Goal: Information Seeking & Learning: Find specific fact

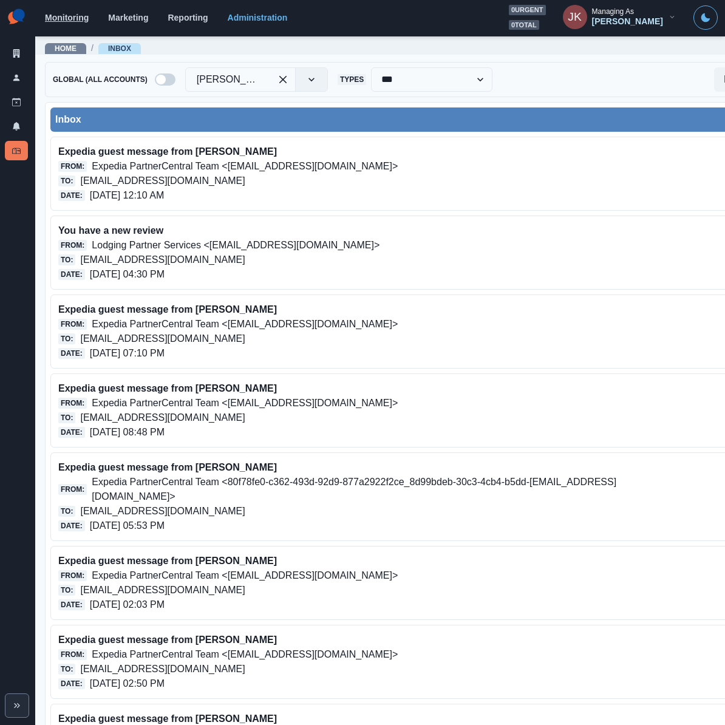
click at [80, 18] on link "Monitoring" at bounding box center [67, 18] width 44 height 10
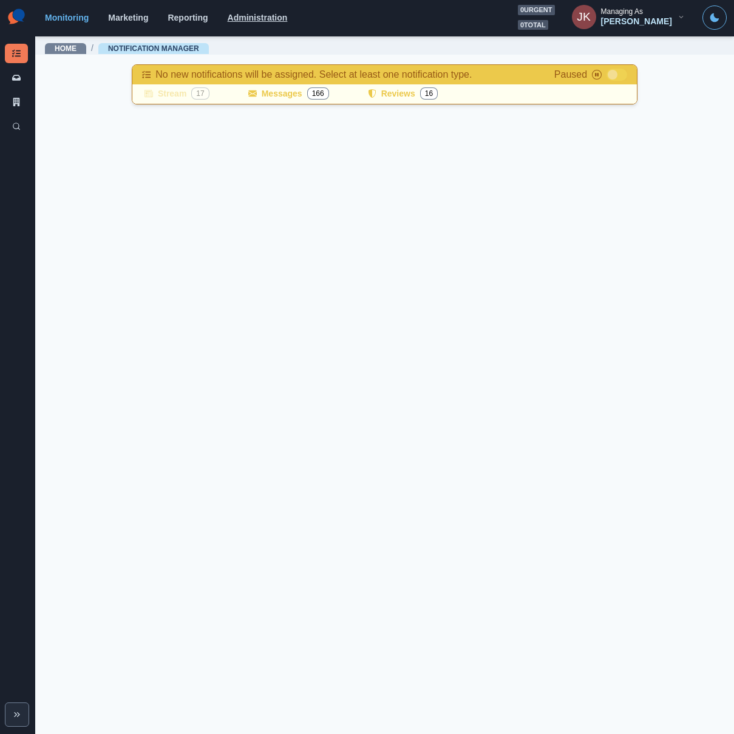
click at [267, 16] on link "Administration" at bounding box center [258, 18] width 60 height 10
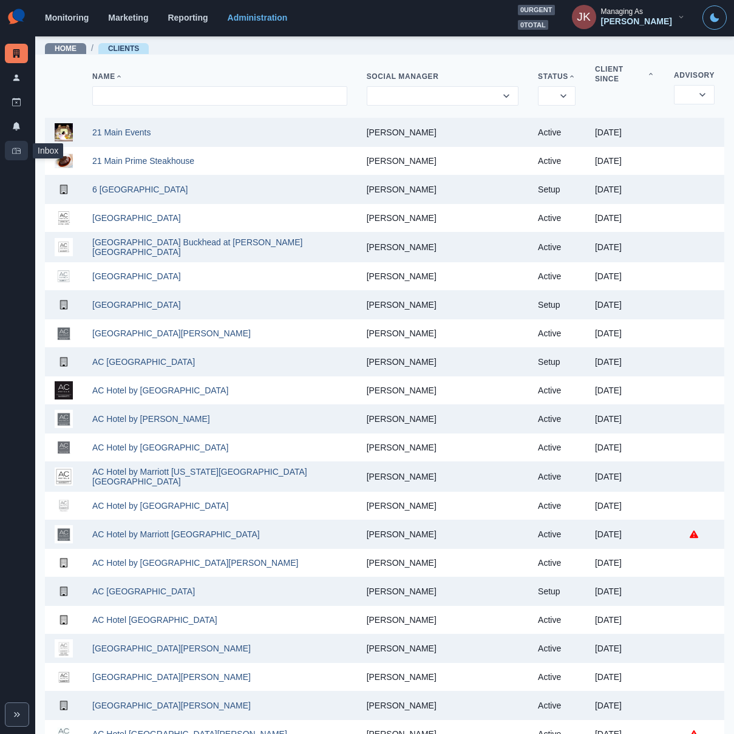
click at [16, 155] on link "Inbox" at bounding box center [16, 150] width 23 height 19
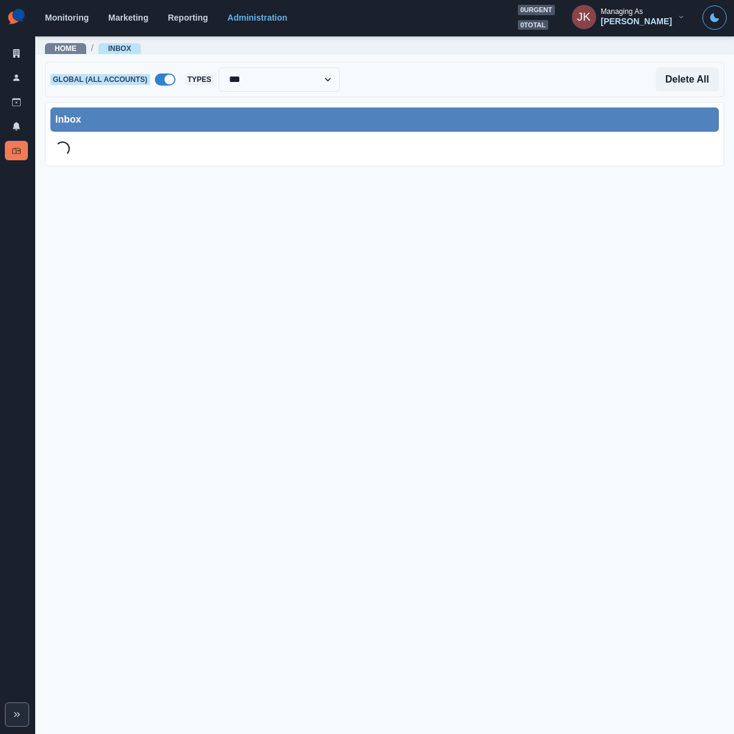
click at [155, 77] on span at bounding box center [165, 79] width 21 height 12
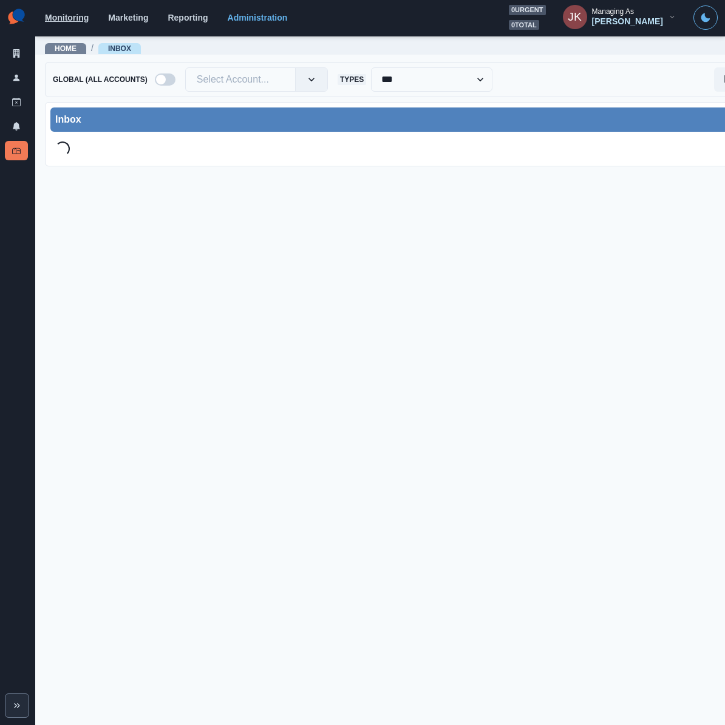
click at [54, 13] on link "Monitoring" at bounding box center [67, 18] width 44 height 10
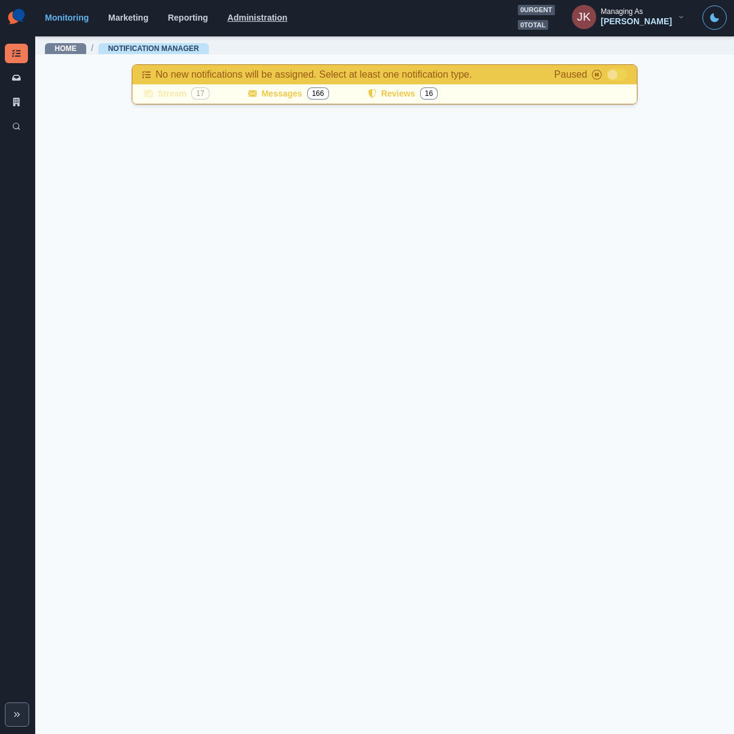
click at [250, 17] on link "Administration" at bounding box center [258, 18] width 60 height 10
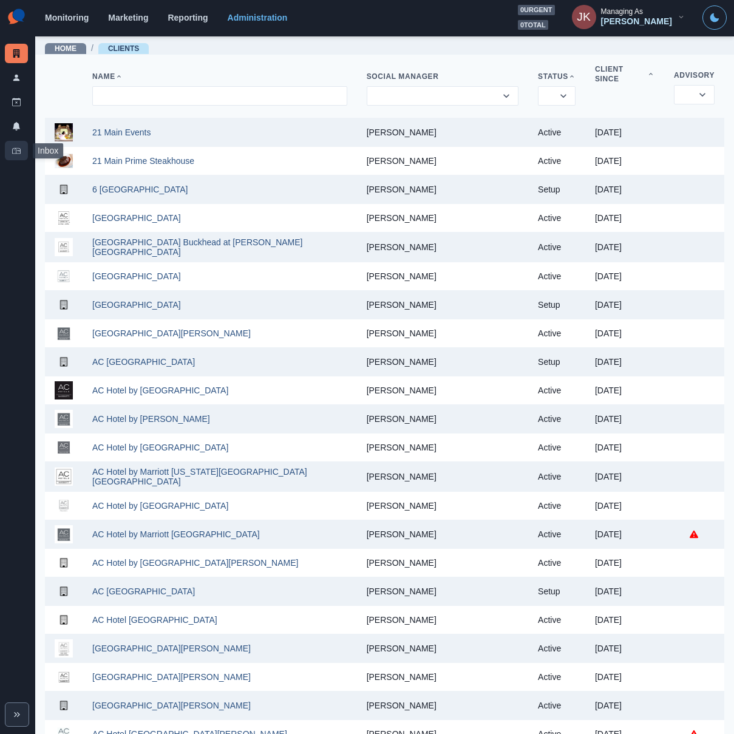
click at [14, 144] on link "Inbox" at bounding box center [16, 150] width 23 height 19
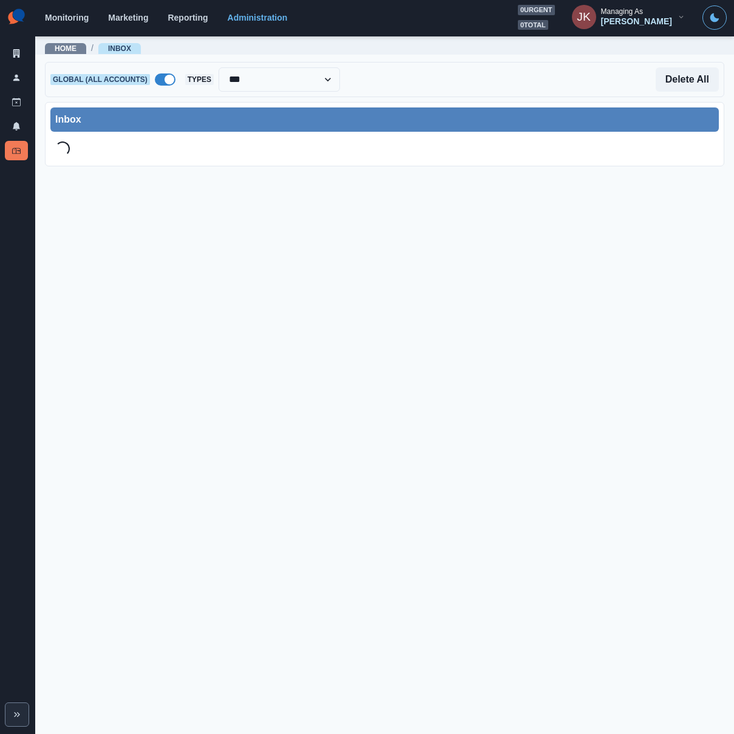
click at [155, 81] on span at bounding box center [165, 79] width 21 height 12
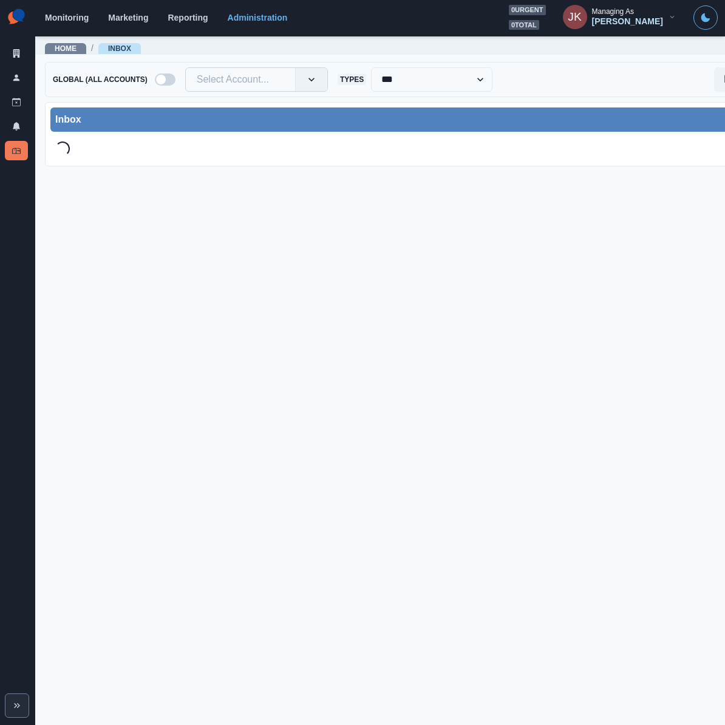
click at [261, 85] on div at bounding box center [240, 79] width 87 height 17
paste input "**********"
type input "**********"
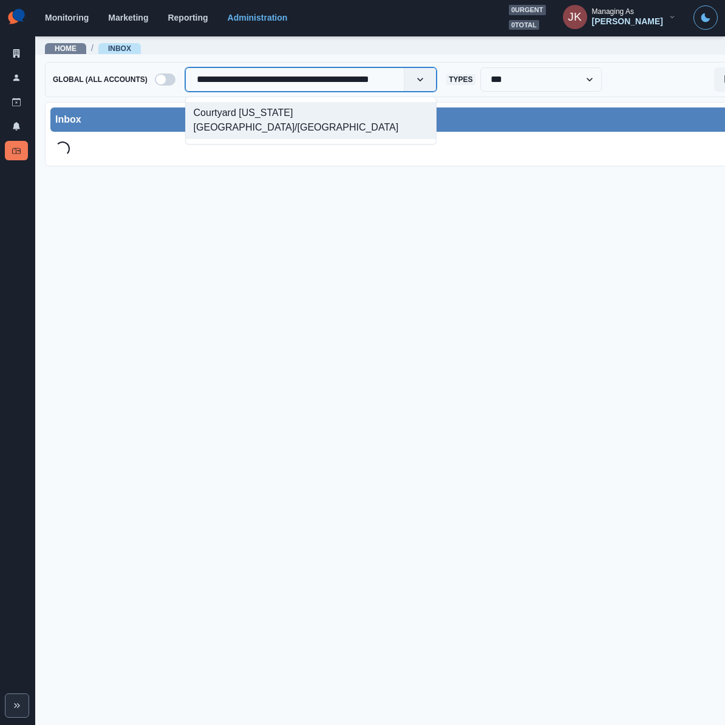
scroll to position [0, 19]
click at [225, 98] on div "Courtyard New York Manhattan/Times Square South" at bounding box center [311, 121] width 252 height 48
click at [227, 111] on div "Courtyard New York Manhattan/Times Square South" at bounding box center [311, 120] width 251 height 37
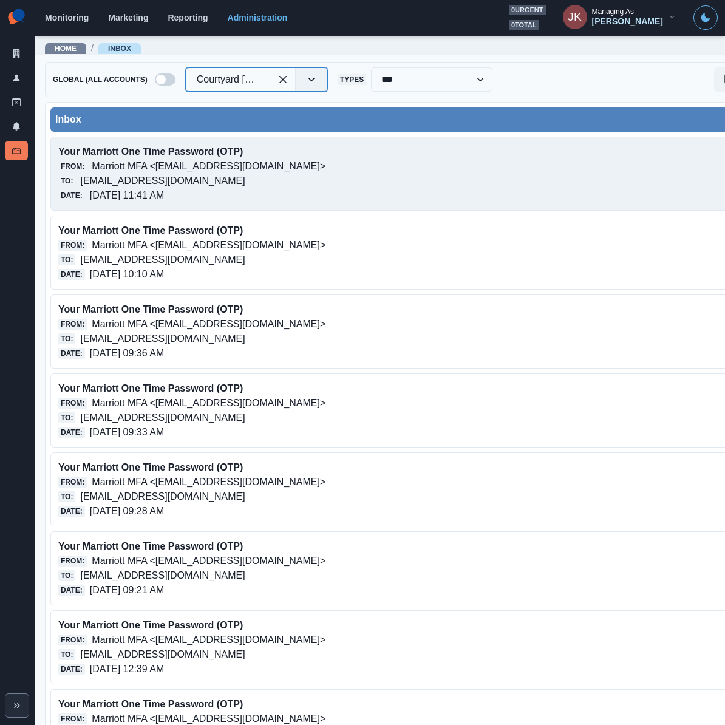
click at [205, 163] on p "Marriott MFA <[EMAIL_ADDRESS][DOMAIN_NAME]>" at bounding box center [209, 166] width 234 height 15
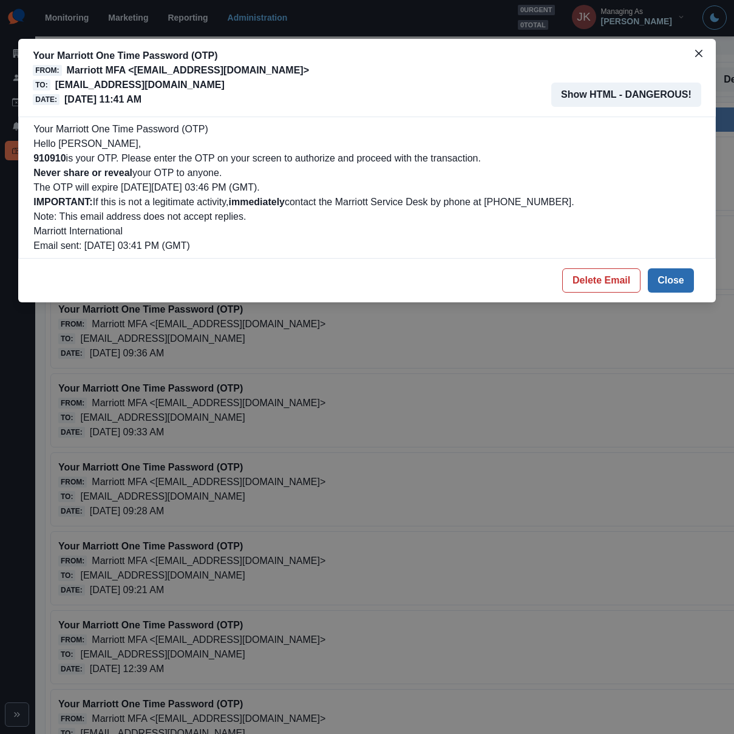
click at [687, 275] on button "Close" at bounding box center [671, 280] width 46 height 24
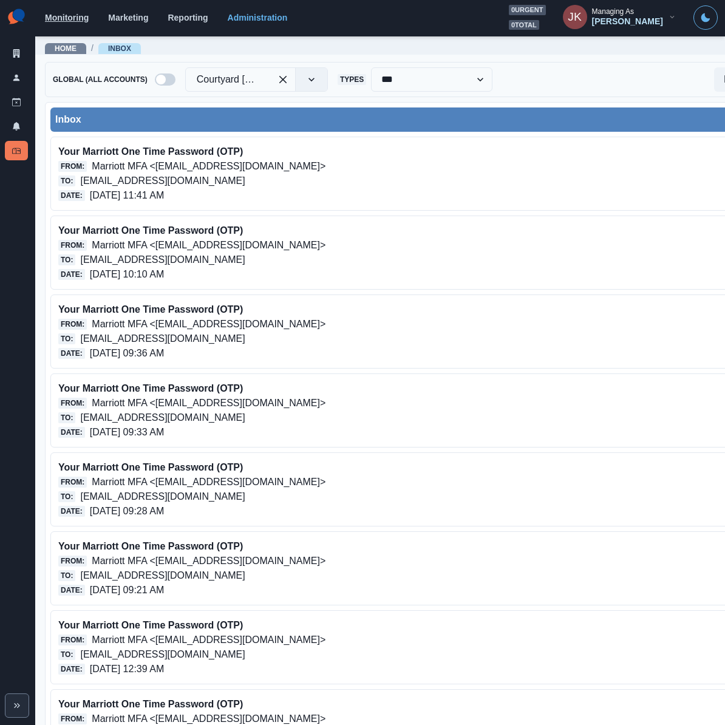
click at [61, 20] on link "Monitoring" at bounding box center [67, 18] width 44 height 10
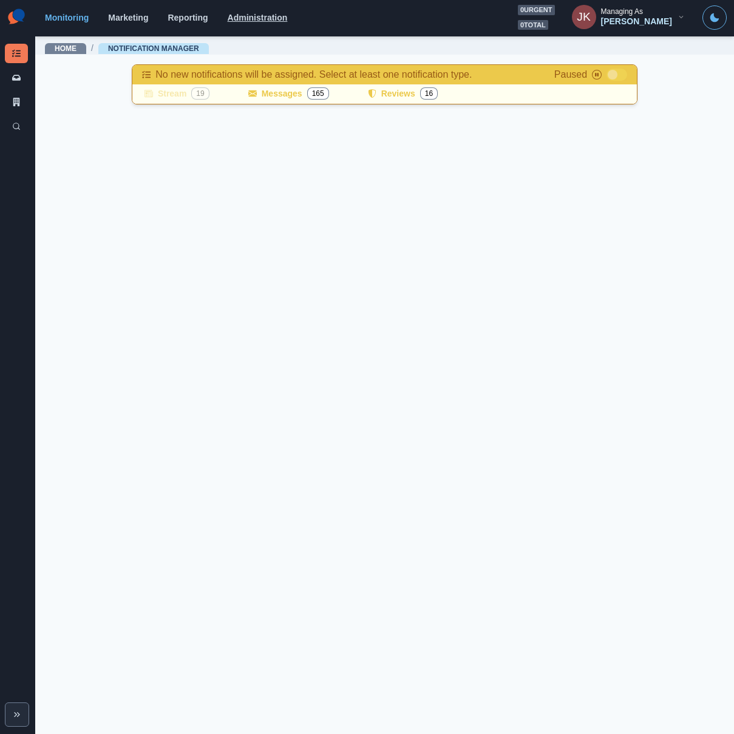
click at [245, 22] on link "Administration" at bounding box center [258, 18] width 60 height 10
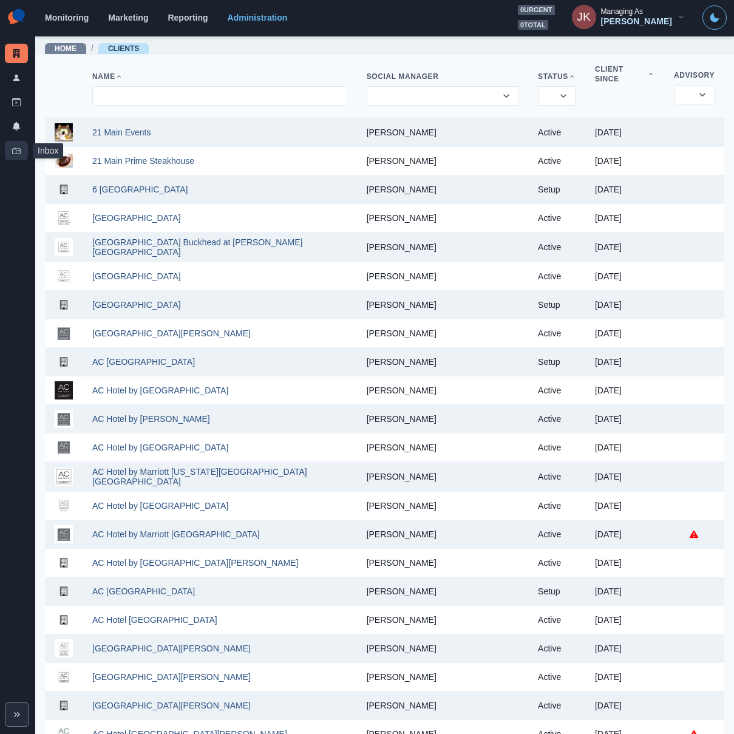
click at [15, 155] on link "Inbox" at bounding box center [16, 150] width 23 height 19
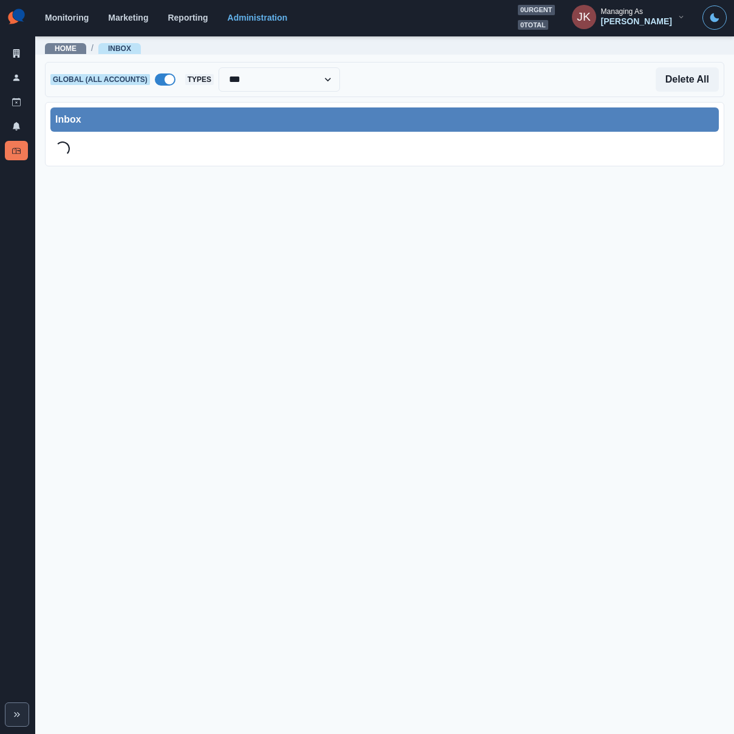
click at [165, 83] on span at bounding box center [170, 80] width 10 height 10
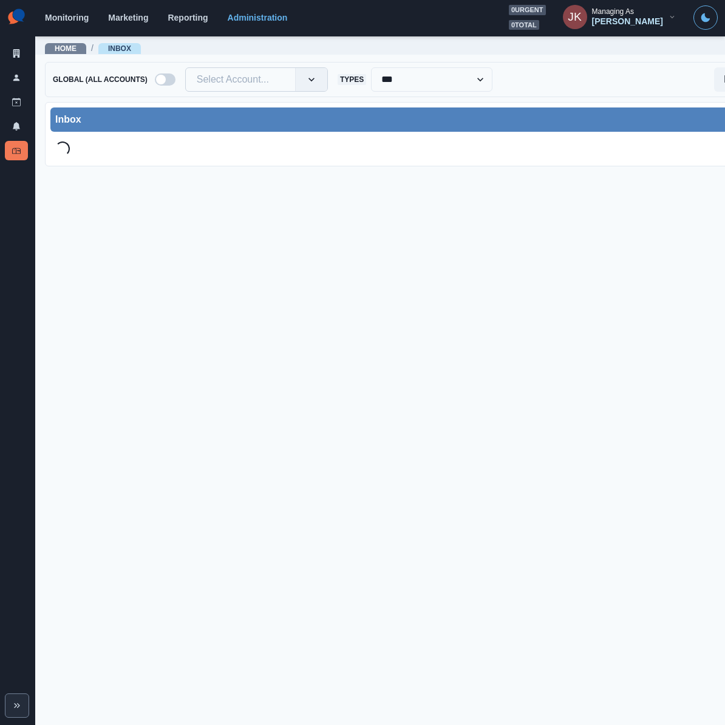
click at [224, 82] on div at bounding box center [240, 79] width 87 height 17
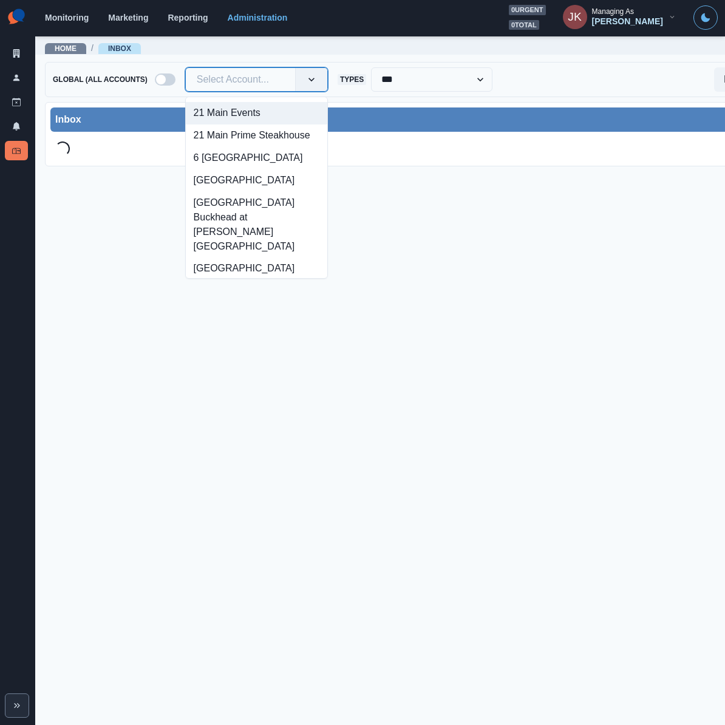
paste input "**********"
type input "**********"
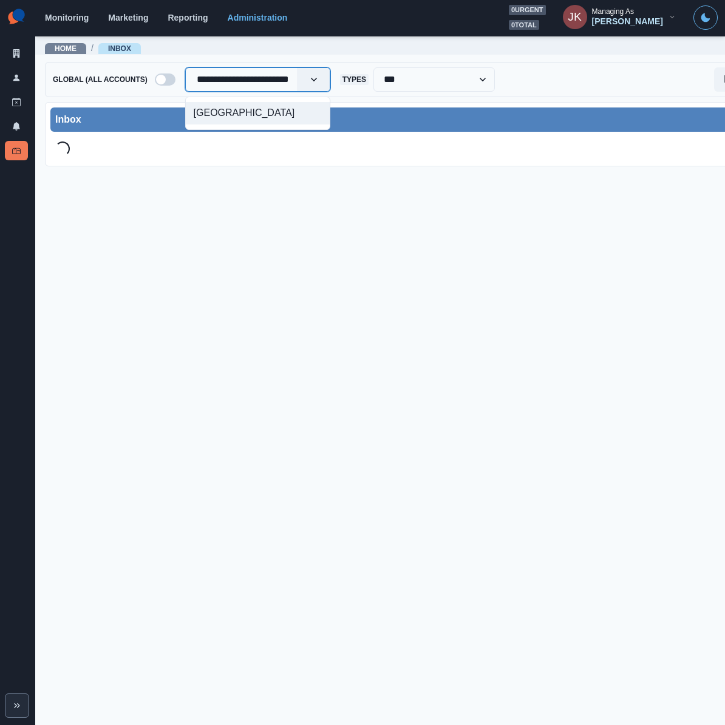
scroll to position [0, 19]
click at [222, 111] on div "[GEOGRAPHIC_DATA]" at bounding box center [258, 113] width 144 height 22
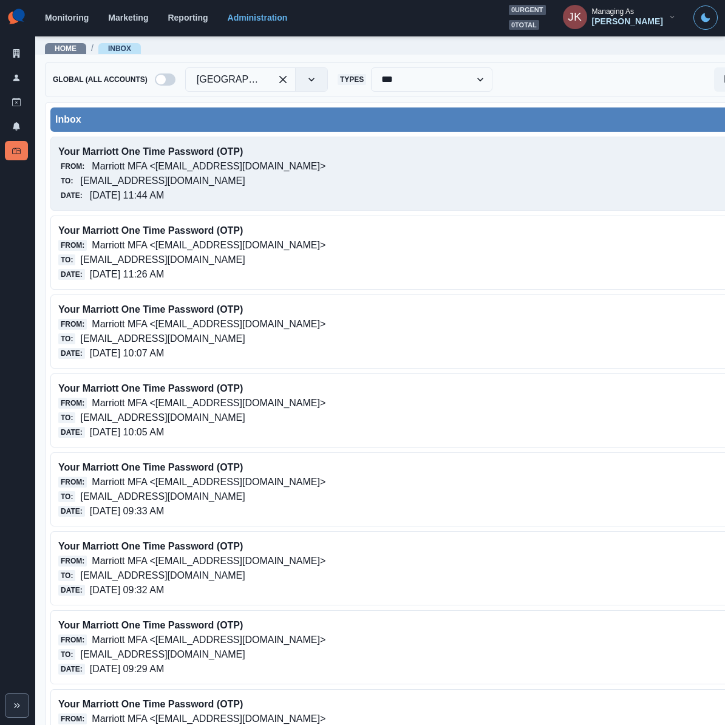
click at [310, 154] on p "Your Marriott One Time Password (OTP)" at bounding box center [342, 152] width 569 height 15
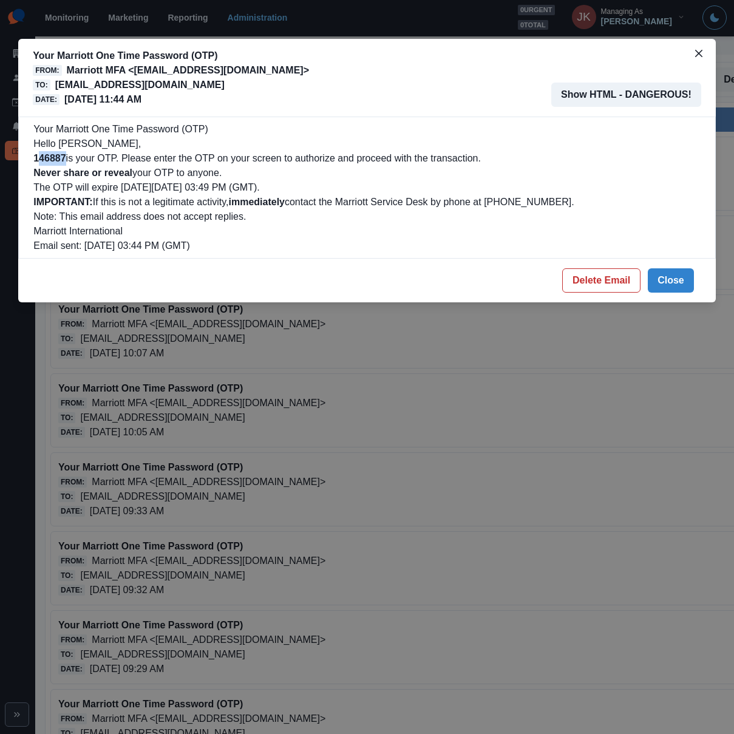
drag, startPoint x: 68, startPoint y: 157, endPoint x: 36, endPoint y: 154, distance: 31.7
click at [36, 154] on p "146887 is your OTP. Please enter the OTP on your screen to authorize and procee…" at bounding box center [366, 158] width 667 height 15
click at [421, 404] on div "Your Marriott One Time Password (OTP) From: Marriott MFA <noreply@trustedauth.c…" at bounding box center [367, 367] width 734 height 734
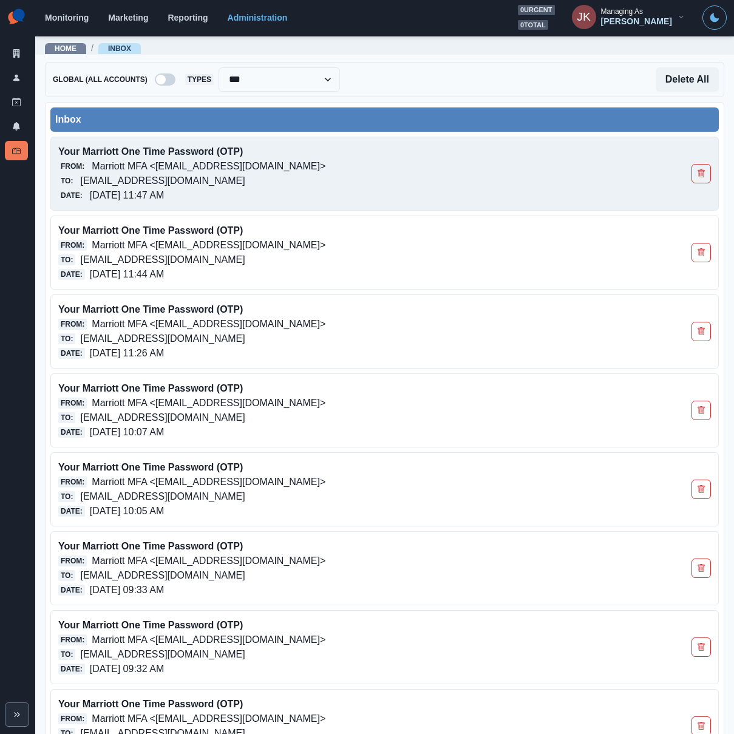
click at [171, 180] on p "[EMAIL_ADDRESS][DOMAIN_NAME]" at bounding box center [162, 181] width 165 height 15
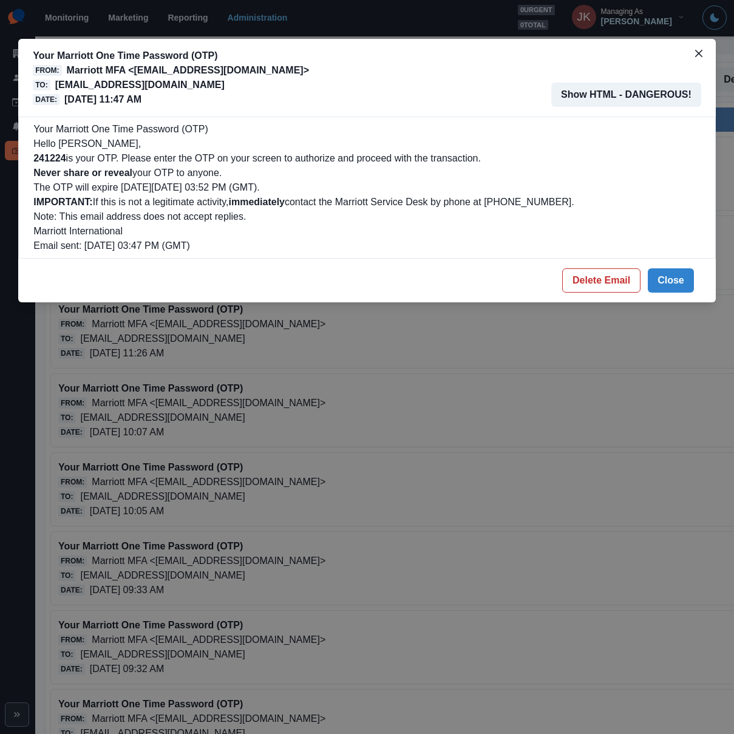
drag, startPoint x: 667, startPoint y: 293, endPoint x: 674, endPoint y: 293, distance: 6.7
click at [667, 295] on footer "Delete Email Close" at bounding box center [367, 281] width 698 height 44
click at [677, 287] on button "Close" at bounding box center [671, 280] width 46 height 24
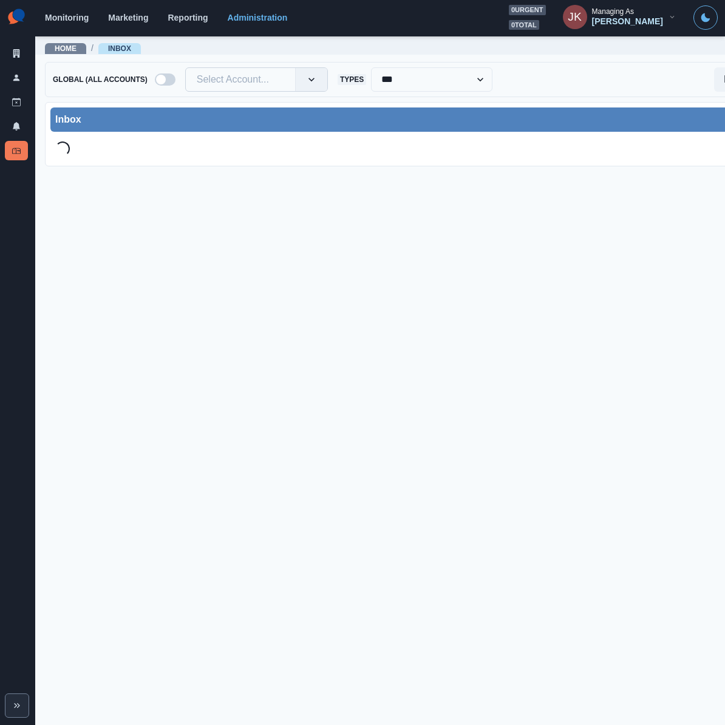
click at [52, 25] on div "Monitoring Marketing Reporting Administration 0 urgent 0 total JK Managing As J…" at bounding box center [381, 17] width 673 height 25
click at [57, 11] on div "Monitoring Marketing Reporting Administration 0 urgent 0 total JK Managing As J…" at bounding box center [381, 17] width 673 height 25
click at [57, 15] on link "Monitoring" at bounding box center [67, 18] width 44 height 10
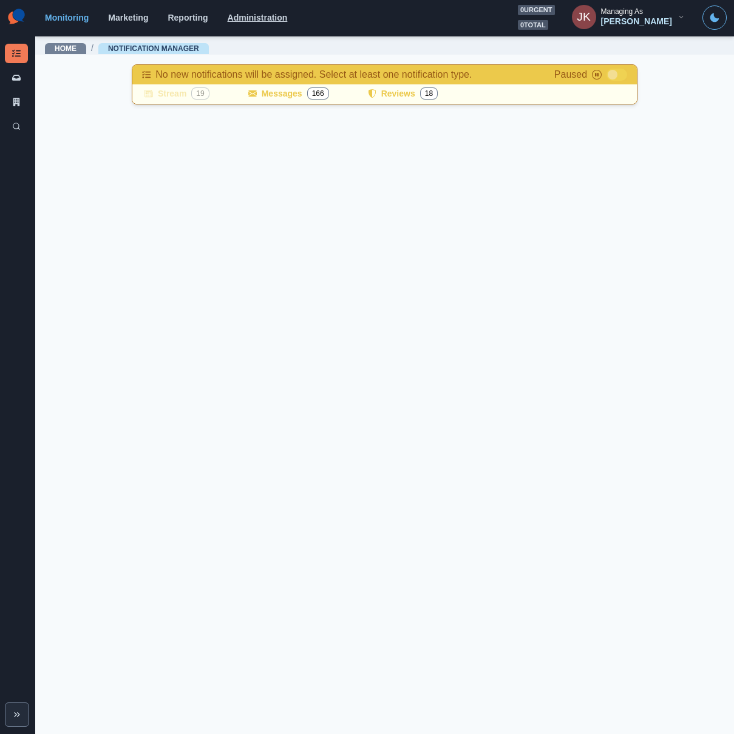
click at [256, 20] on link "Administration" at bounding box center [258, 18] width 60 height 10
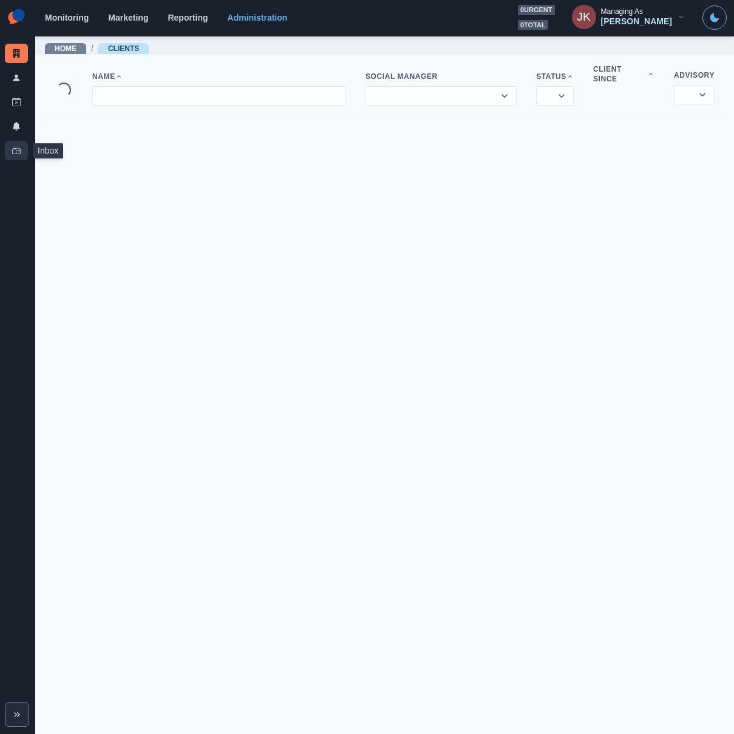
click at [18, 152] on icon at bounding box center [16, 150] width 9 height 9
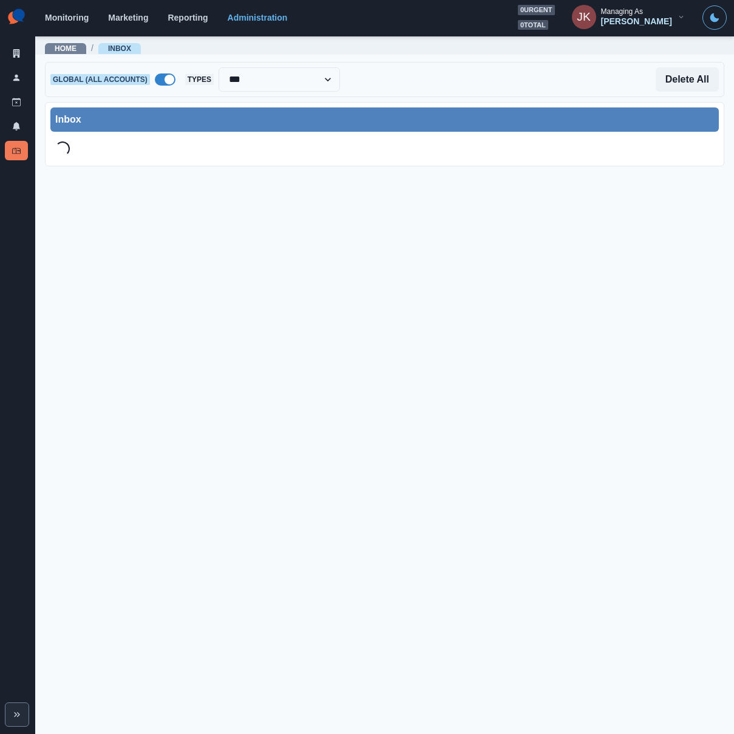
click at [165, 83] on span at bounding box center [170, 80] width 10 height 10
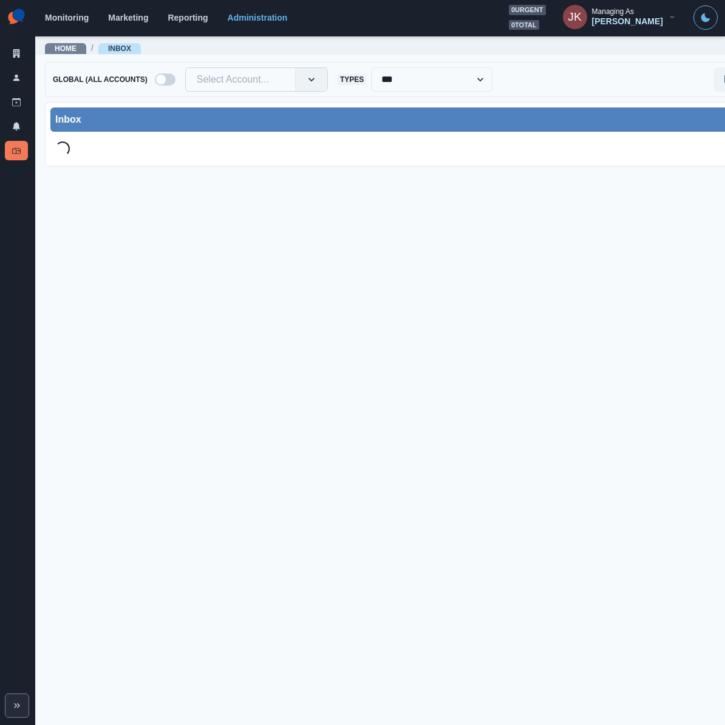
click at [235, 78] on div at bounding box center [240, 79] width 87 height 17
drag, startPoint x: 235, startPoint y: 78, endPoint x: 212, endPoint y: 86, distance: 24.4
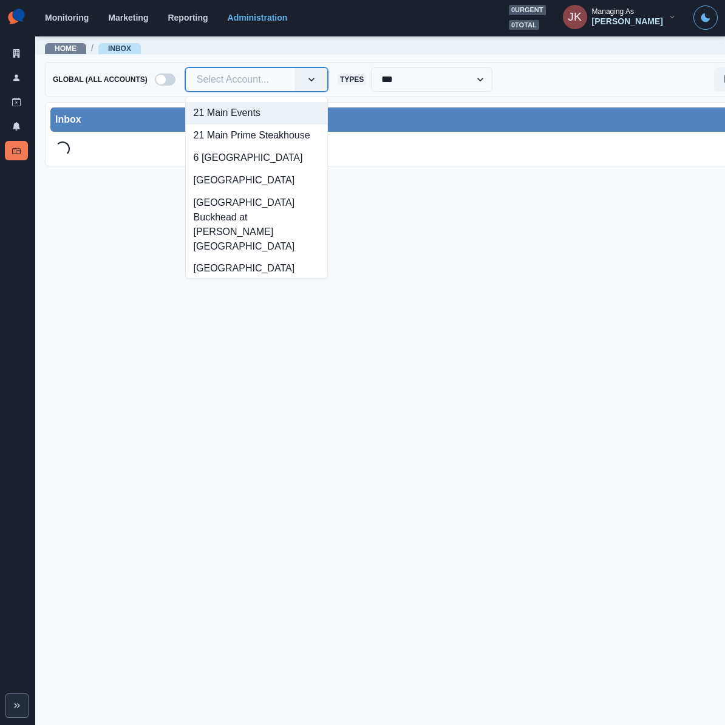
drag, startPoint x: 212, startPoint y: 86, endPoint x: 186, endPoint y: 79, distance: 26.5
click at [186, 79] on div "Select Account..." at bounding box center [240, 79] width 109 height 19
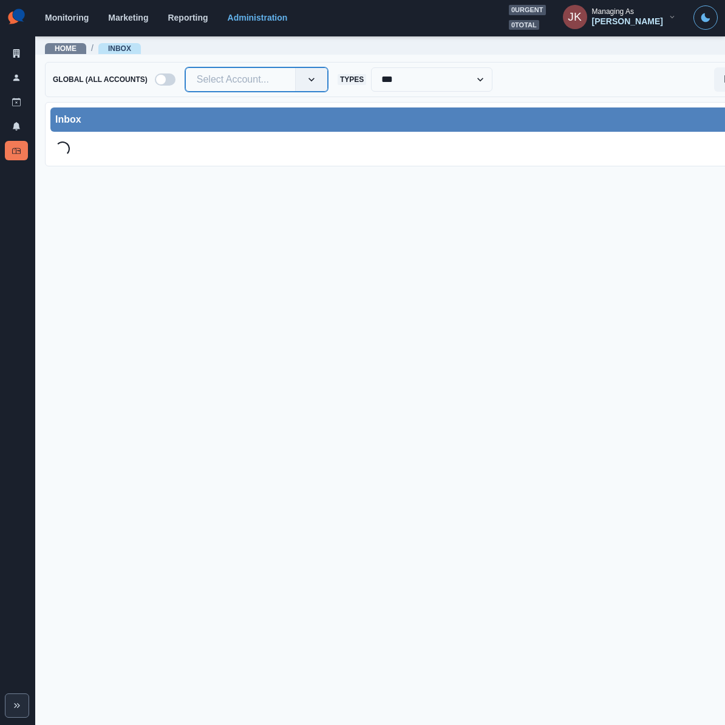
click at [199, 78] on div at bounding box center [240, 79] width 87 height 17
click at [232, 81] on div at bounding box center [240, 79] width 87 height 17
drag, startPoint x: 227, startPoint y: 80, endPoint x: 196, endPoint y: 81, distance: 31.0
click at [197, 81] on div at bounding box center [240, 79] width 87 height 17
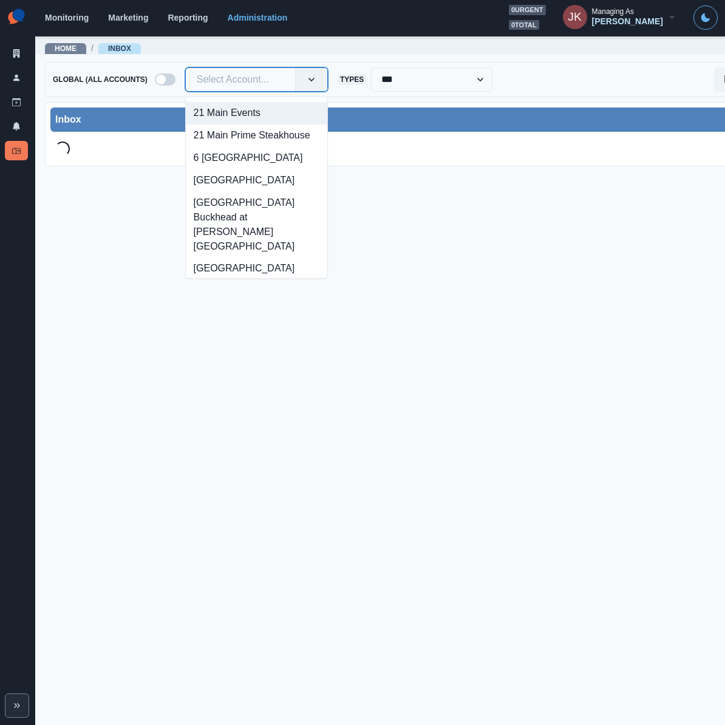
paste input "**********"
type input "**********"
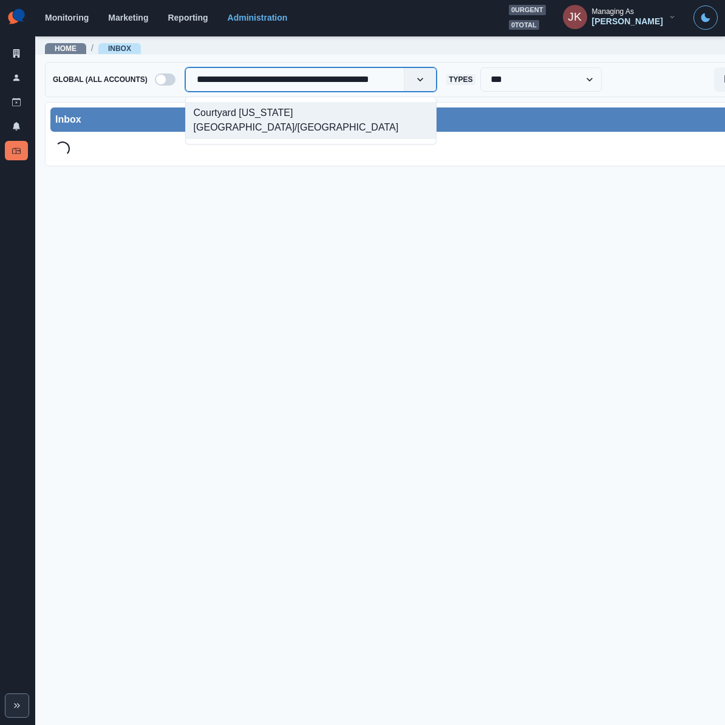
scroll to position [0, 19]
click at [273, 106] on div "Courtyard [US_STATE][GEOGRAPHIC_DATA]/[GEOGRAPHIC_DATA]" at bounding box center [311, 120] width 251 height 37
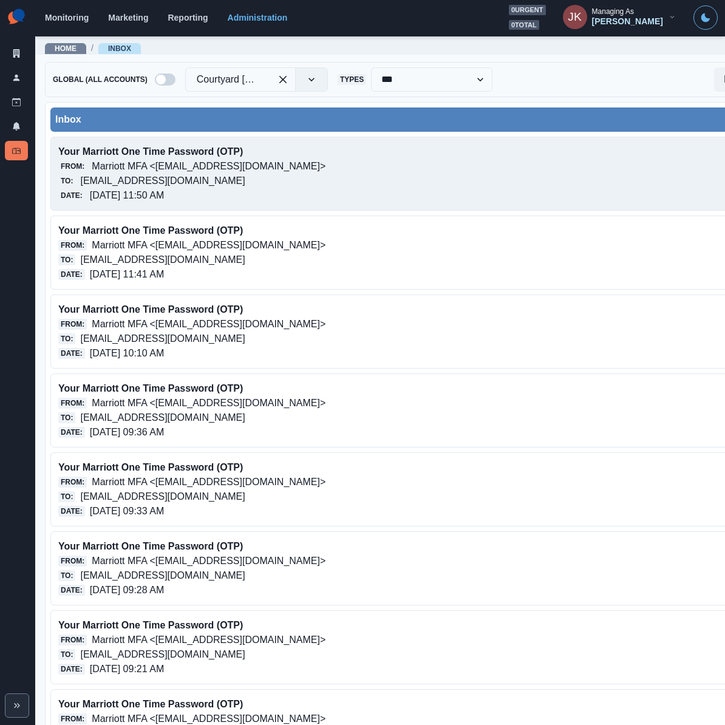
click at [242, 168] on p "Marriott MFA <[EMAIL_ADDRESS][DOMAIN_NAME]>" at bounding box center [209, 166] width 234 height 15
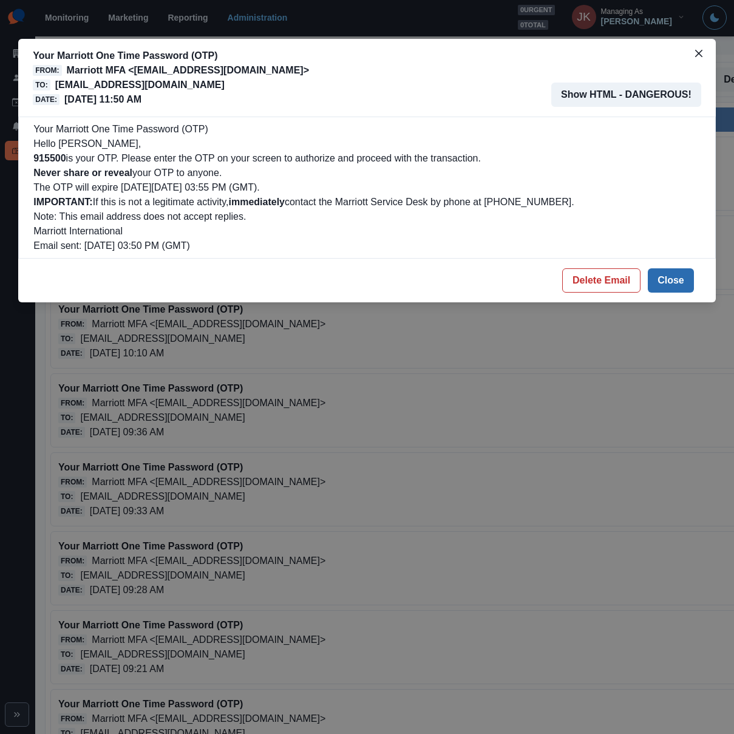
click at [670, 283] on button "Close" at bounding box center [671, 280] width 46 height 24
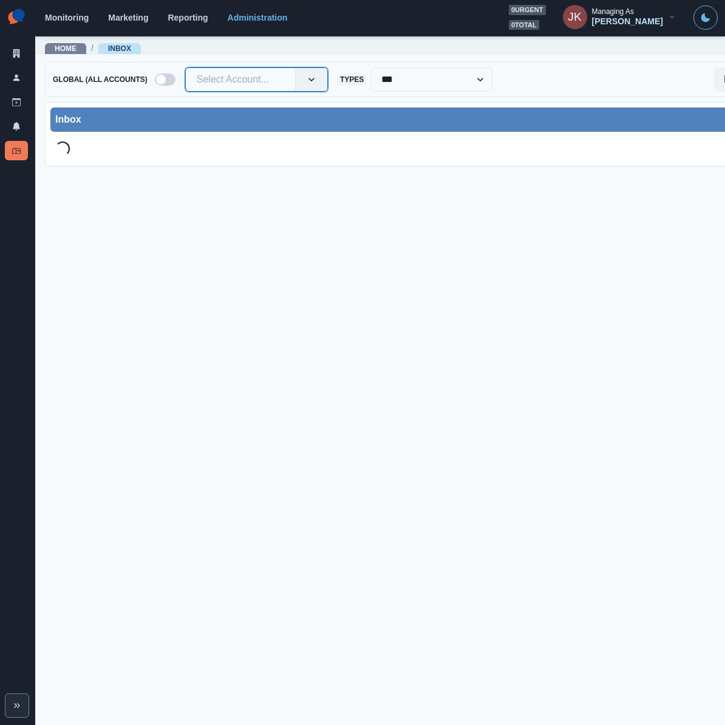
paste input "**********"
type input "**********"
click at [237, 110] on div "Fairfield Inn & Suites [GEOGRAPHIC_DATA]" at bounding box center [259, 120] width 147 height 37
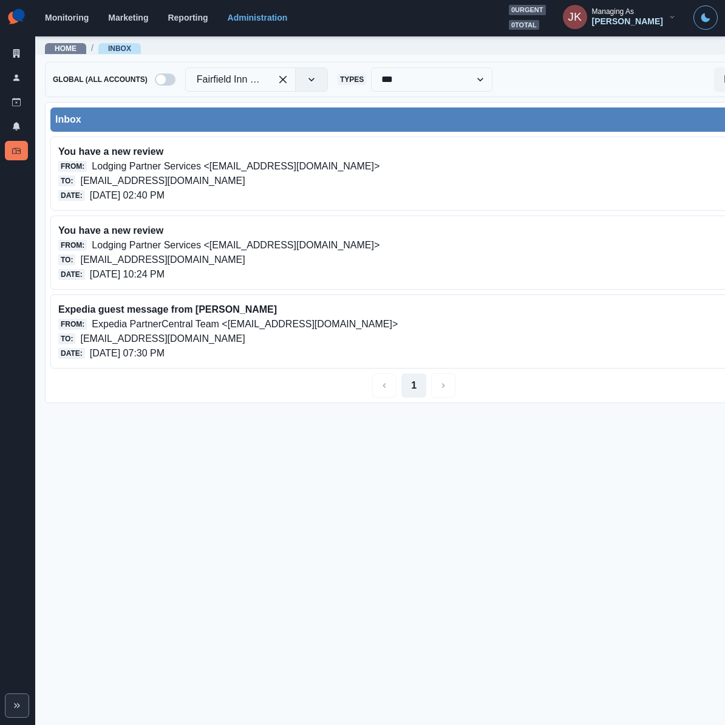
click at [17, 19] on img at bounding box center [16, 17] width 23 height 24
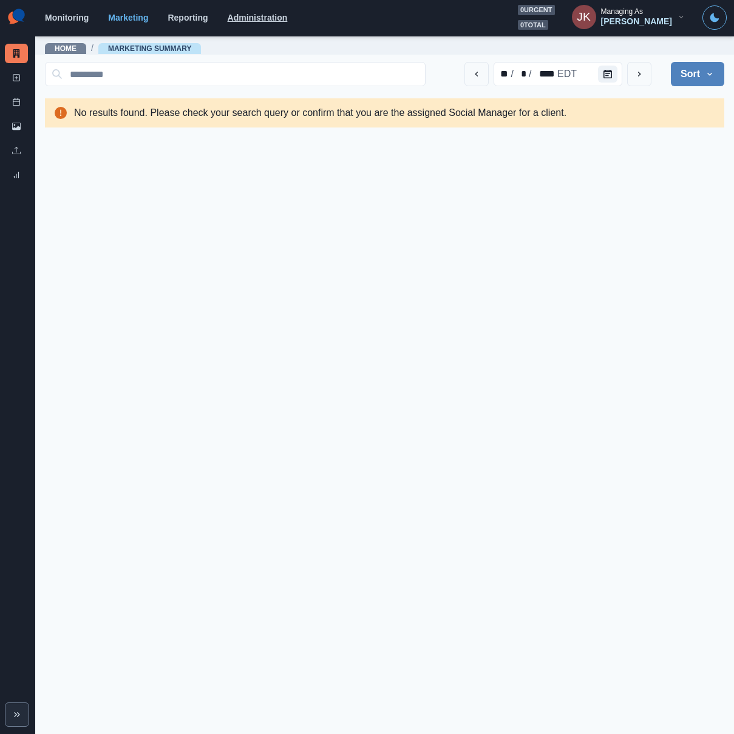
click at [265, 19] on link "Administration" at bounding box center [258, 18] width 60 height 10
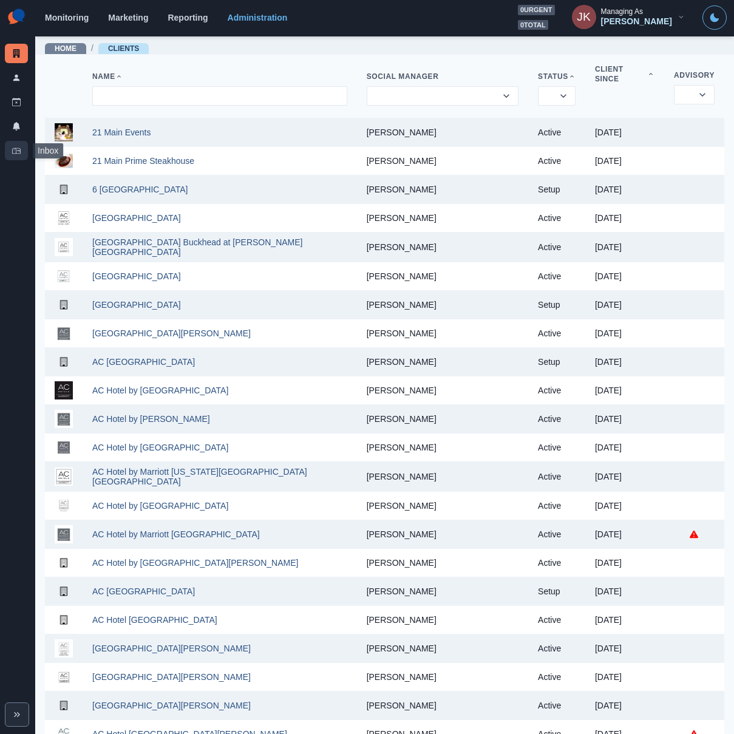
click at [18, 159] on link "Inbox" at bounding box center [16, 150] width 23 height 19
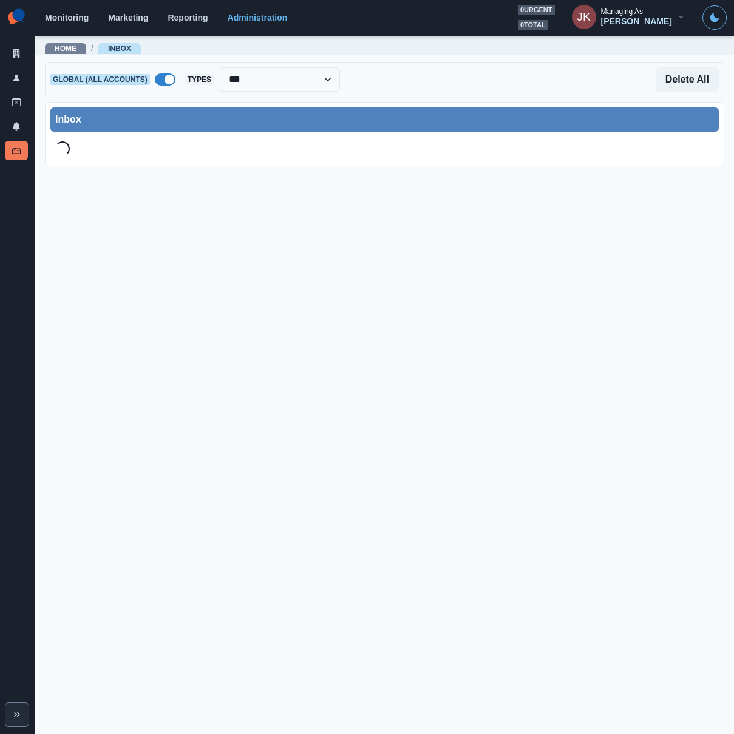
click at [166, 77] on span at bounding box center [170, 80] width 10 height 10
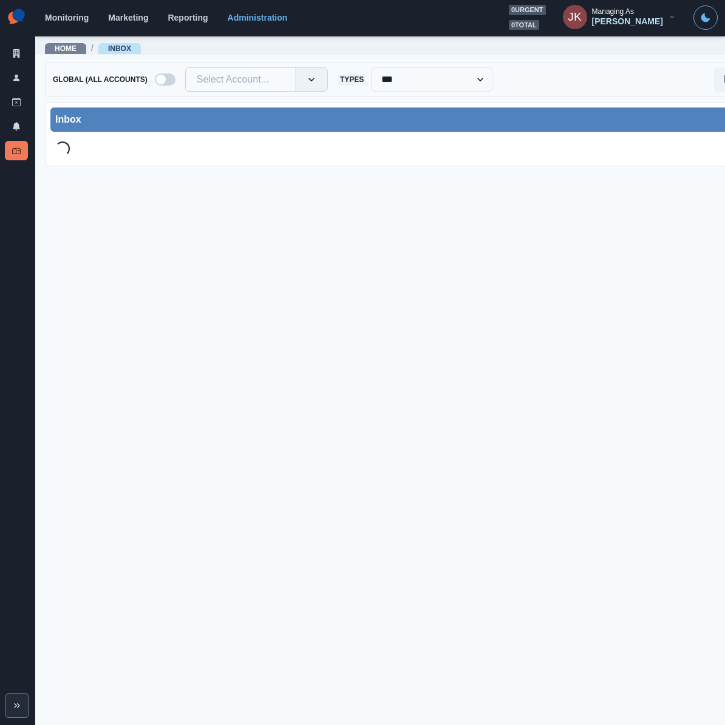
click at [223, 72] on div at bounding box center [240, 79] width 87 height 17
drag, startPoint x: 223, startPoint y: 72, endPoint x: 206, endPoint y: 77, distance: 17.7
click at [206, 77] on div at bounding box center [240, 79] width 87 height 17
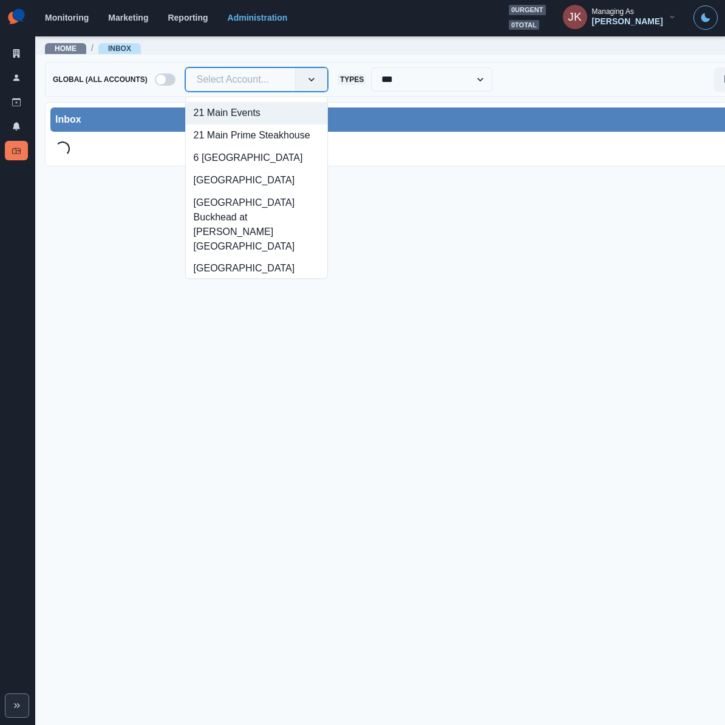
paste input "**********"
type input "**********"
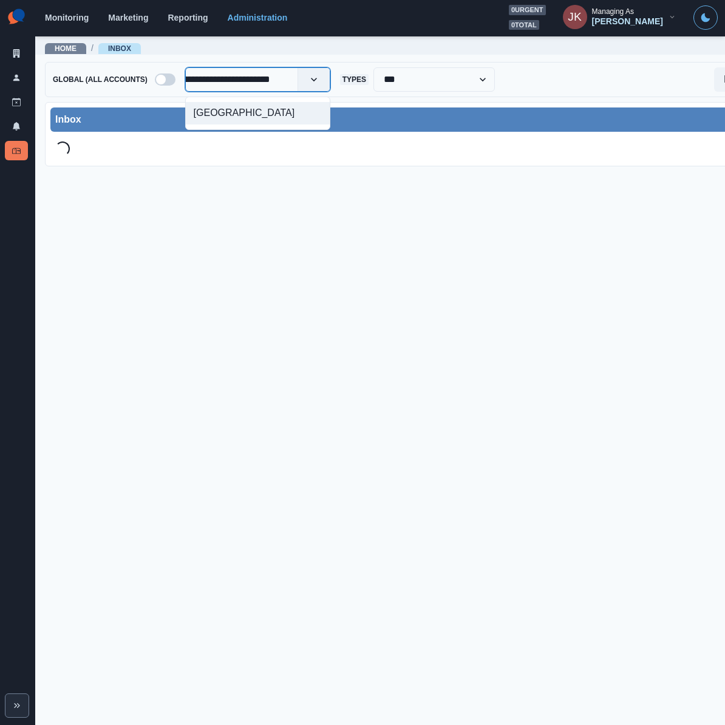
click at [241, 116] on div "[GEOGRAPHIC_DATA]" at bounding box center [258, 113] width 144 height 22
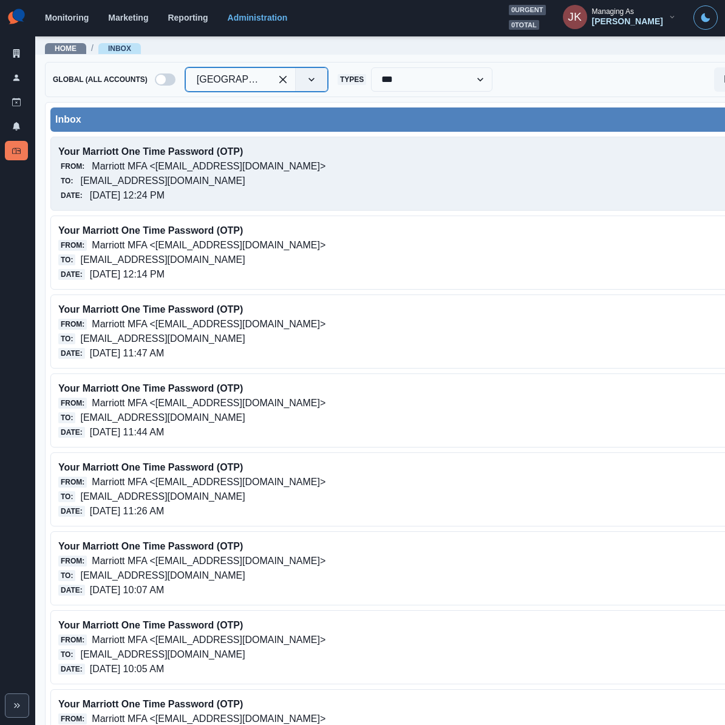
click at [413, 188] on div "Date: 10/09/2025, 12:24 PM" at bounding box center [342, 195] width 569 height 15
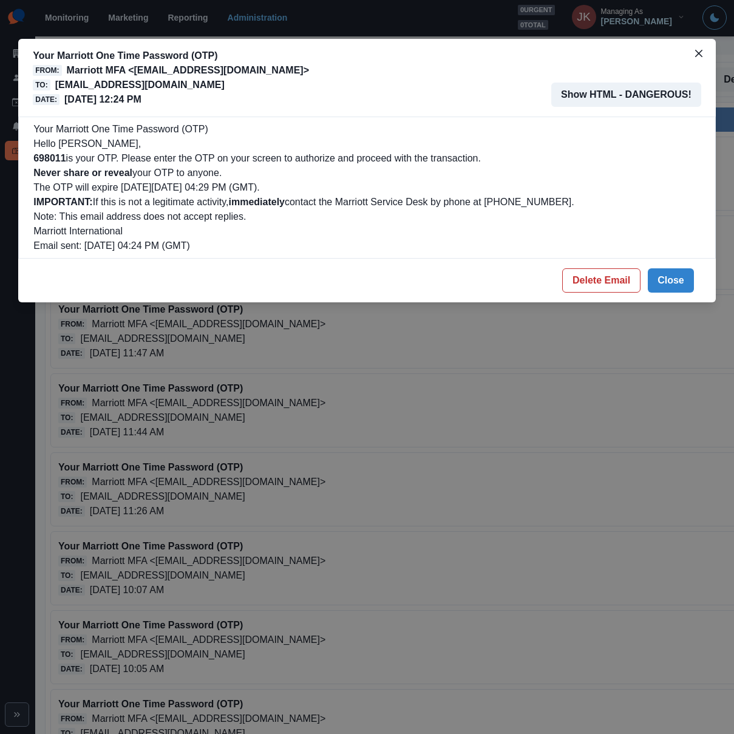
click at [40, 168] on b "Never share or reveal" at bounding box center [82, 173] width 99 height 10
click at [46, 157] on b "698011" at bounding box center [49, 158] width 32 height 10
click at [702, 47] on button "Close" at bounding box center [698, 53] width 19 height 19
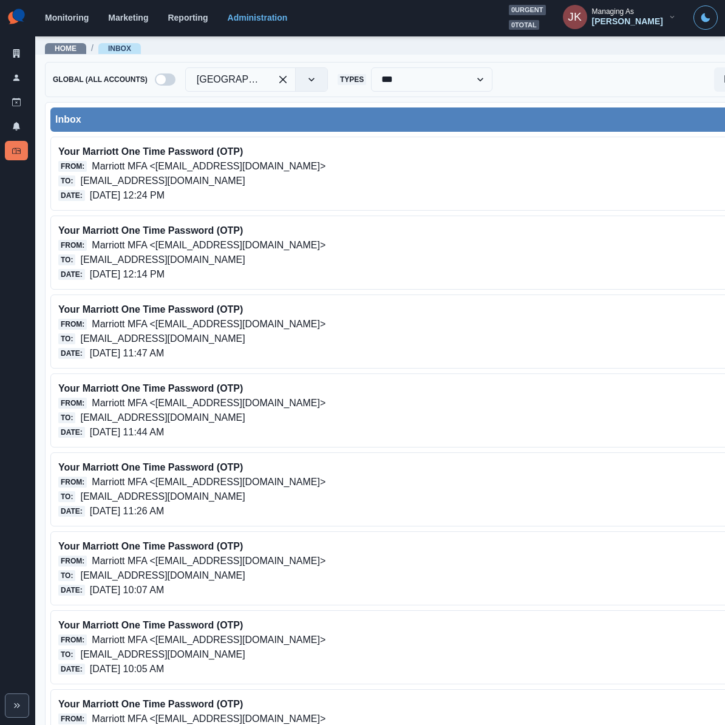
click at [456, 50] on div "Home / Inbox" at bounding box center [413, 44] width 757 height 19
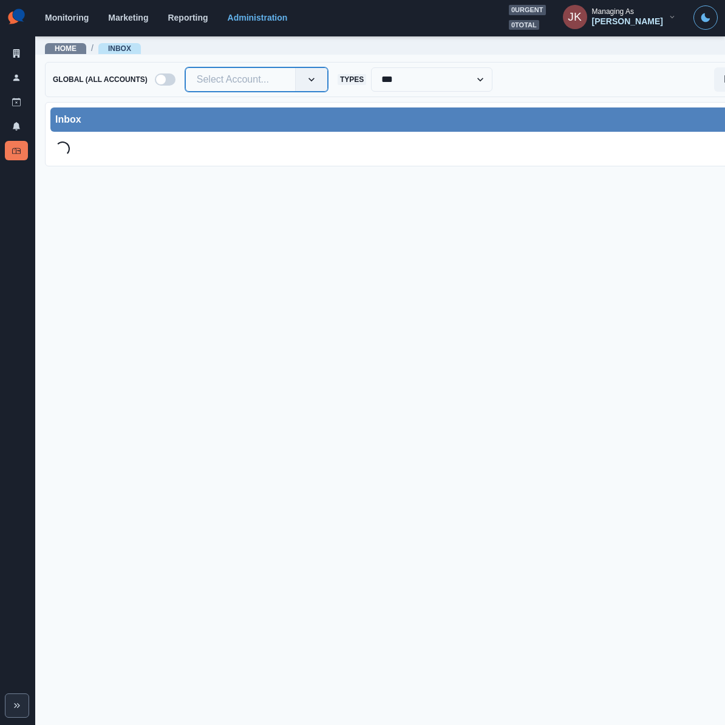
paste input "**********"
type input "**********"
click at [268, 111] on div "[GEOGRAPHIC_DATA]" at bounding box center [258, 113] width 144 height 22
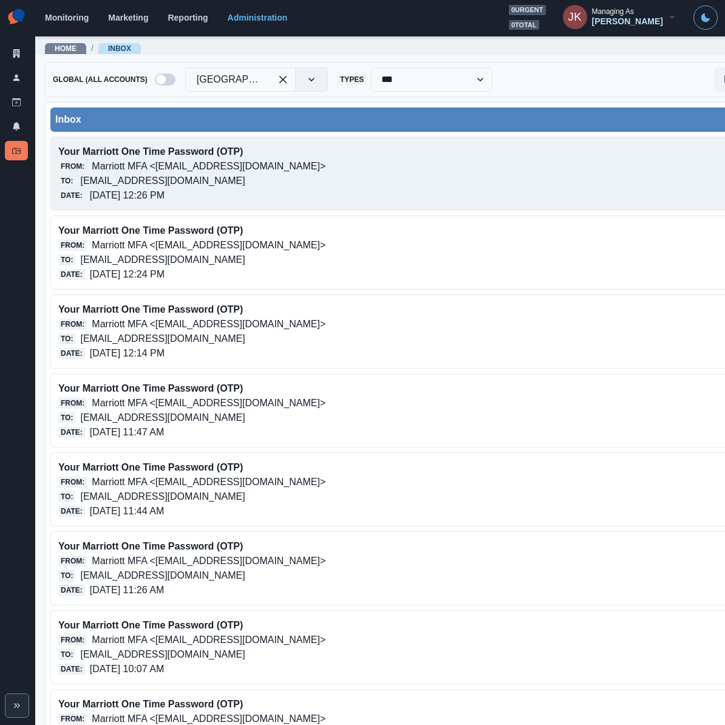
click at [336, 168] on div "From: Marriott MFA <noreply@trustedauth.com>" at bounding box center [342, 166] width 569 height 15
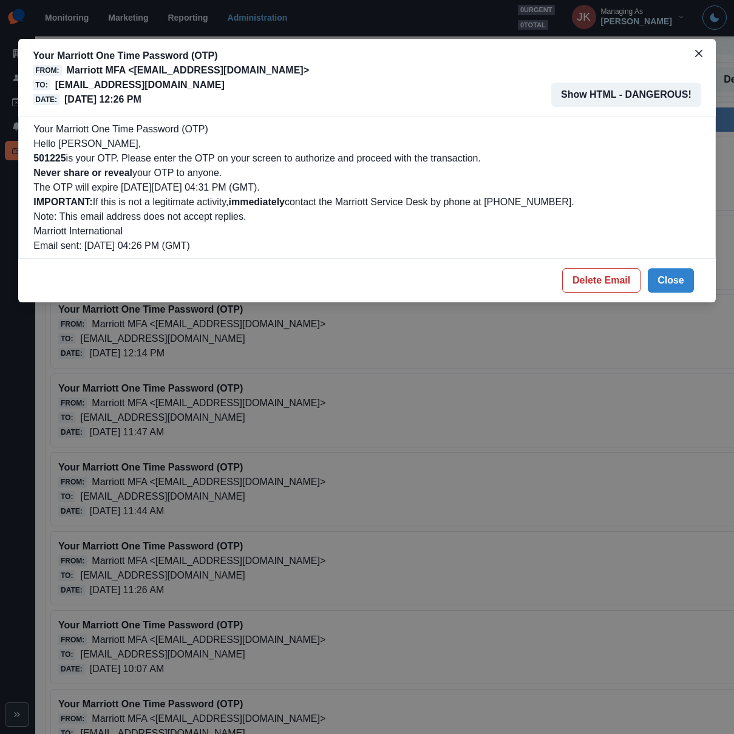
click at [279, 163] on p "501225 is your OTP. Please enter the OTP on your screen to authorize and procee…" at bounding box center [366, 158] width 667 height 15
click at [47, 156] on b "501225" at bounding box center [49, 158] width 32 height 10
click at [666, 274] on button "Close" at bounding box center [671, 280] width 46 height 24
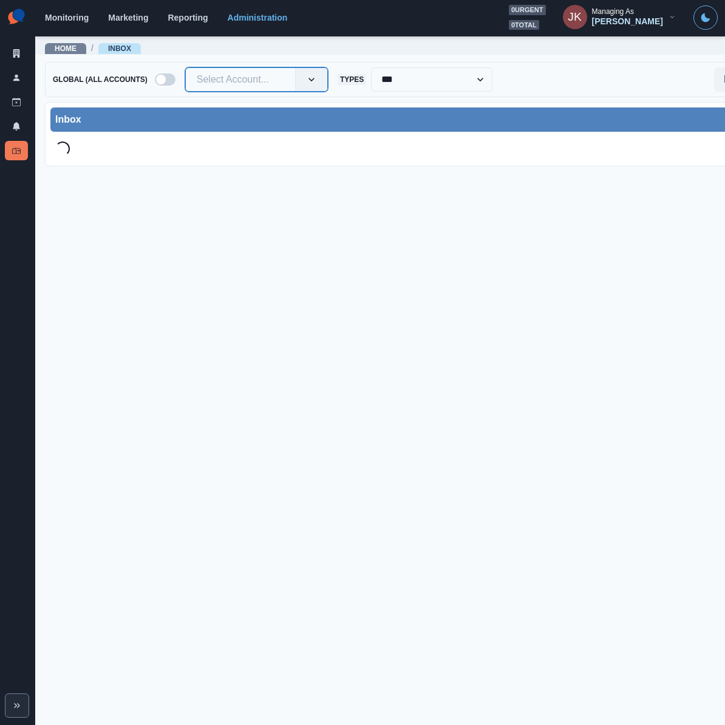
paste input "**********"
type input "**********"
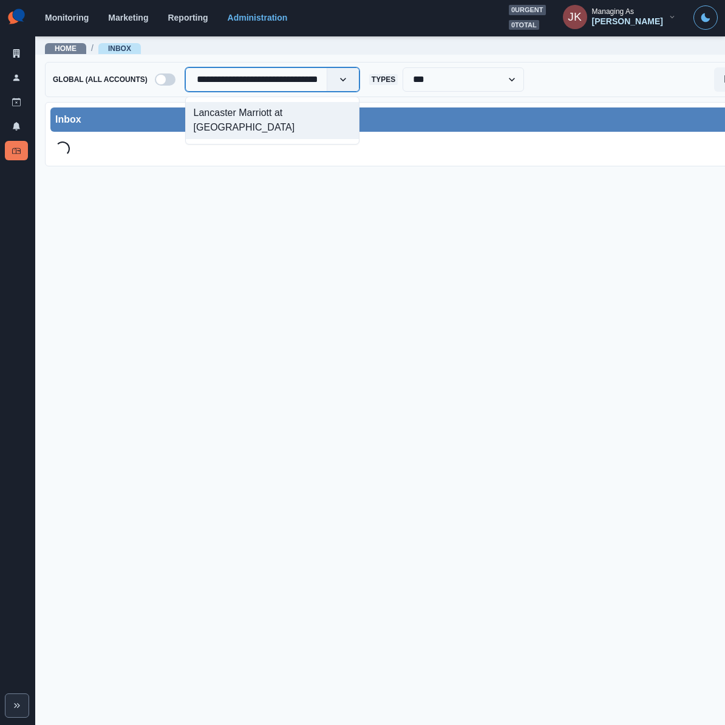
scroll to position [0, 19]
click at [254, 118] on div "Lancaster Marriott at [GEOGRAPHIC_DATA]" at bounding box center [272, 120] width 173 height 37
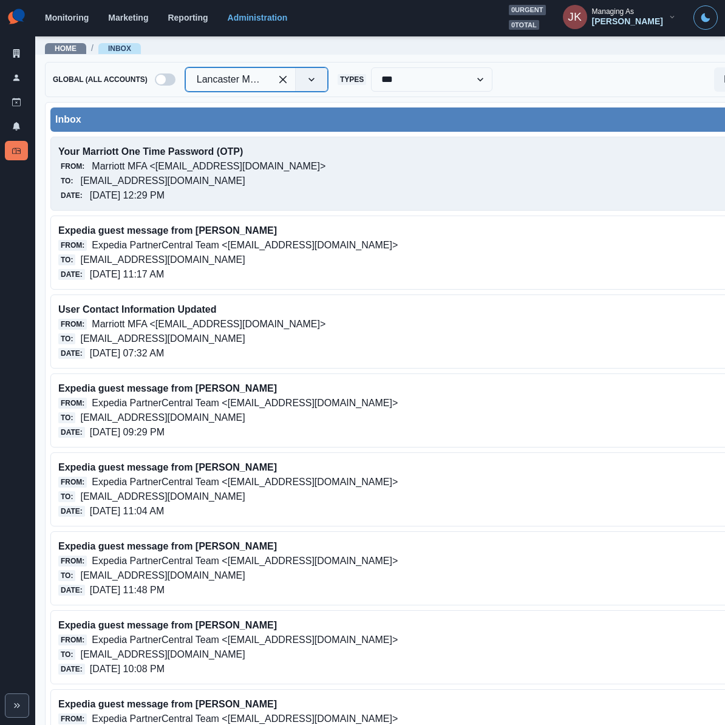
click at [363, 163] on div "From: Marriott MFA <noreply@trustedauth.com>" at bounding box center [342, 166] width 569 height 15
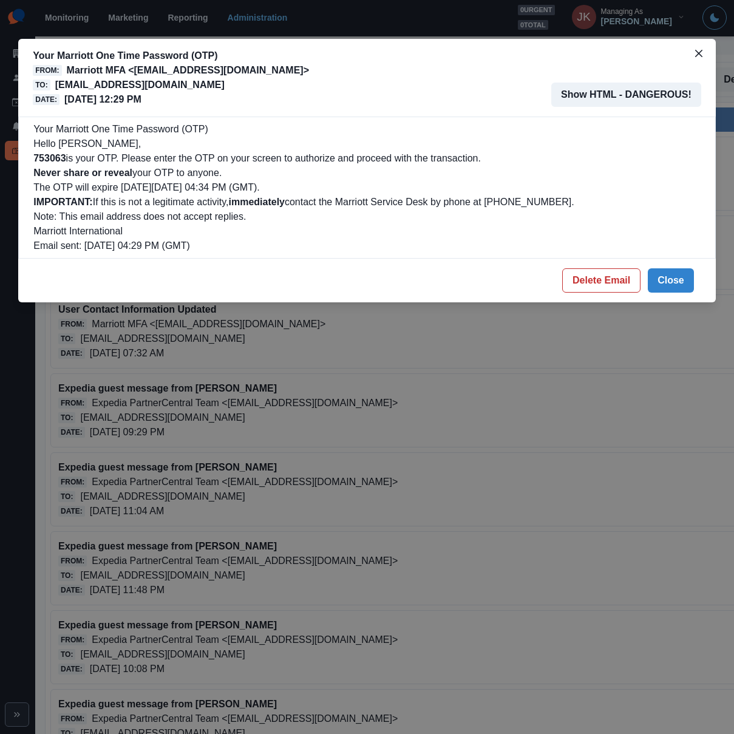
click at [511, 176] on p "Never share or reveal your OTP to anyone." at bounding box center [366, 173] width 667 height 15
click at [52, 165] on p "753063 is your OTP. Please enter the OTP on your screen to authorize and procee…" at bounding box center [366, 158] width 667 height 15
click at [51, 156] on b "753063" at bounding box center [49, 158] width 32 height 10
click at [706, 53] on button "Close" at bounding box center [698, 53] width 19 height 19
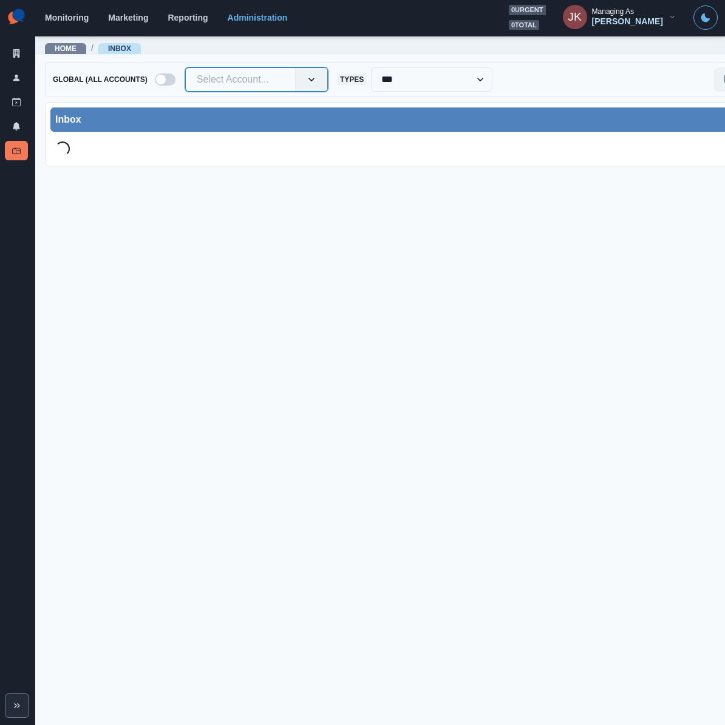
paste input "**********"
type input "**********"
click at [247, 115] on div "[GEOGRAPHIC_DATA]" at bounding box center [258, 113] width 144 height 22
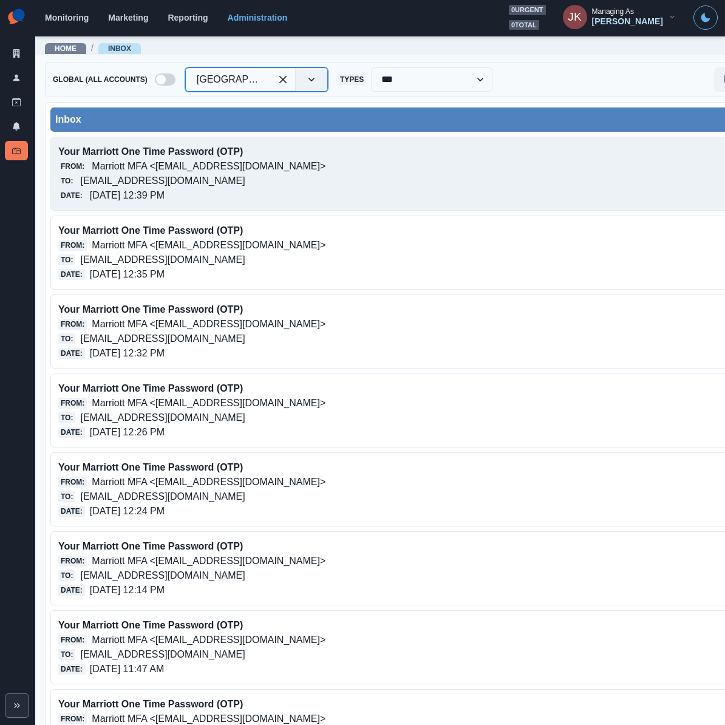
click at [361, 176] on div "To: achotelatlantadowntown@properties.thesocialstation.com" at bounding box center [342, 181] width 569 height 15
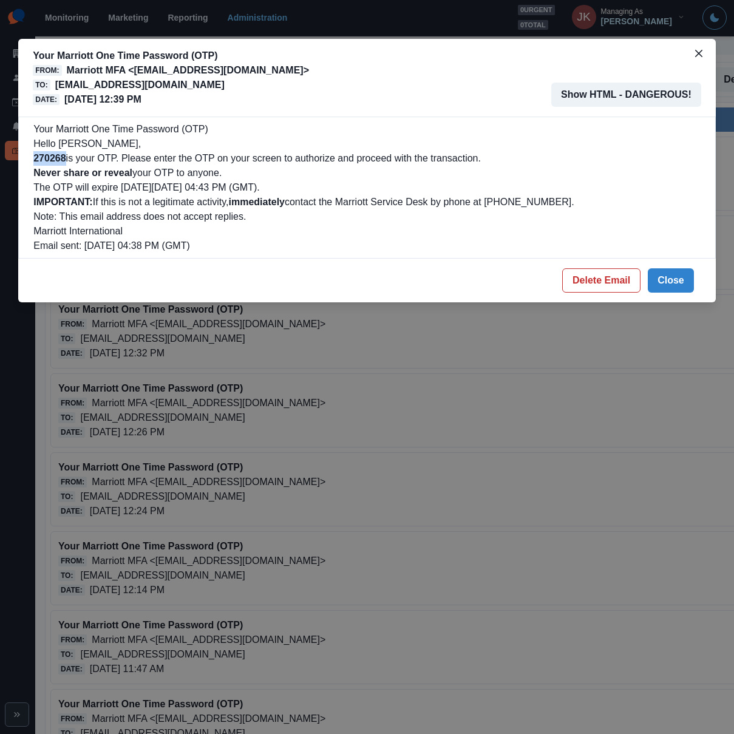
drag, startPoint x: 68, startPoint y: 155, endPoint x: 25, endPoint y: 160, distance: 43.5
click at [25, 160] on div "Your Marriott One Time Password (OTP) Hello Alex kalogeropoulos, 270268 is your…" at bounding box center [367, 188] width 698 height 142
click at [682, 281] on button "Close" at bounding box center [671, 280] width 46 height 24
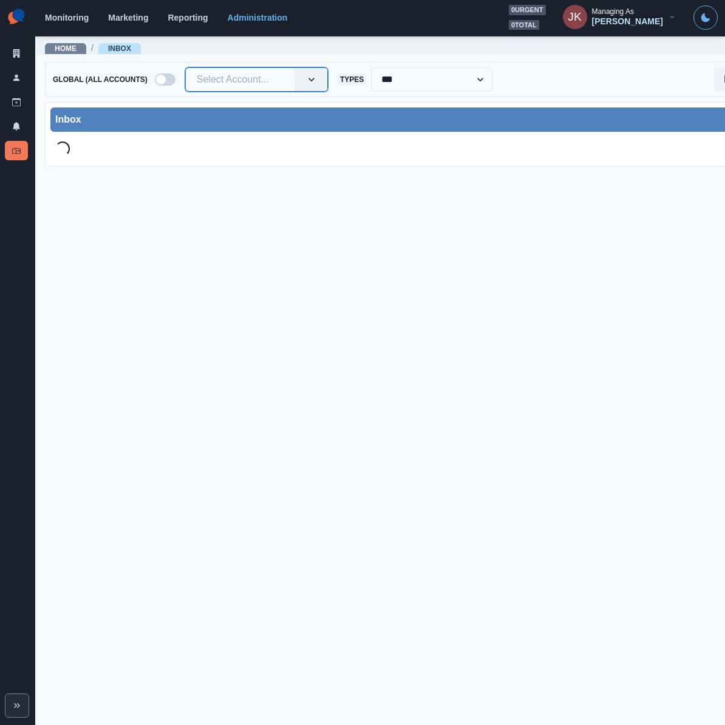
paste input "**********"
type input "**********"
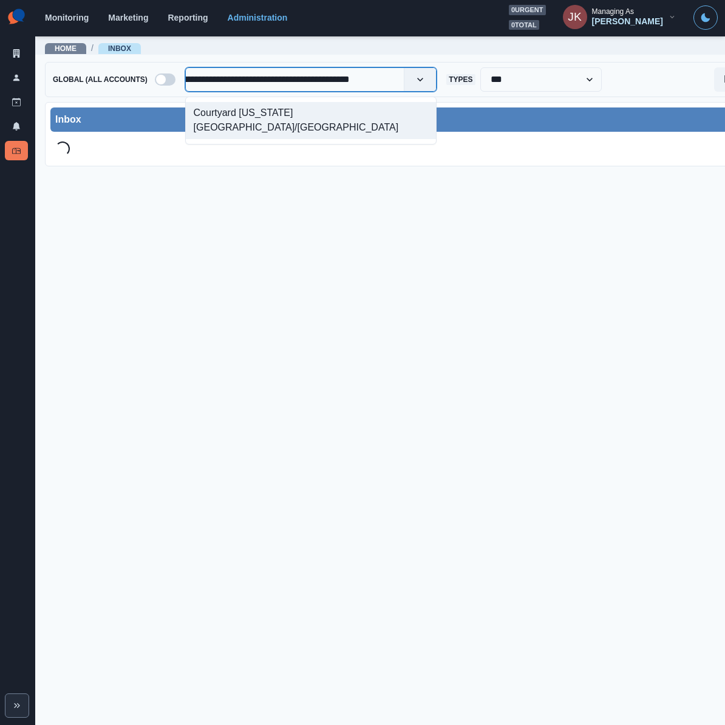
click at [243, 114] on div "Courtyard [US_STATE][GEOGRAPHIC_DATA]/[GEOGRAPHIC_DATA]" at bounding box center [311, 120] width 251 height 37
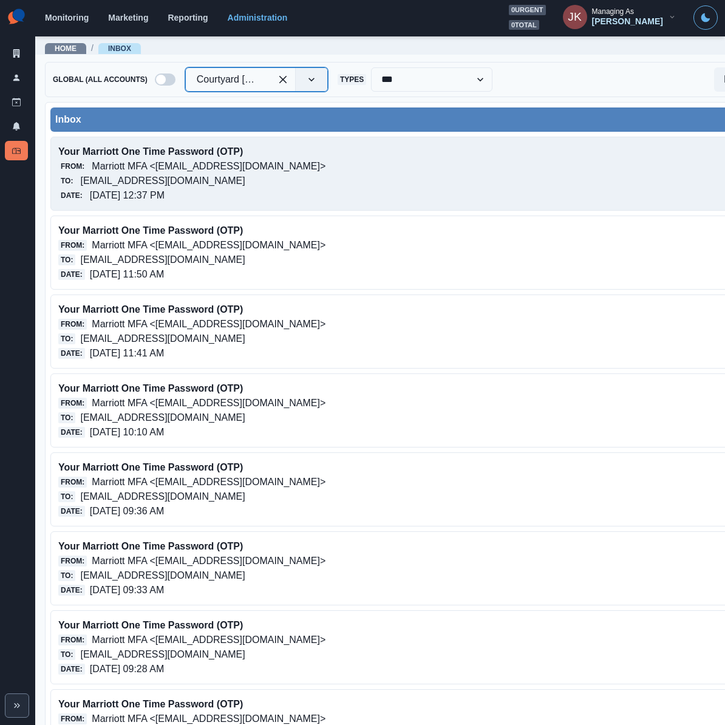
click at [279, 190] on div "Date: 10/09/2025, 12:37 PM" at bounding box center [342, 195] width 569 height 15
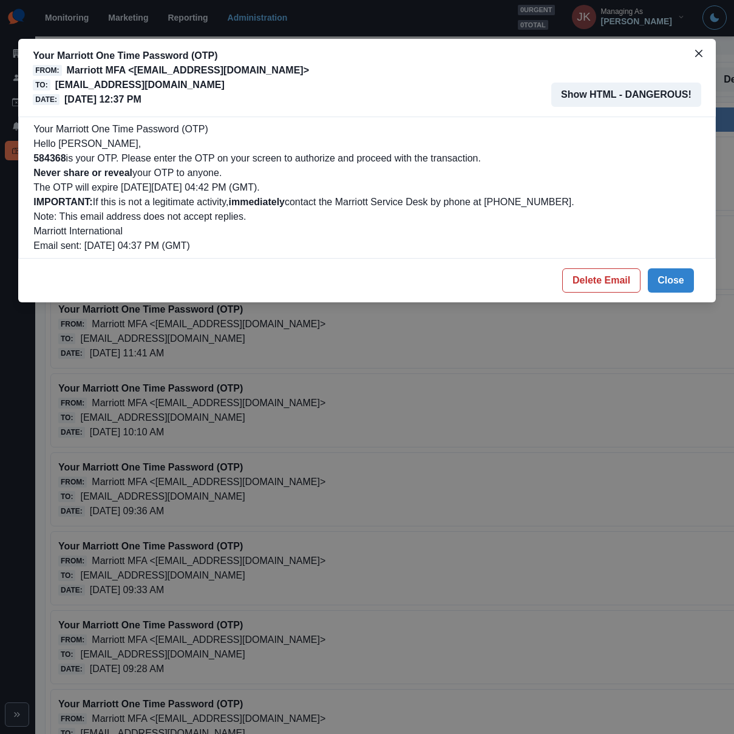
click at [55, 158] on b "584368" at bounding box center [49, 158] width 32 height 10
copy p "584368"
click at [677, 267] on footer "Delete Email Close" at bounding box center [367, 281] width 698 height 44
click at [678, 275] on button "Close" at bounding box center [671, 280] width 46 height 24
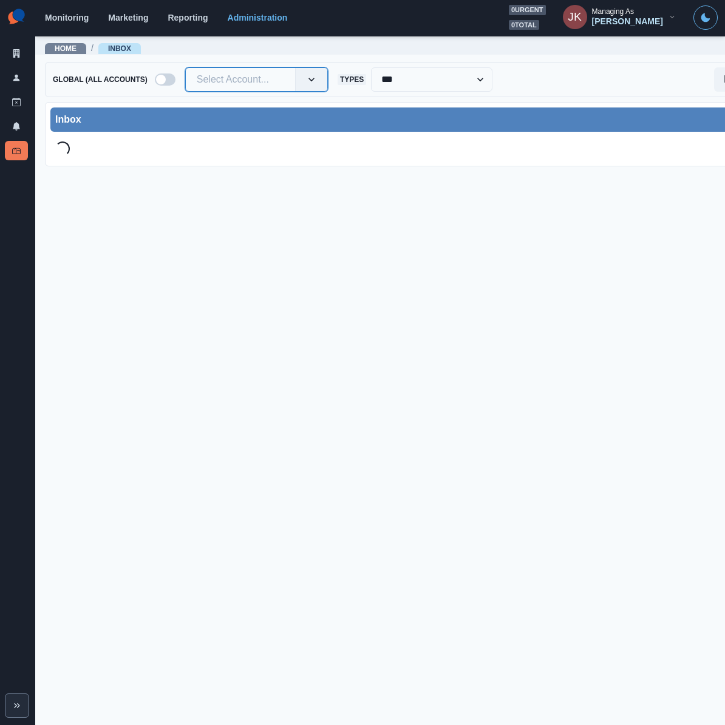
paste input "**********"
type input "**********"
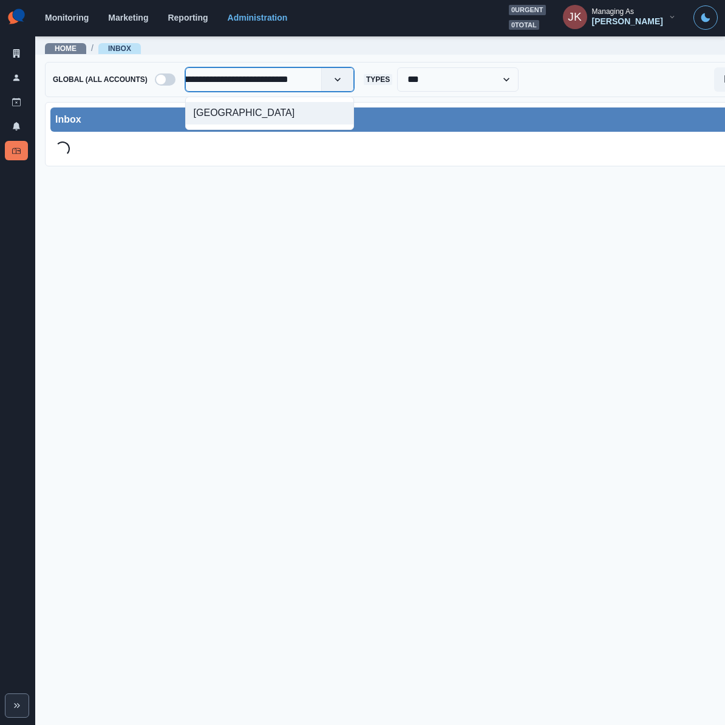
click at [252, 97] on div "[GEOGRAPHIC_DATA]" at bounding box center [269, 113] width 169 height 33
drag, startPoint x: 252, startPoint y: 102, endPoint x: 252, endPoint y: 114, distance: 12.1
click at [252, 103] on div "[GEOGRAPHIC_DATA]" at bounding box center [270, 113] width 168 height 22
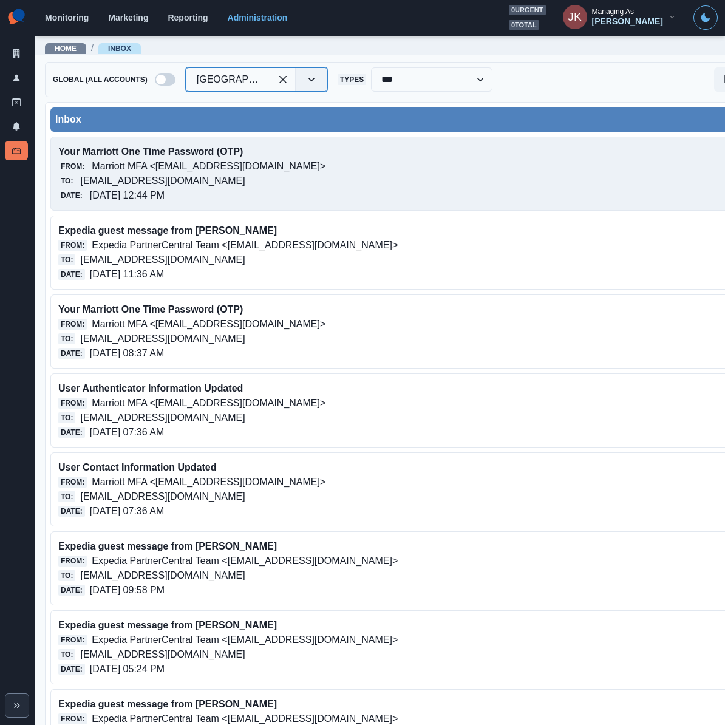
click at [250, 168] on p "Marriott MFA <[EMAIL_ADDRESS][DOMAIN_NAME]>" at bounding box center [209, 166] width 234 height 15
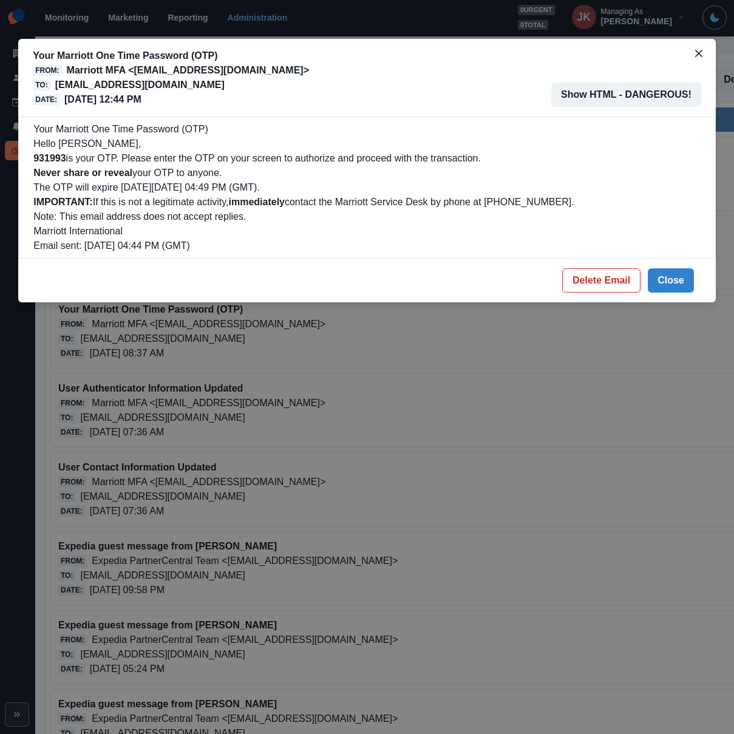
click at [395, 148] on p "Hello [PERSON_NAME]," at bounding box center [366, 144] width 667 height 15
click at [681, 278] on button "Close" at bounding box center [671, 280] width 46 height 24
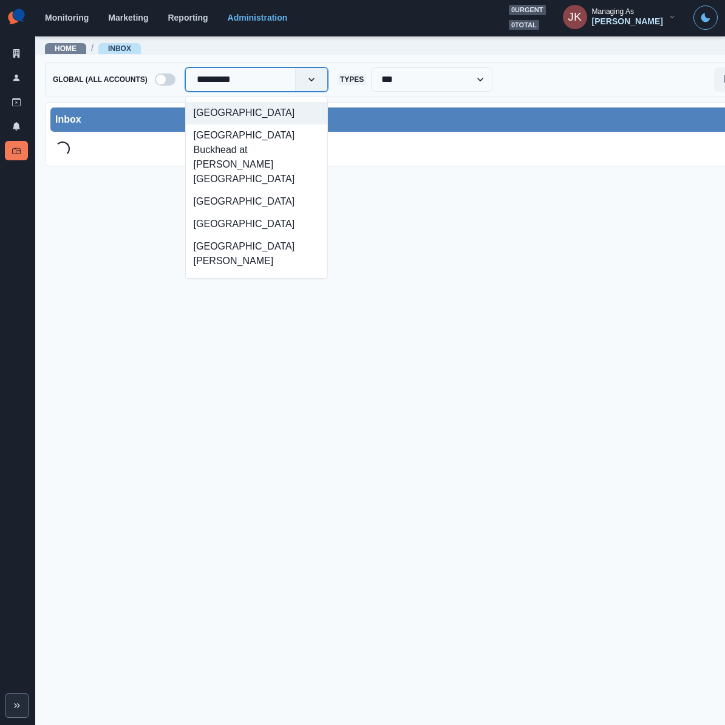
type input "**********"
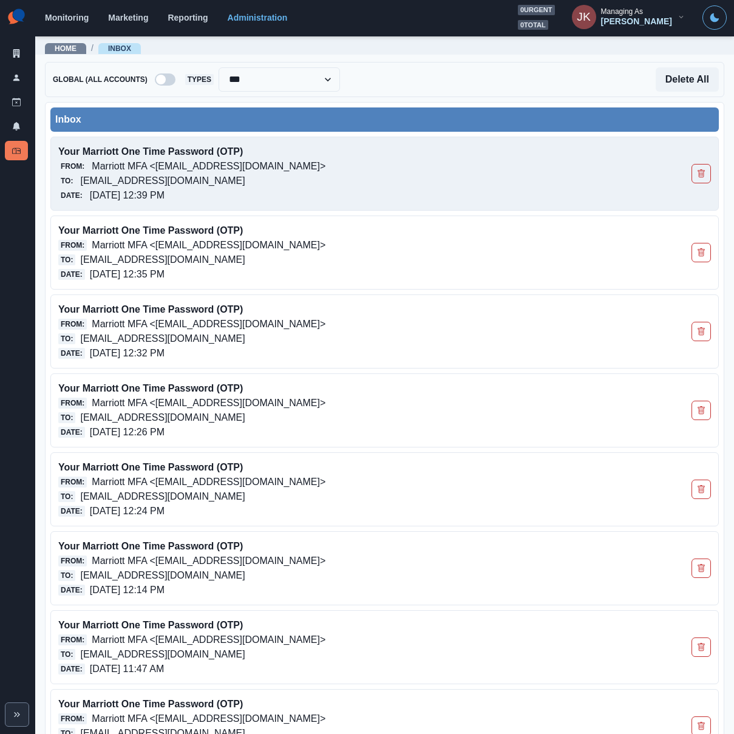
click at [245, 179] on p "[EMAIL_ADDRESS][DOMAIN_NAME]" at bounding box center [162, 181] width 165 height 15
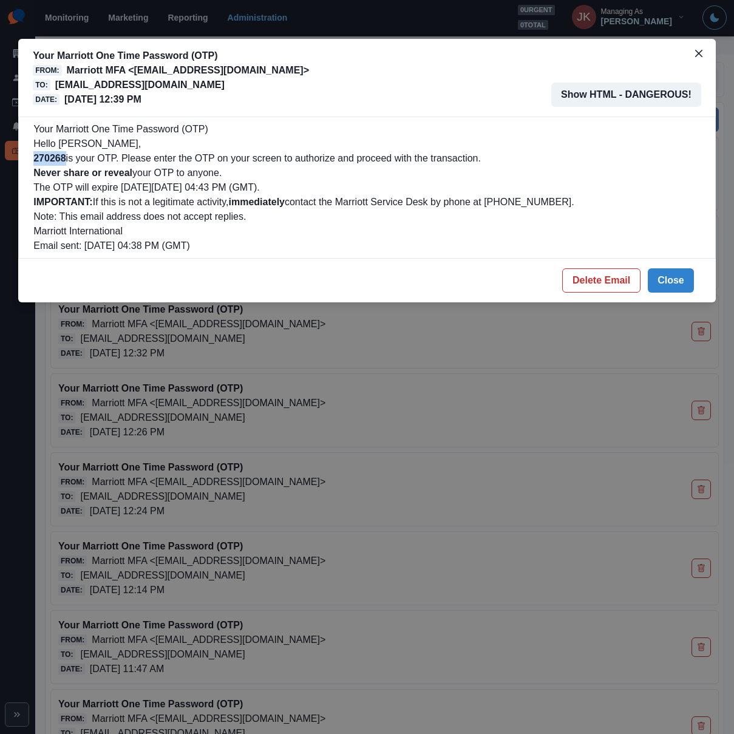
drag, startPoint x: 67, startPoint y: 158, endPoint x: 30, endPoint y: 160, distance: 36.5
click at [30, 160] on div "Your Marriott One Time Password (OTP) Hello [PERSON_NAME], 270268 is your OTP. …" at bounding box center [367, 188] width 698 height 142
copy b "270268"
click at [371, 615] on div "Your Marriott One Time Password (OTP) From: Marriott MFA <[EMAIL_ADDRESS][DOMAI…" at bounding box center [367, 367] width 734 height 734
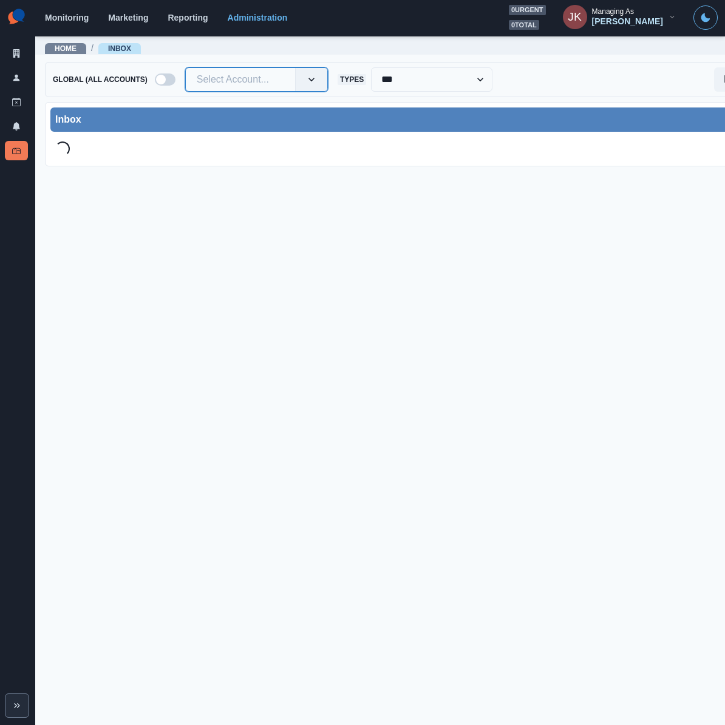
paste input "**********"
type input "**********"
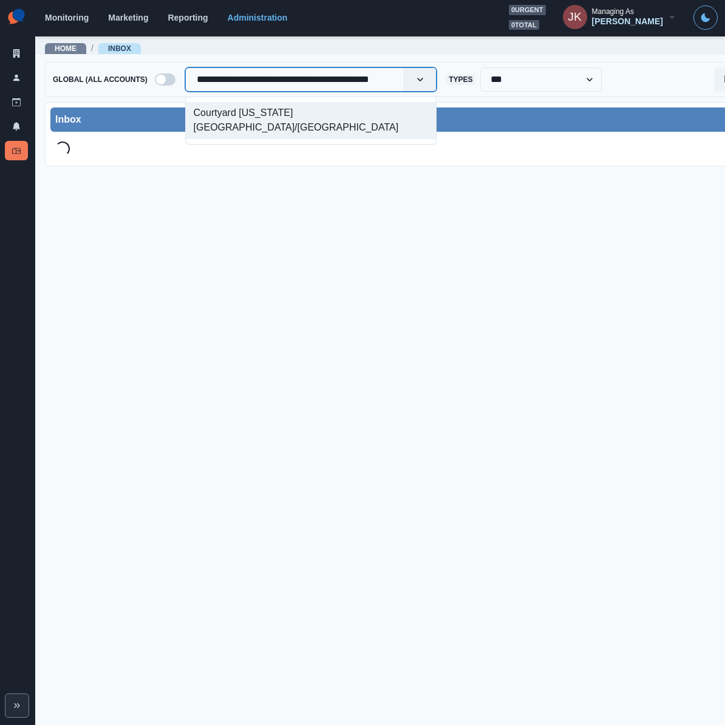
scroll to position [0, 19]
click at [242, 107] on div "Courtyard [US_STATE][GEOGRAPHIC_DATA]/[GEOGRAPHIC_DATA]" at bounding box center [311, 120] width 251 height 37
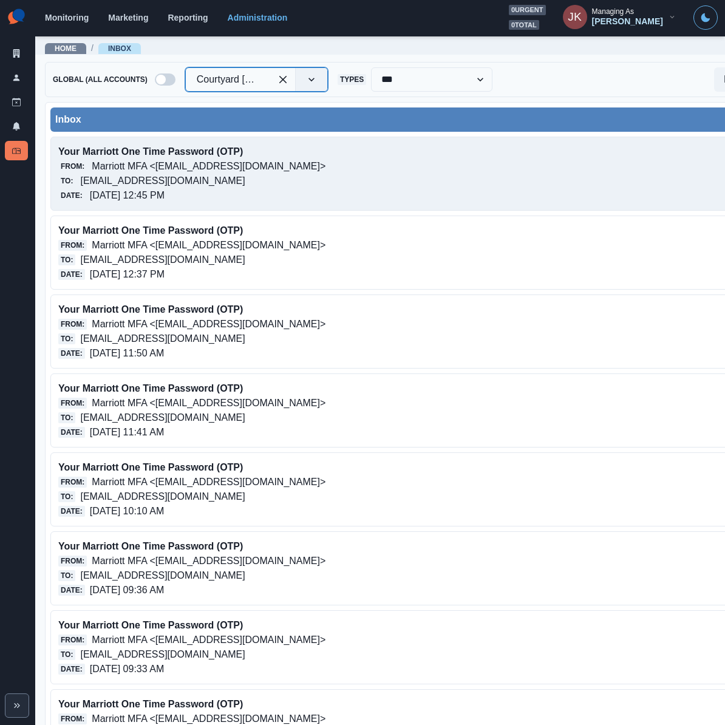
click at [229, 166] on p "Marriott MFA <[EMAIL_ADDRESS][DOMAIN_NAME]>" at bounding box center [209, 166] width 234 height 15
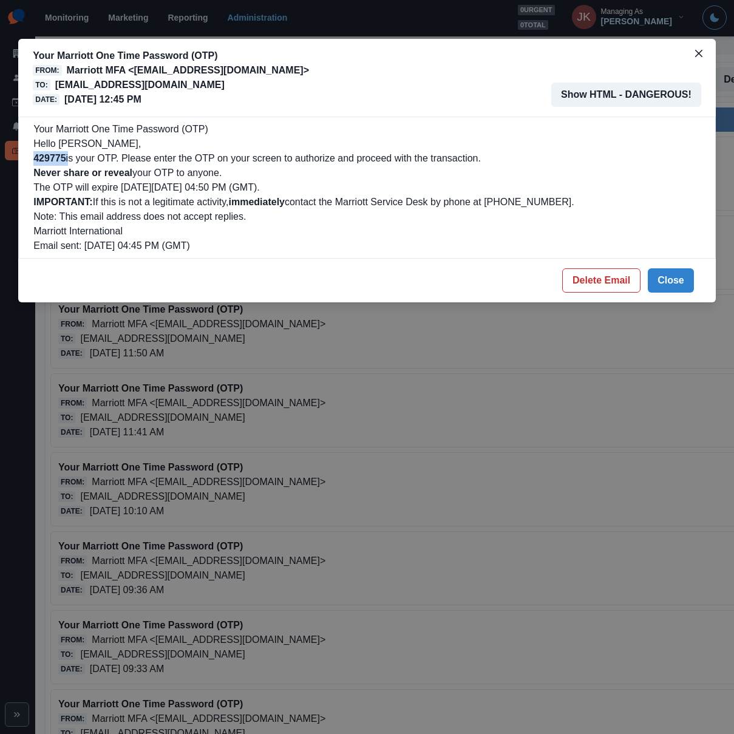
drag, startPoint x: 69, startPoint y: 159, endPoint x: 32, endPoint y: 158, distance: 37.1
click at [32, 158] on div "Your Marriott One Time Password (OTP) Hello [PERSON_NAME], 429775 is your OTP. …" at bounding box center [367, 188] width 698 height 142
copy p "429775"
click at [309, 100] on div "Date: [DATE] 12:45 PM" at bounding box center [171, 99] width 276 height 15
click at [499, 172] on p "Never share or reveal your OTP to anyone." at bounding box center [366, 173] width 667 height 15
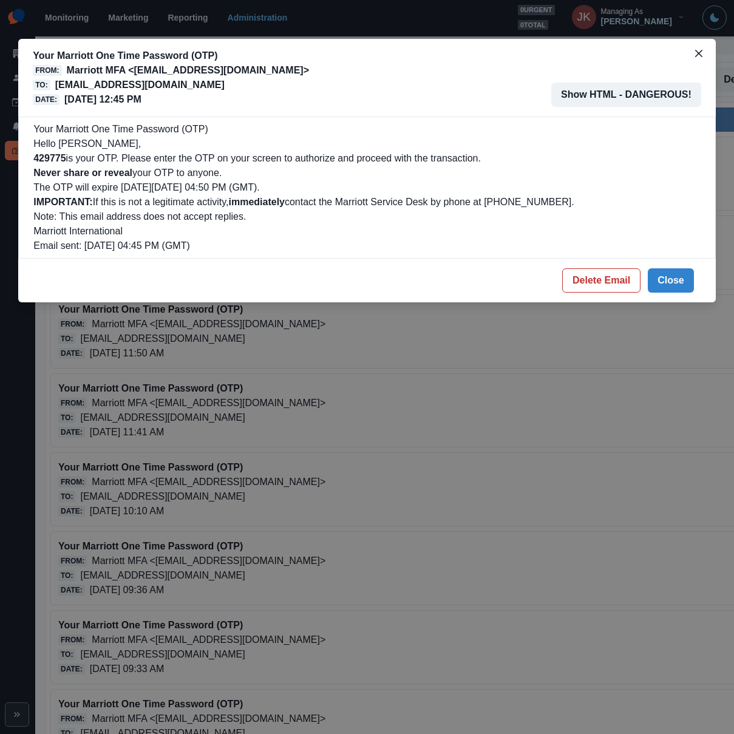
click at [567, 469] on div "Your Marriott One Time Password (OTP) From: Marriott MFA <noreply@trustedauth.c…" at bounding box center [367, 367] width 734 height 734
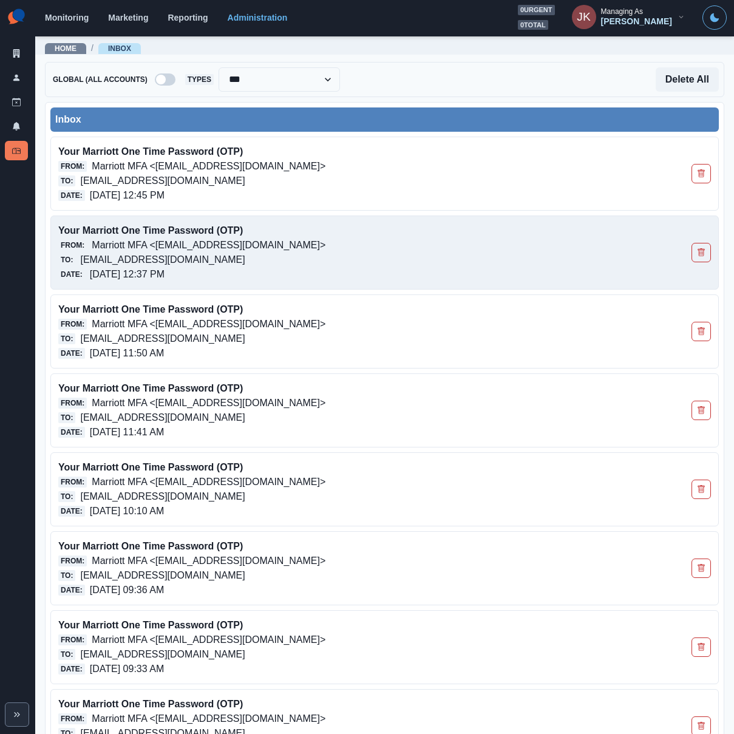
click at [258, 251] on p "Marriott MFA <[EMAIL_ADDRESS][DOMAIN_NAME]>" at bounding box center [209, 245] width 234 height 15
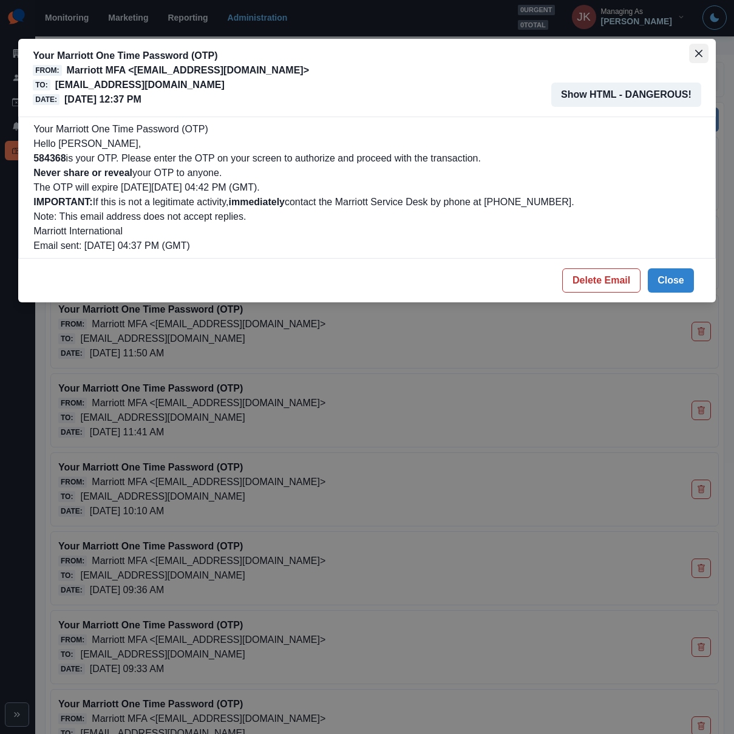
click at [694, 55] on button "Close" at bounding box center [698, 53] width 19 height 19
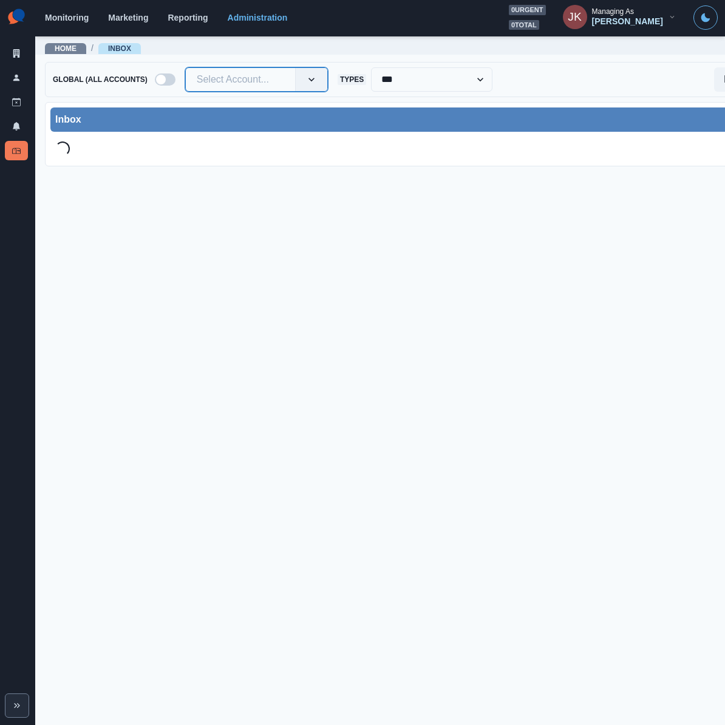
drag, startPoint x: 238, startPoint y: 83, endPoint x: 237, endPoint y: 75, distance: 7.3
click at [238, 83] on div at bounding box center [240, 79] width 87 height 17
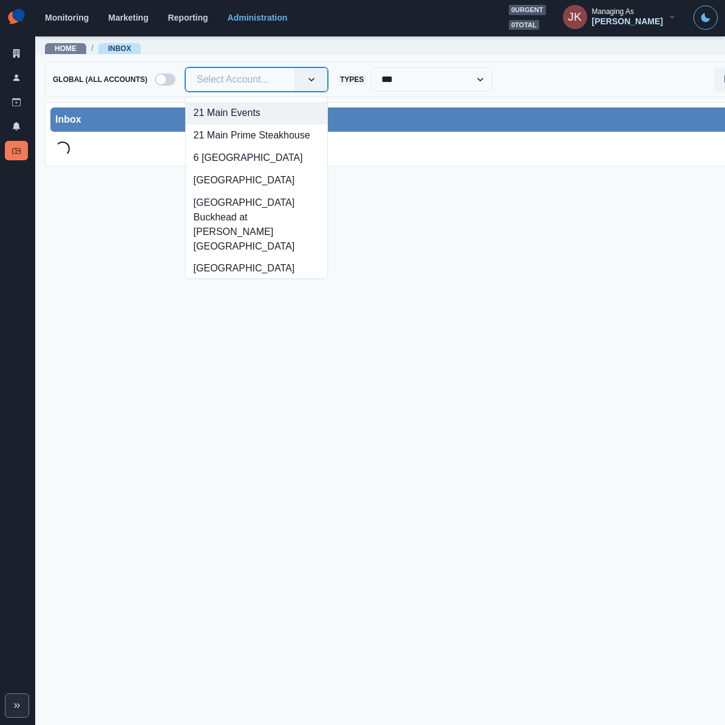
paste input "**********"
type input "**********"
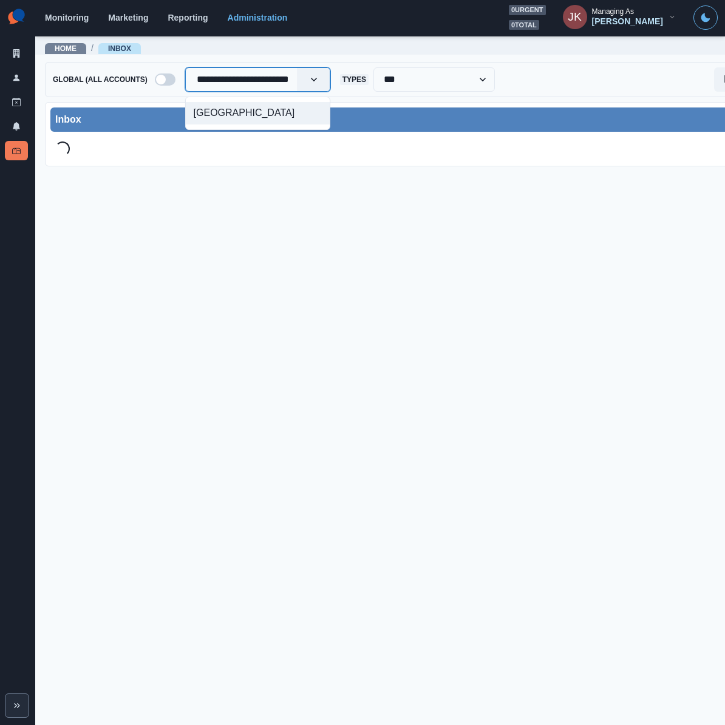
scroll to position [0, 19]
click at [237, 109] on div "[GEOGRAPHIC_DATA]" at bounding box center [258, 113] width 144 height 22
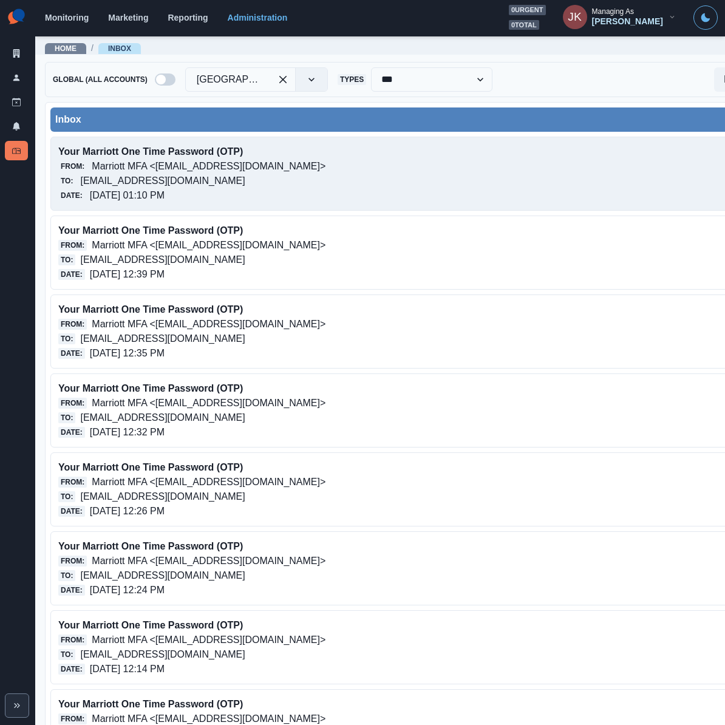
click at [214, 176] on p "achotelatlantadowntown@properties.thesocialstation.com" at bounding box center [162, 181] width 165 height 15
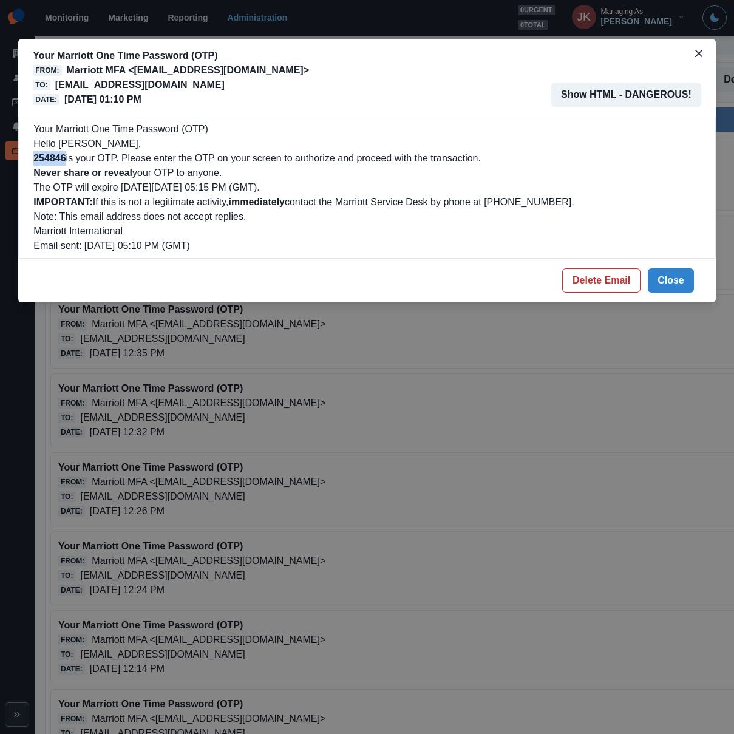
drag, startPoint x: 67, startPoint y: 159, endPoint x: 26, endPoint y: 159, distance: 41.9
click at [26, 159] on div "Your Marriott One Time Password (OTP) Hello Alex kalogeropoulos, 254846 is your…" at bounding box center [367, 188] width 698 height 142
copy b "254846"
click at [666, 280] on button "Close" at bounding box center [671, 280] width 46 height 24
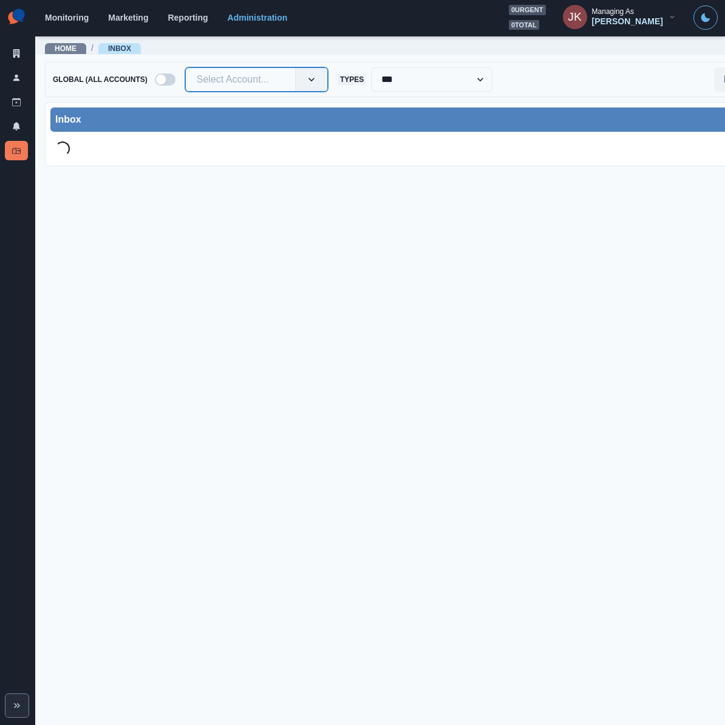
paste input "**********"
type input "**********"
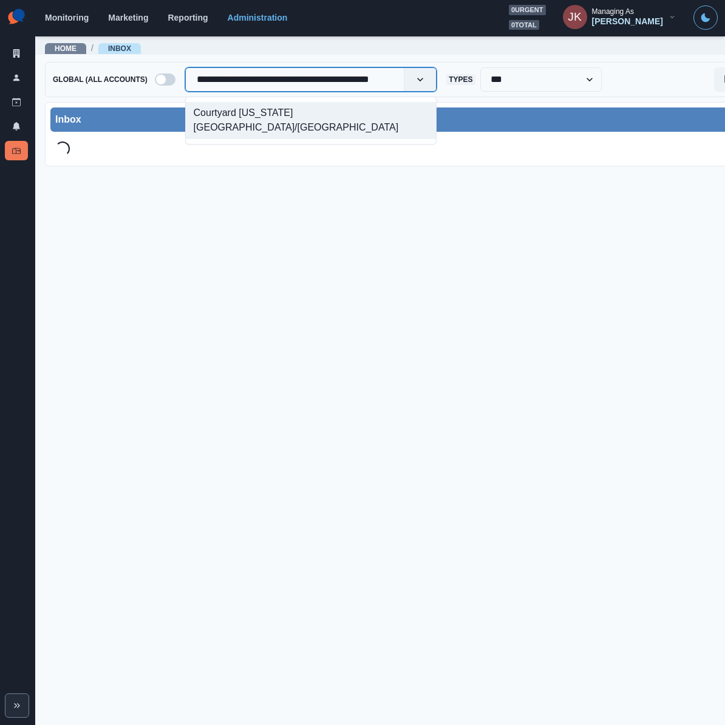
scroll to position [0, 19]
click at [231, 119] on div "Courtyard [US_STATE][GEOGRAPHIC_DATA]/[GEOGRAPHIC_DATA]" at bounding box center [311, 120] width 251 height 37
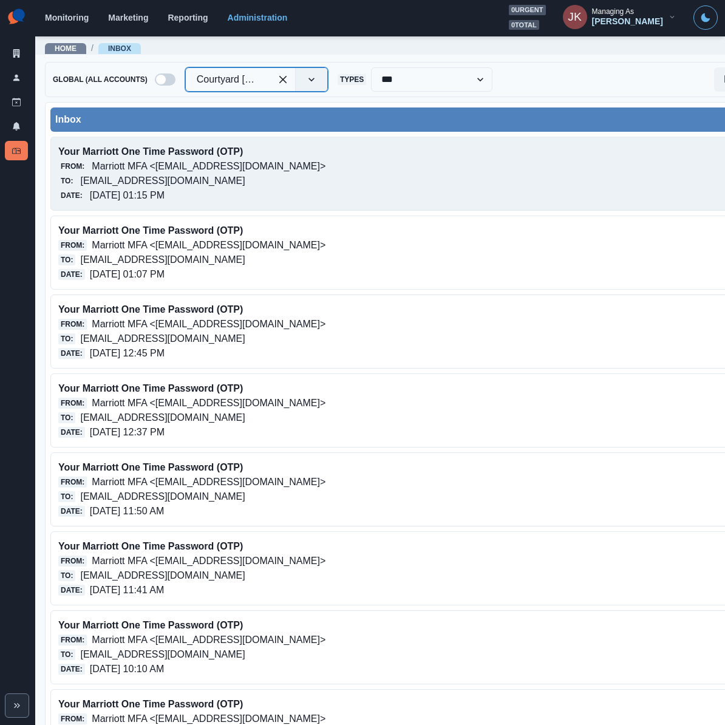
click at [128, 199] on p "10/09/2025, 01:15 PM" at bounding box center [127, 195] width 75 height 15
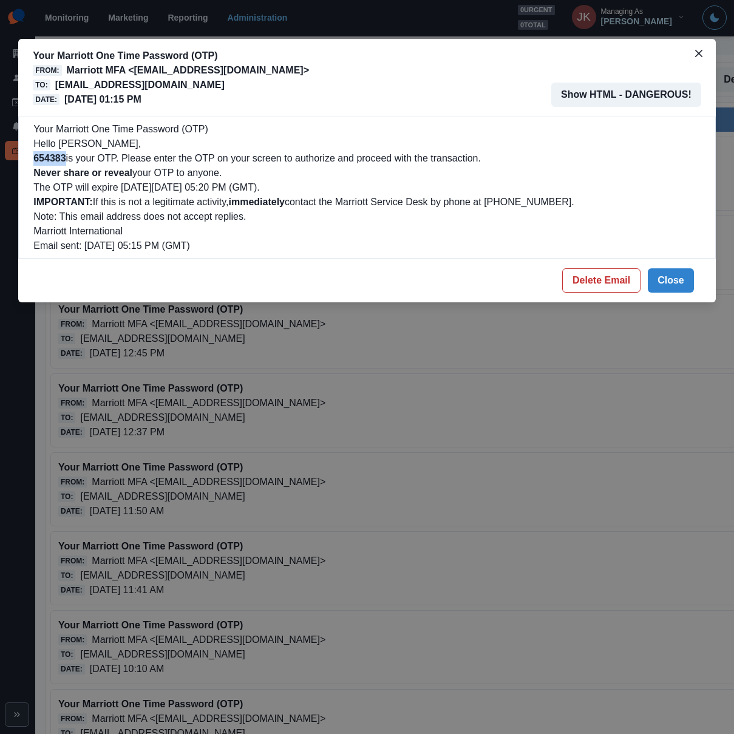
drag, startPoint x: 68, startPoint y: 160, endPoint x: 17, endPoint y: 157, distance: 51.1
click at [17, 157] on div "Your Marriott One Time Password (OTP) From: Marriott MFA <noreply@trustedauth.c…" at bounding box center [367, 367] width 734 height 734
copy b "654383"
click at [684, 278] on button "Close" at bounding box center [671, 280] width 46 height 24
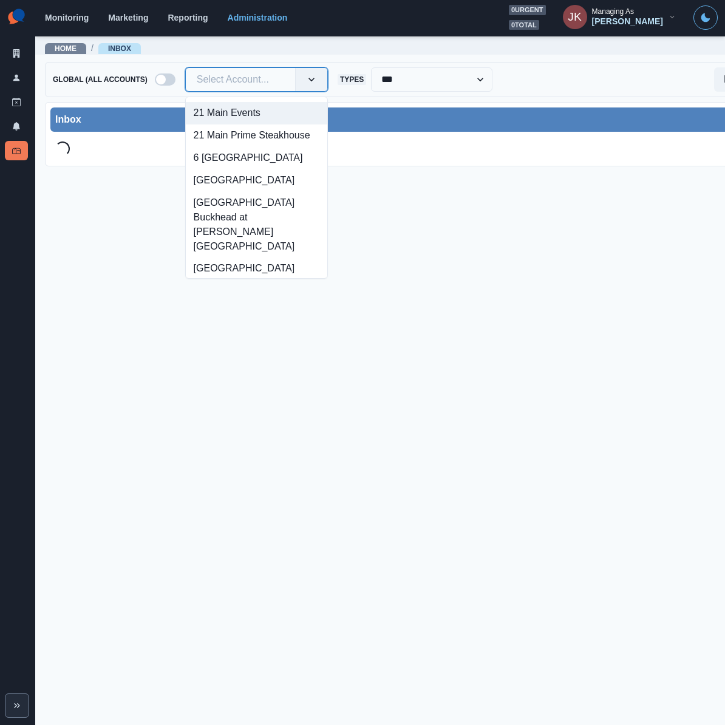
drag, startPoint x: 225, startPoint y: 77, endPoint x: 199, endPoint y: 82, distance: 27.3
click at [198, 87] on div at bounding box center [240, 79] width 87 height 17
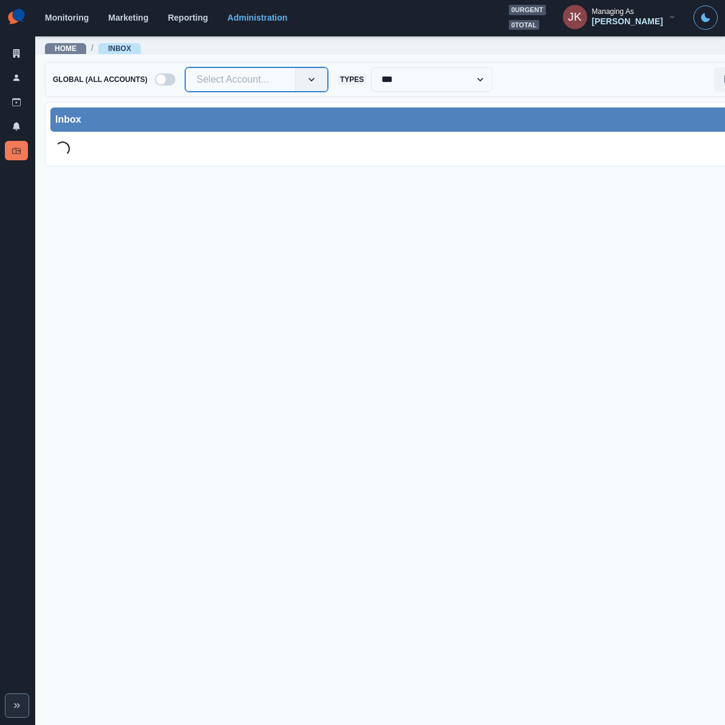
click at [197, 80] on input "text" at bounding box center [198, 79] width 2 height 15
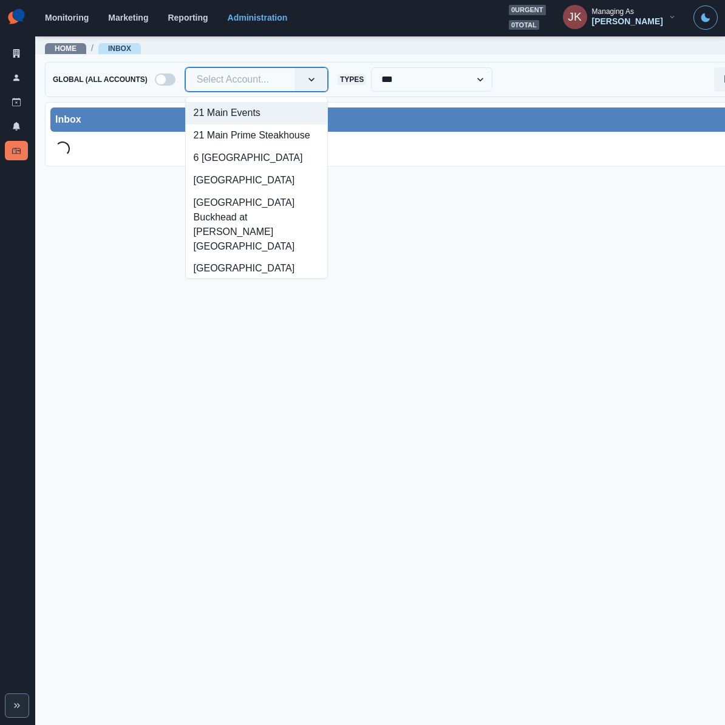
paste input "**********"
type input "**********"
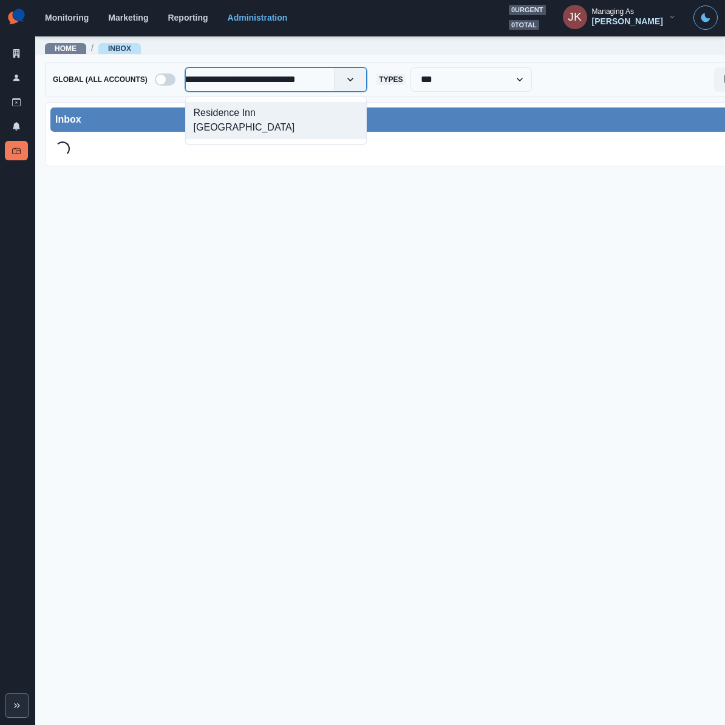
click at [221, 114] on div "Residence Inn [GEOGRAPHIC_DATA]" at bounding box center [276, 120] width 180 height 37
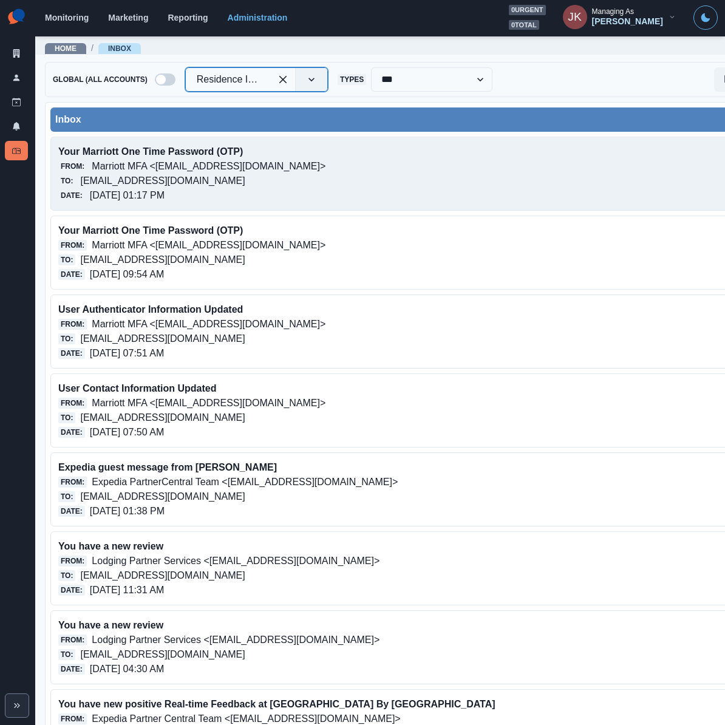
click at [213, 200] on div "Date: 10/09/2025, 01:17 PM" at bounding box center [342, 195] width 569 height 15
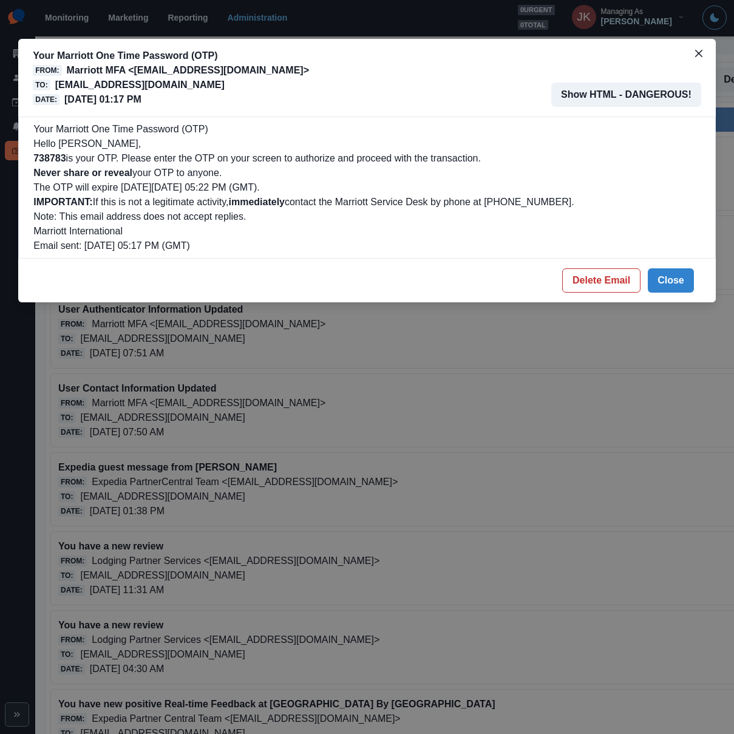
click at [39, 159] on b "738783" at bounding box center [49, 158] width 32 height 10
copy p "738783"
click at [516, 552] on div "Your Marriott One Time Password (OTP) From: Marriott MFA <noreply@trustedauth.c…" at bounding box center [367, 367] width 734 height 734
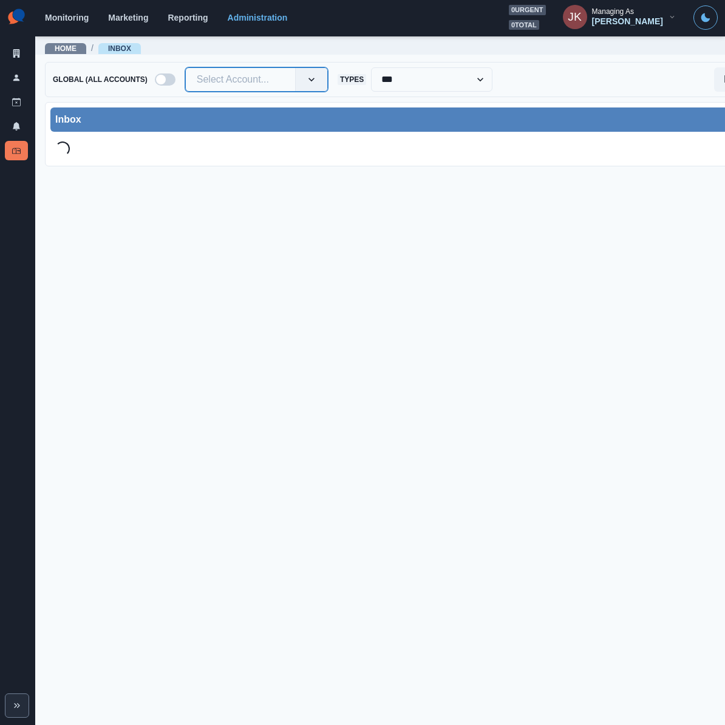
paste input "**********"
type input "**********"
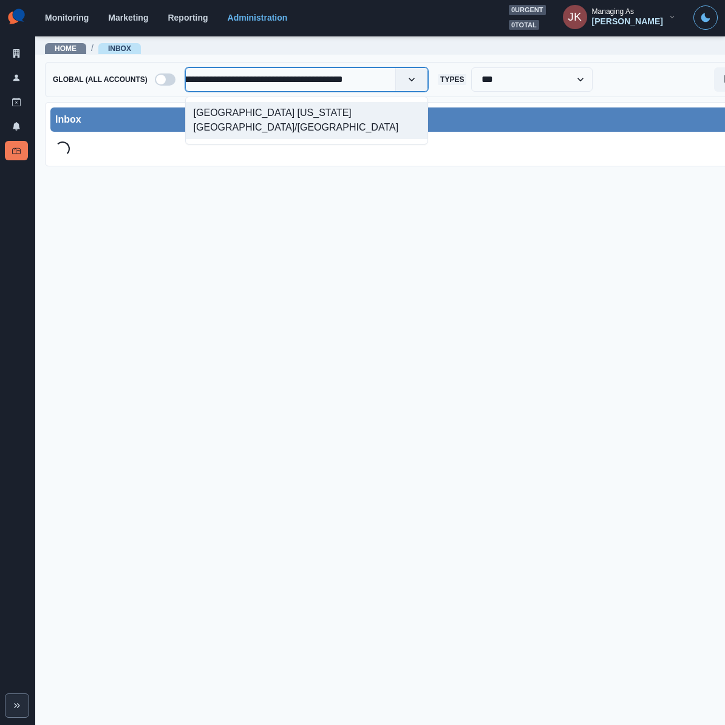
click at [244, 108] on div "[GEOGRAPHIC_DATA] [US_STATE][GEOGRAPHIC_DATA]/[GEOGRAPHIC_DATA]" at bounding box center [307, 120] width 242 height 37
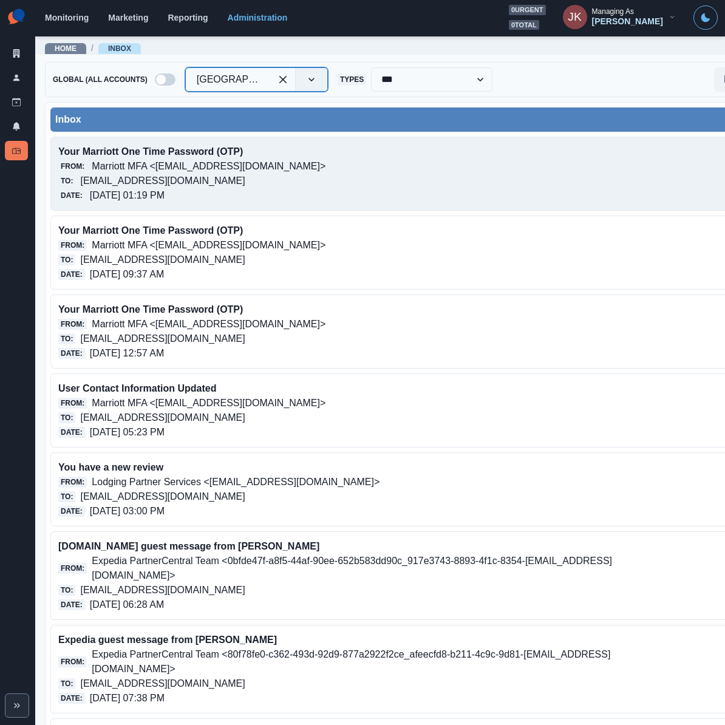
click at [173, 186] on p "residenceinnnewyorkmanhattantimessquare@properties.thesocialstation.com" at bounding box center [162, 181] width 165 height 15
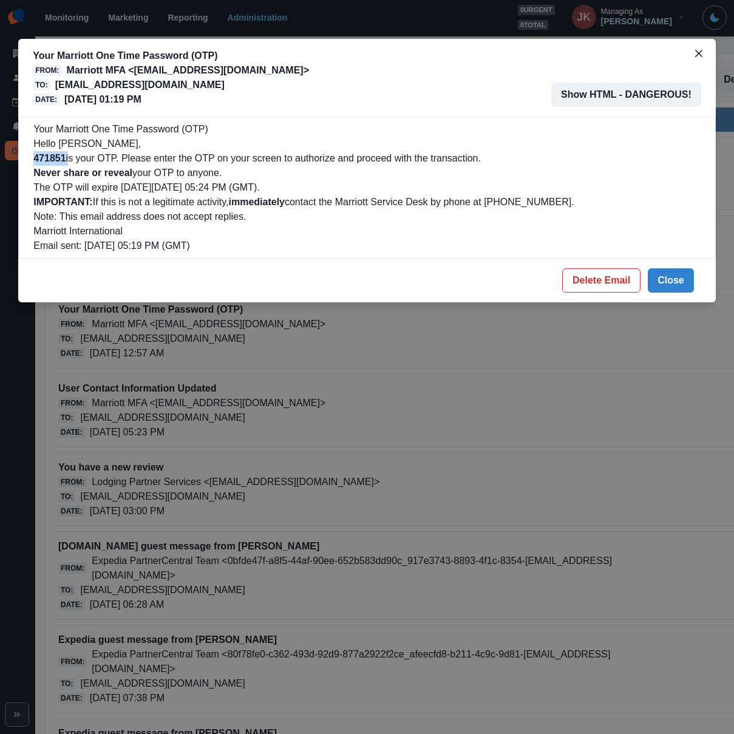
drag, startPoint x: 69, startPoint y: 160, endPoint x: 25, endPoint y: 161, distance: 44.3
click at [25, 161] on div "Your Marriott One Time Password (OTP) Hello Alex Kalogeropoulos, 471851 is your…" at bounding box center [367, 188] width 698 height 142
copy p "471851"
click at [525, 462] on div "Your Marriott One Time Password (OTP) From: Marriott MFA <noreply@trustedauth.c…" at bounding box center [367, 367] width 734 height 734
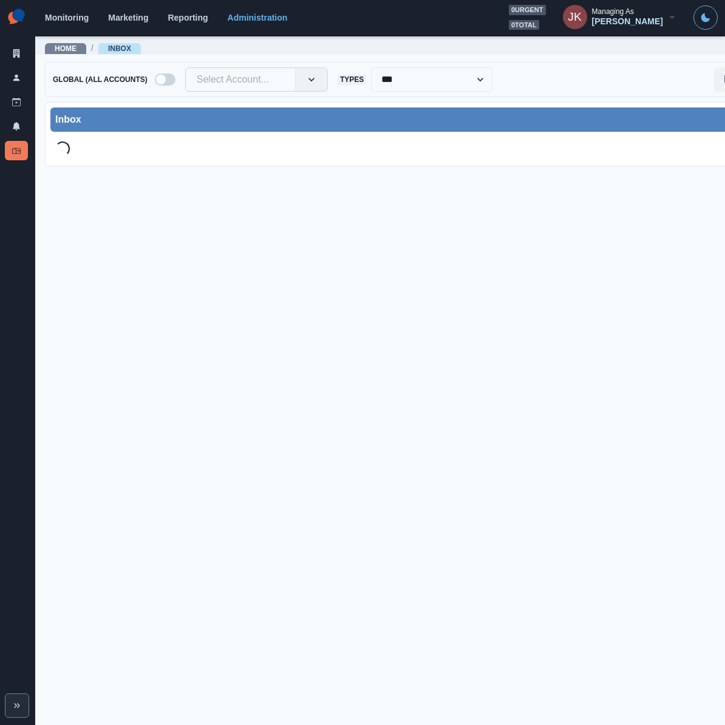
click at [223, 80] on div at bounding box center [240, 79] width 87 height 17
drag, startPoint x: 219, startPoint y: 83, endPoint x: 201, endPoint y: 70, distance: 21.4
click at [201, 70] on div "Select Account..." at bounding box center [240, 79] width 109 height 19
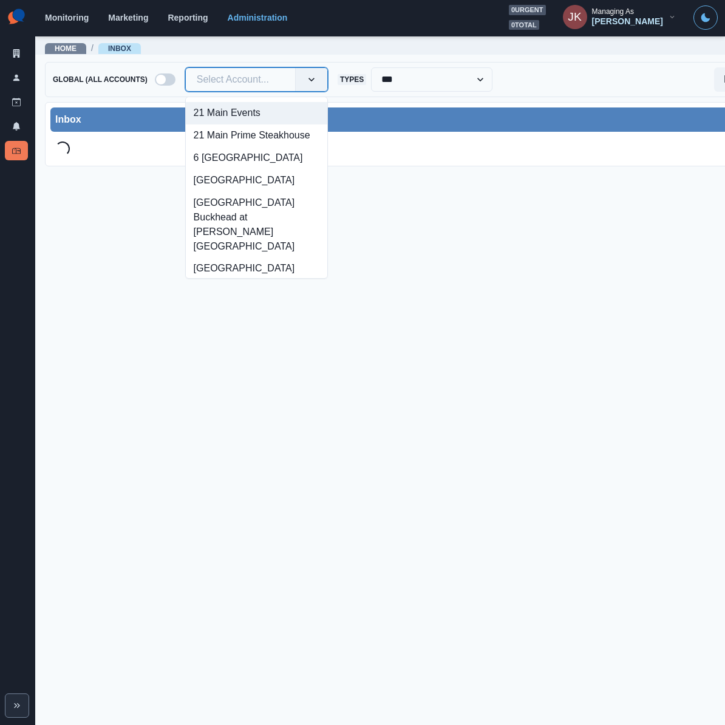
click at [178, 66] on div "Global (All Accounts) option 21 Main Events focused, 1 of 1960. 1960 results av…" at bounding box center [414, 79] width 738 height 35
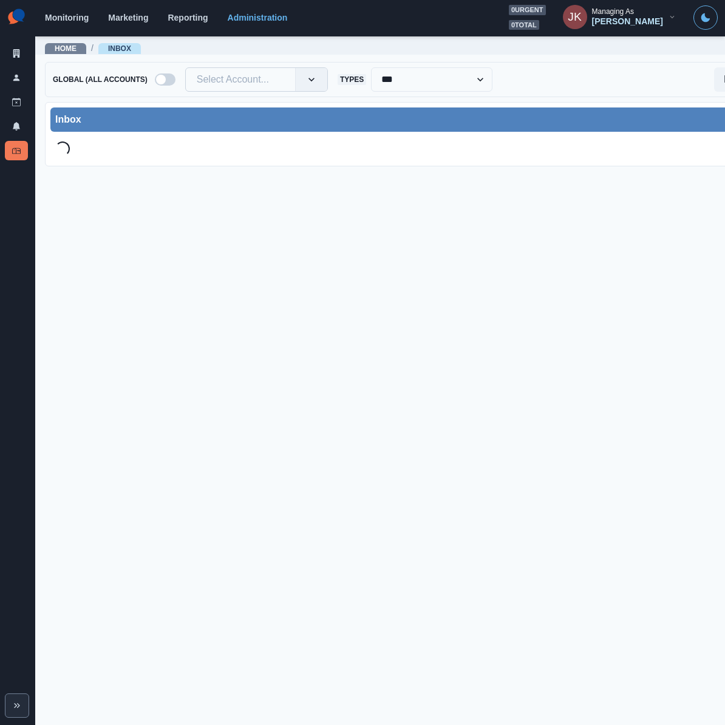
click at [218, 76] on div at bounding box center [240, 79] width 87 height 17
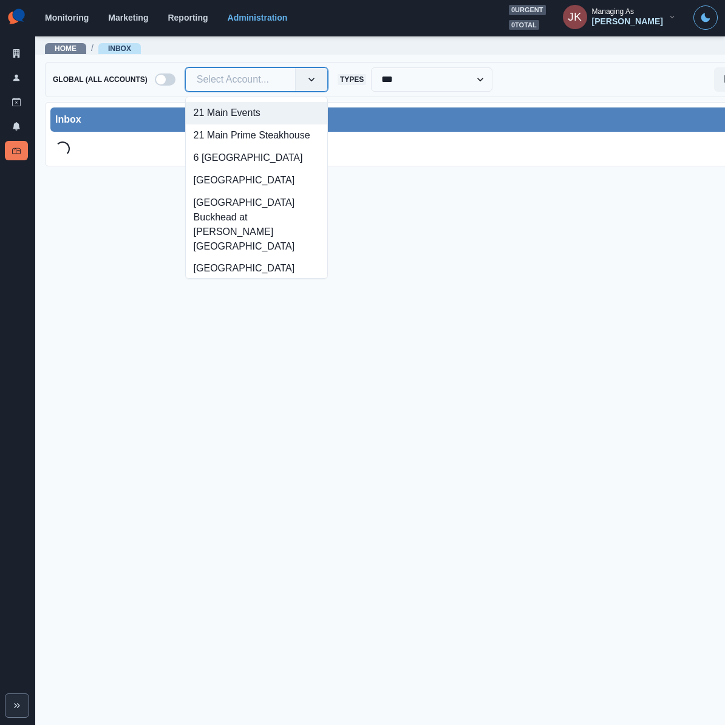
paste input "**********"
type input "**********"
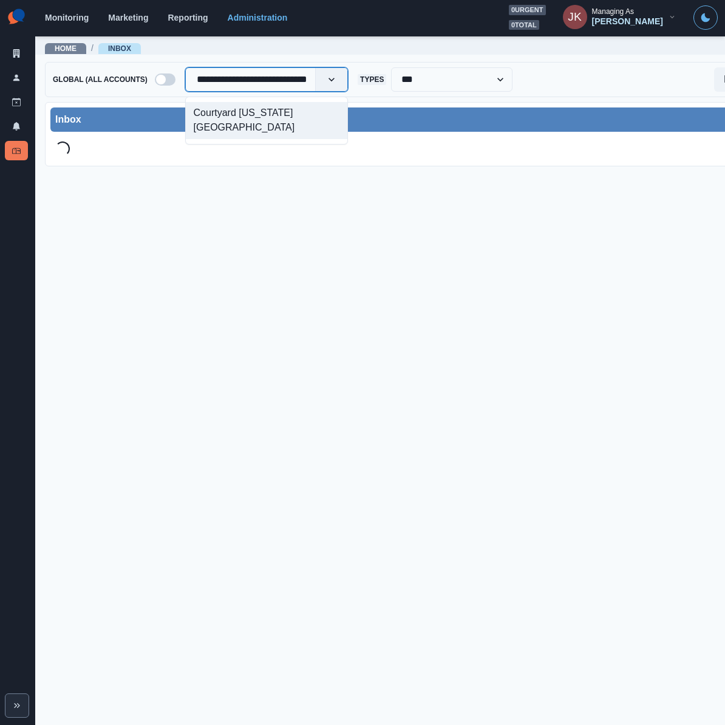
scroll to position [0, 19]
click at [298, 112] on div "Courtyard [US_STATE][GEOGRAPHIC_DATA]" at bounding box center [267, 120] width 162 height 37
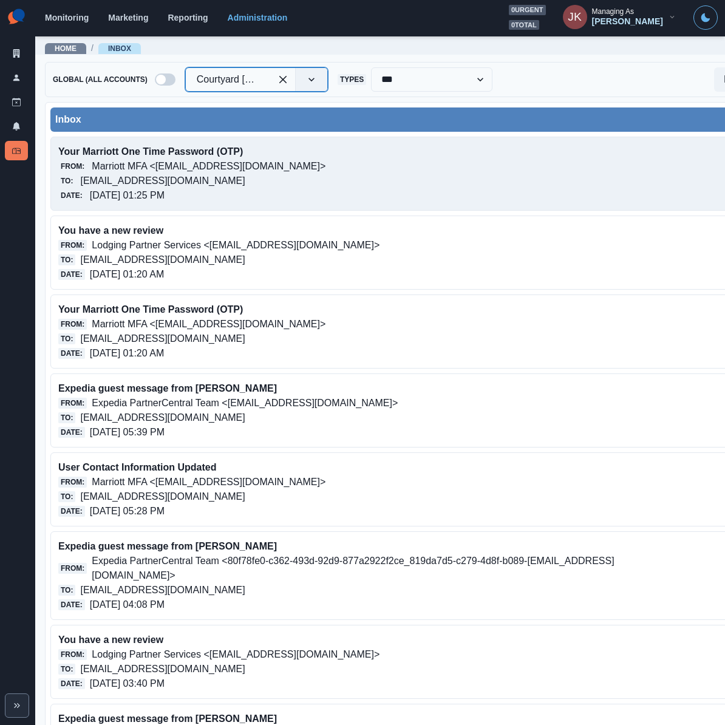
click at [223, 205] on div "Your Marriott One Time Password (OTP) From: Marriott MFA <noreply@trustedauth.c…" at bounding box center [413, 174] width 727 height 74
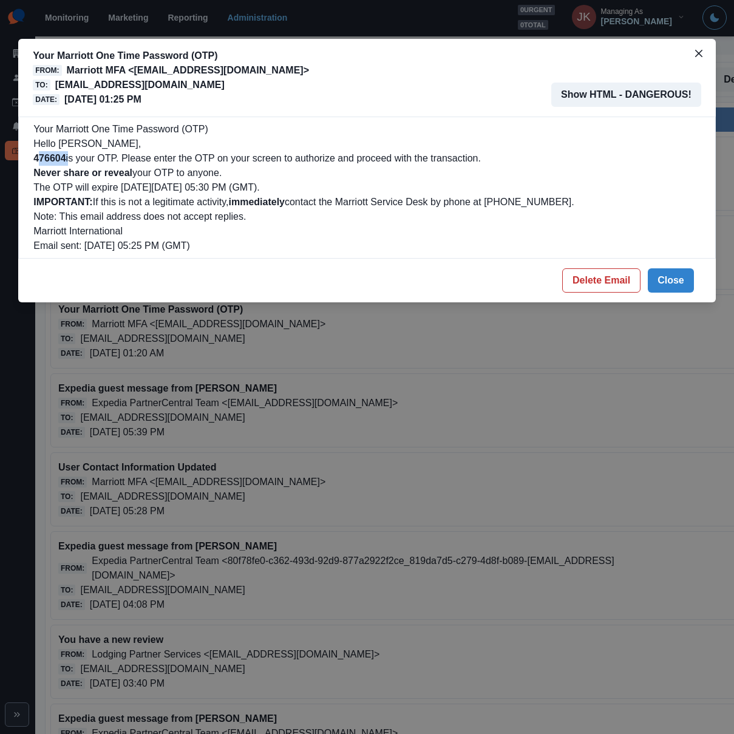
drag, startPoint x: 69, startPoint y: 159, endPoint x: 38, endPoint y: 161, distance: 30.4
click at [38, 161] on p "476604 is your OTP. Please enter the OTP on your screen to authorize and procee…" at bounding box center [366, 158] width 667 height 15
click at [46, 161] on b "476604" at bounding box center [49, 158] width 32 height 10
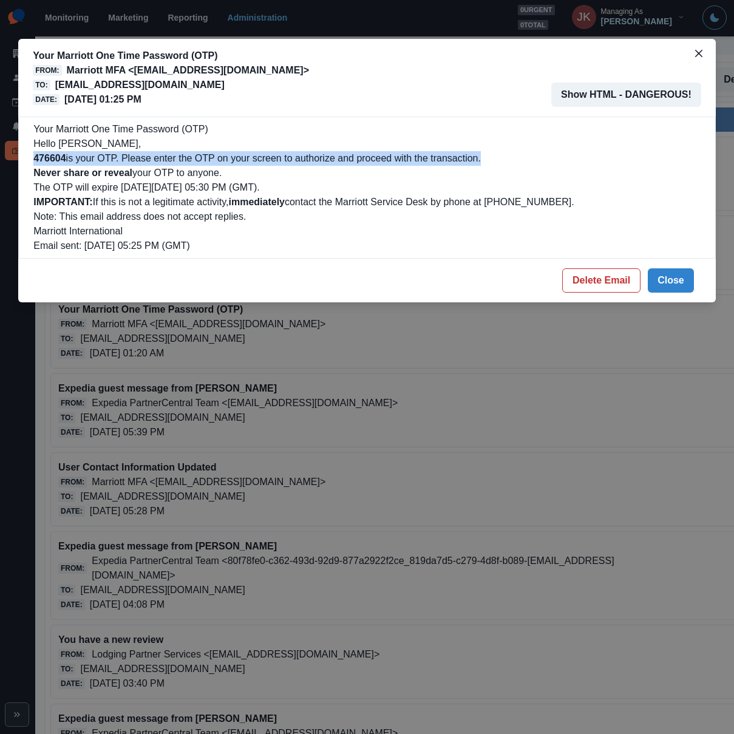
click at [46, 161] on b "476604" at bounding box center [49, 158] width 32 height 10
click at [50, 162] on b "476604" at bounding box center [49, 158] width 32 height 10
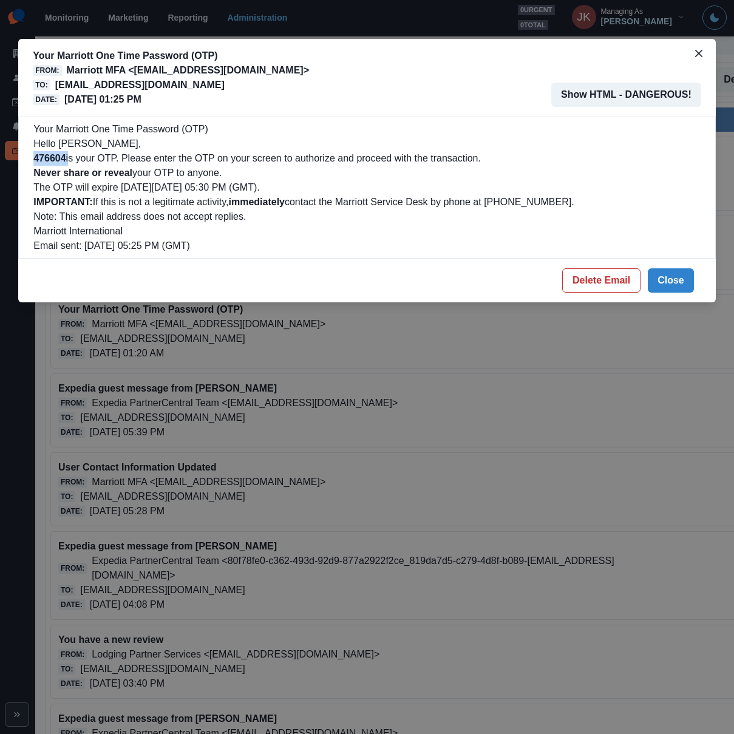
click at [50, 162] on b "476604" at bounding box center [49, 158] width 32 height 10
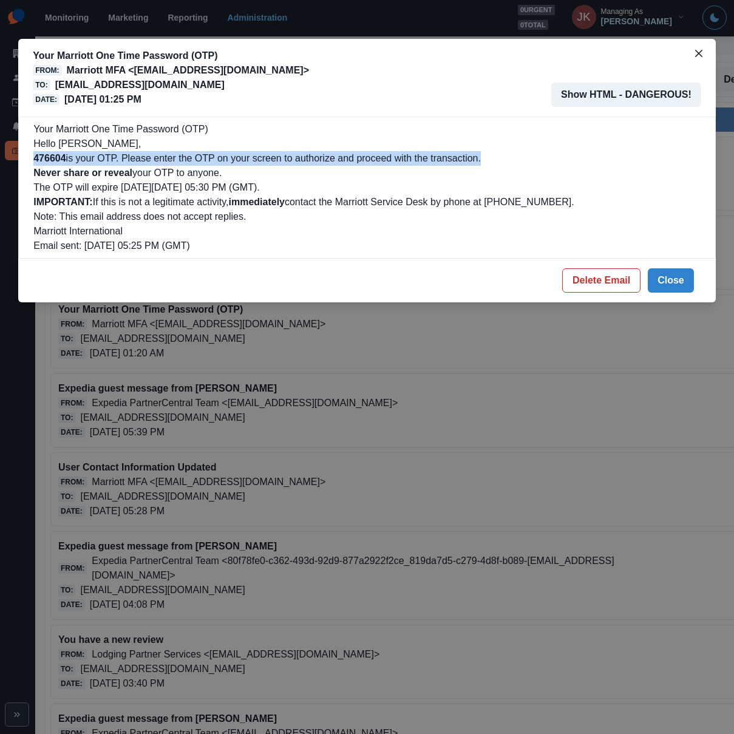
click at [50, 162] on b "476604" at bounding box center [49, 158] width 32 height 10
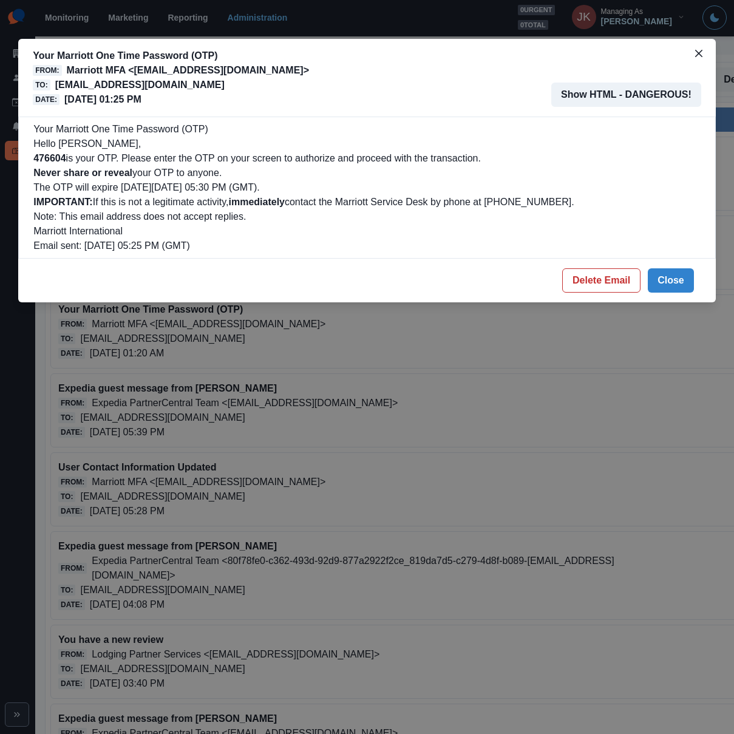
click at [49, 135] on div "Your Marriott One Time Password (OTP) Hello Alex Kalogeropoulos, 476604 is your…" at bounding box center [366, 187] width 667 height 131
click at [52, 157] on b "476604" at bounding box center [49, 158] width 32 height 10
copy p "476604"
click at [225, 80] on p "courtyardnewyorkjfkairport@properties.thesocialstation.com" at bounding box center [139, 85] width 169 height 15
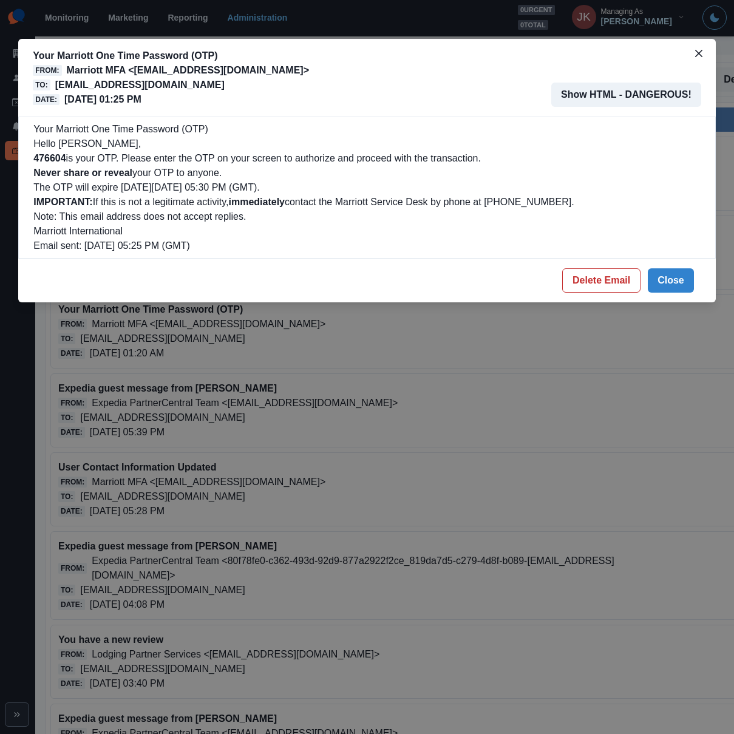
click at [248, 368] on div "Your Marriott One Time Password (OTP) From: Marriott MFA <noreply@trustedauth.c…" at bounding box center [367, 367] width 734 height 734
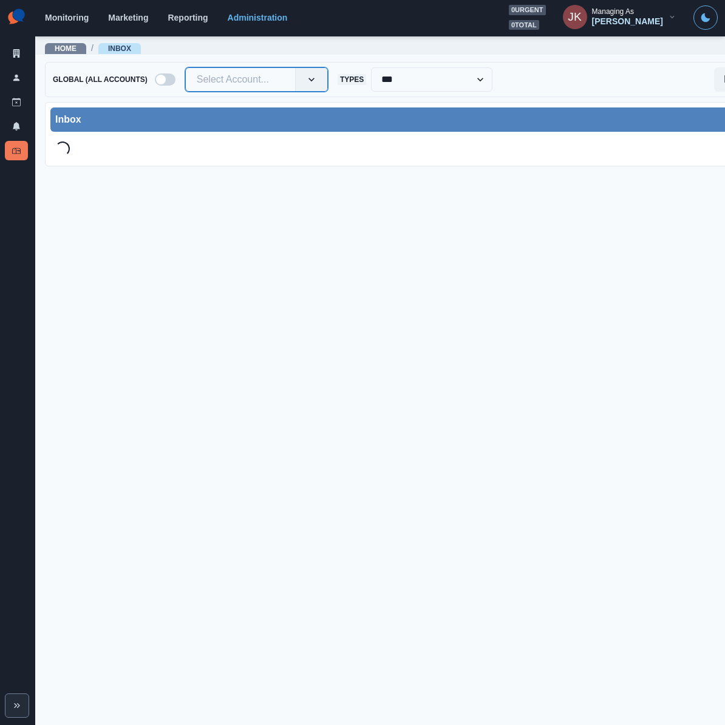
click at [236, 83] on div at bounding box center [240, 79] width 87 height 17
paste input "**********"
type input "**********"
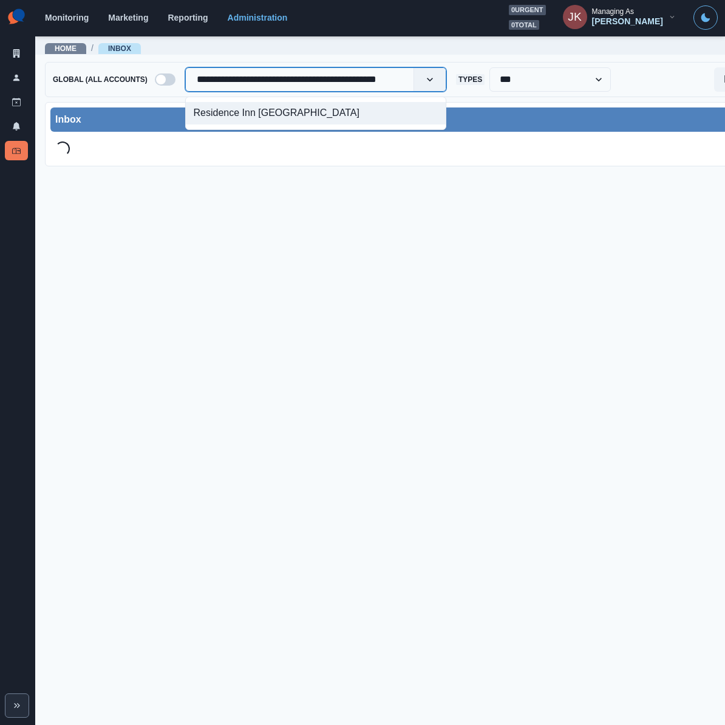
scroll to position [0, 19]
click at [221, 113] on div "Residence Inn [GEOGRAPHIC_DATA]" at bounding box center [316, 113] width 260 height 22
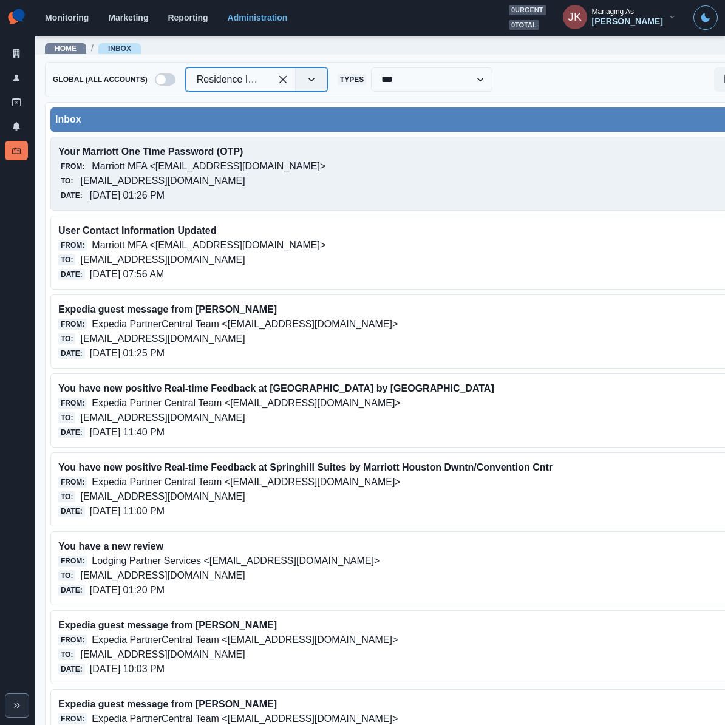
click at [141, 186] on p "residenceinnhoustondowntownconventioncenter@properties.thesocialstation.com" at bounding box center [162, 181] width 165 height 15
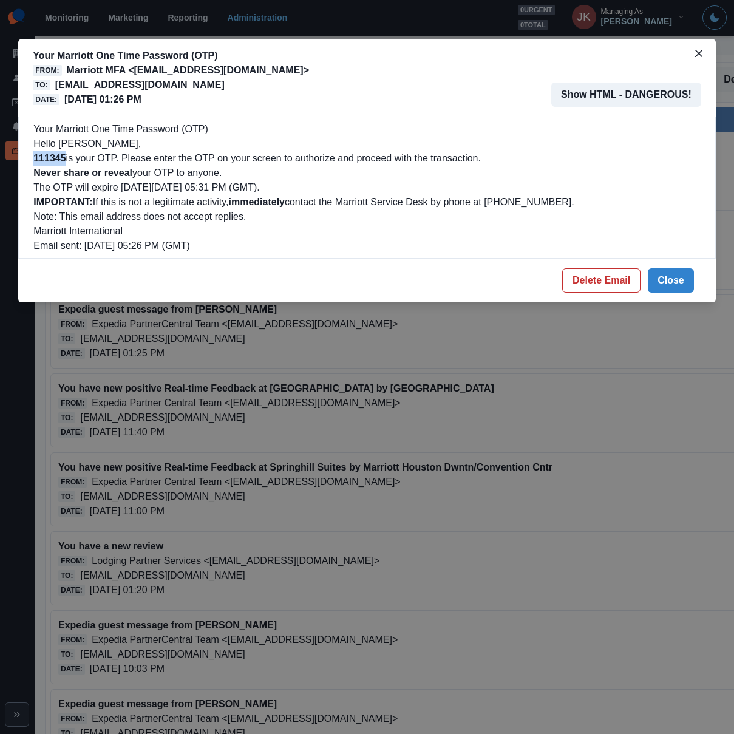
drag, startPoint x: 67, startPoint y: 157, endPoint x: 35, endPoint y: 159, distance: 32.2
click at [35, 159] on p "111345 is your OTP. Please enter the OTP on your screen to authorize and procee…" at bounding box center [366, 158] width 667 height 15
copy b "111345"
click at [611, 397] on div "Your Marriott One Time Password (OTP) From: Marriott MFA <noreply@trustedauth.c…" at bounding box center [367, 367] width 734 height 734
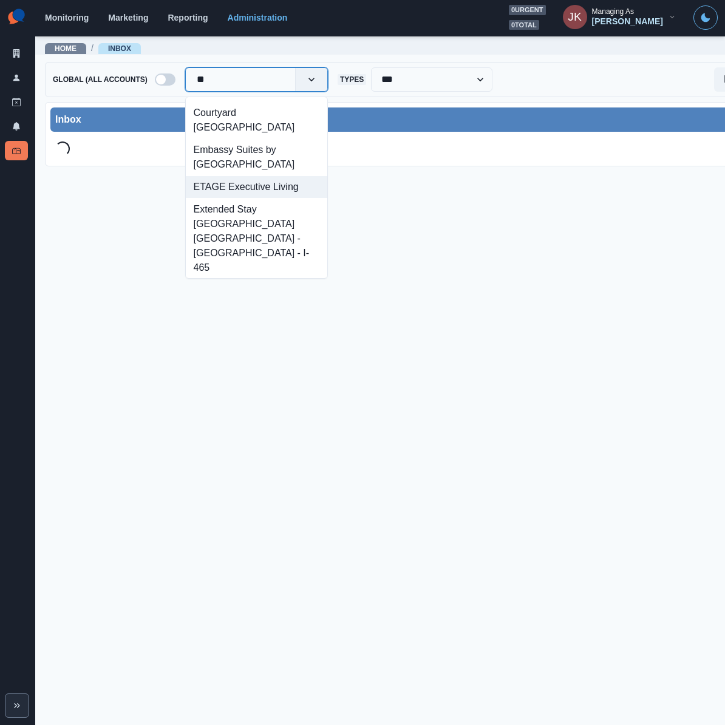
type input "*"
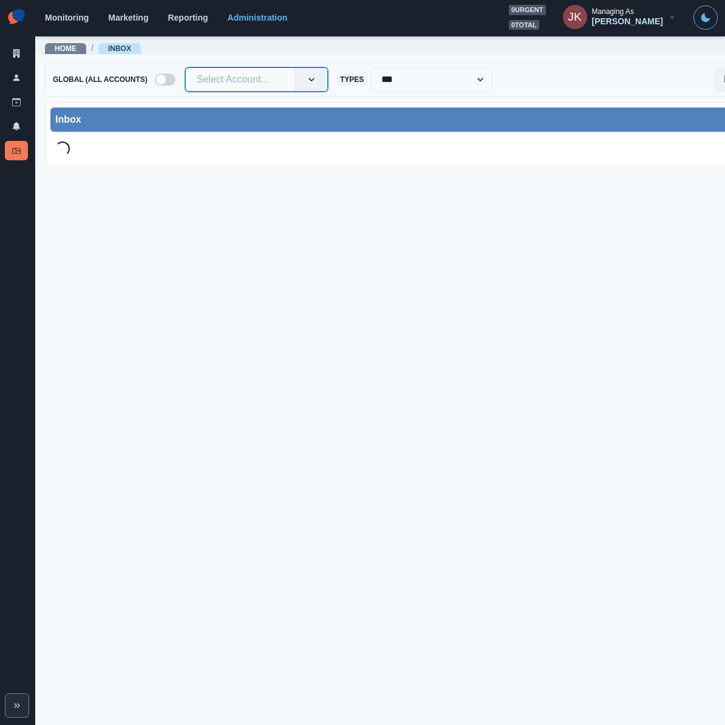
drag, startPoint x: 199, startPoint y: 74, endPoint x: 206, endPoint y: 96, distance: 23.0
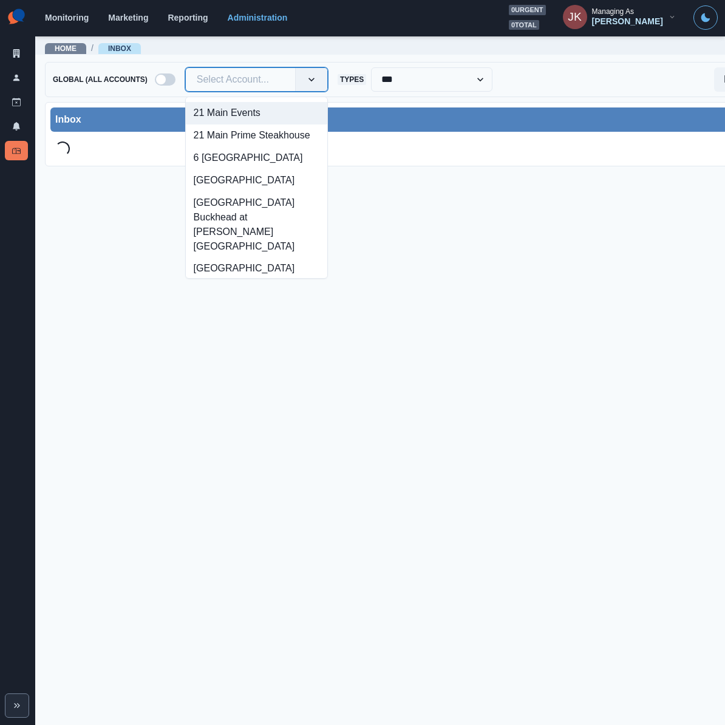
drag, startPoint x: 206, startPoint y: 96, endPoint x: 193, endPoint y: 61, distance: 37.1
click at [189, 50] on div "Home / Inbox" at bounding box center [413, 44] width 757 height 19
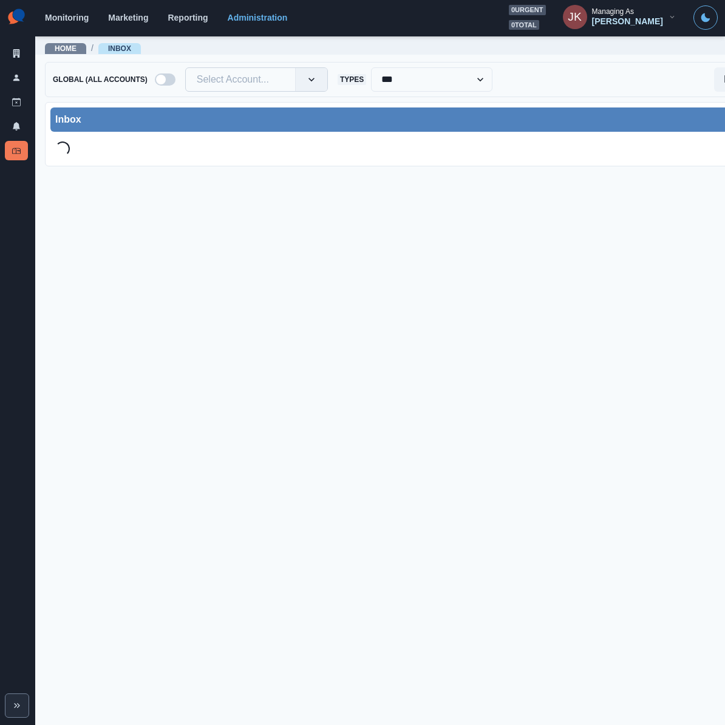
click at [203, 81] on div at bounding box center [240, 79] width 87 height 17
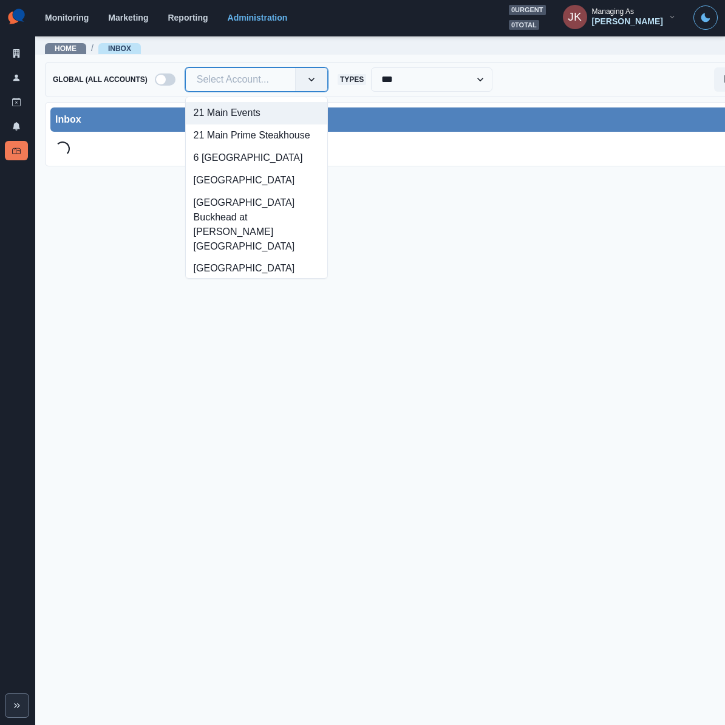
paste input "**********"
type input "**********"
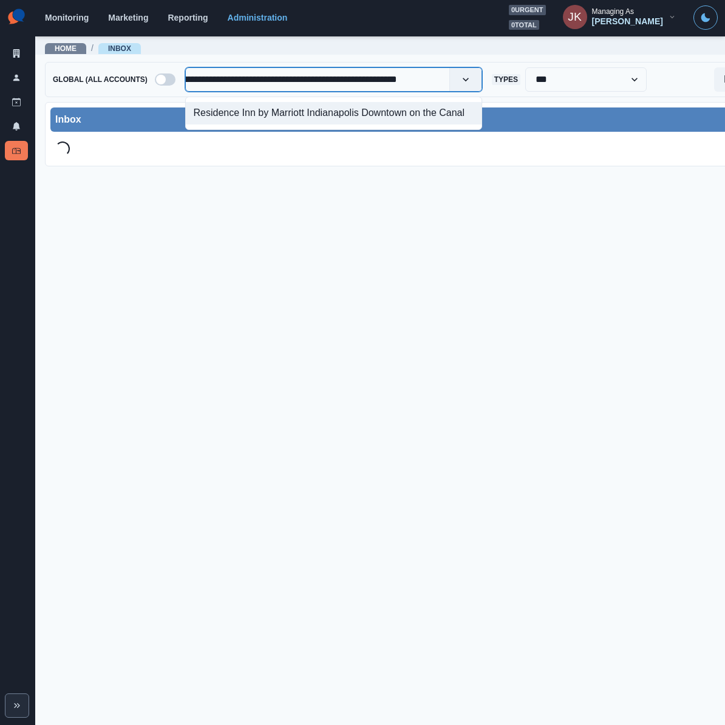
click at [243, 103] on div "Residence Inn by Marriott Indianapolis Downtown on the Canal" at bounding box center [334, 113] width 296 height 22
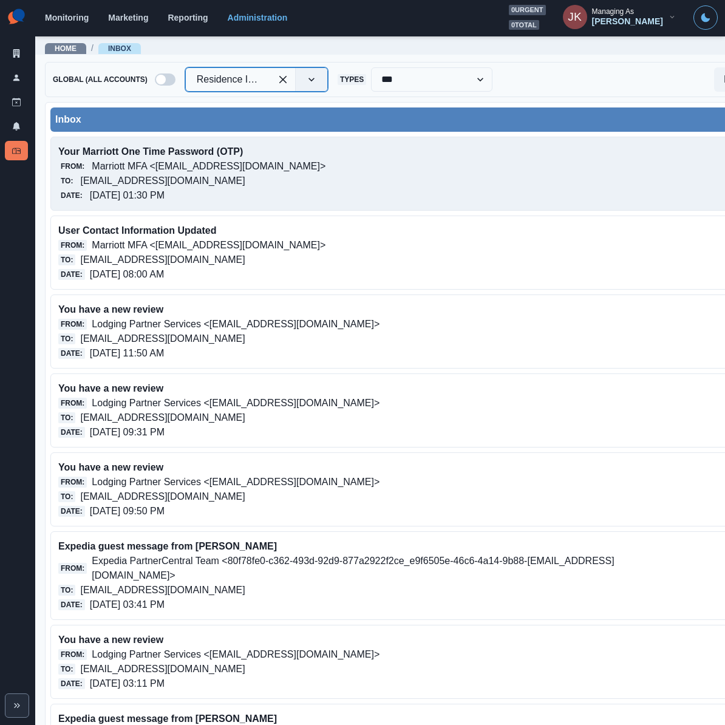
click at [148, 204] on div "Your Marriott One Time Password (OTP) From: Marriott MFA <noreply@trustedauth.c…" at bounding box center [413, 174] width 727 height 74
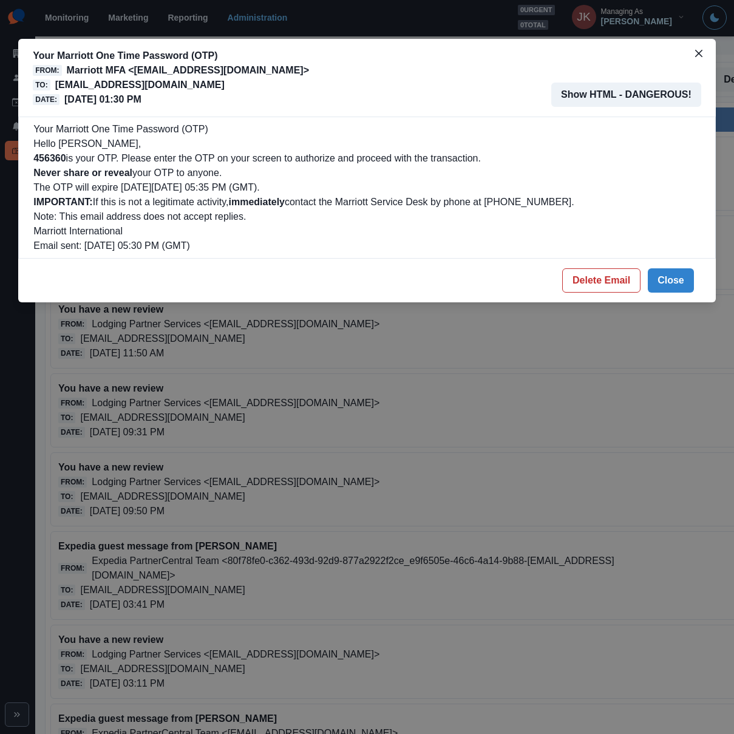
click at [50, 163] on b "456360" at bounding box center [49, 158] width 32 height 10
click at [50, 159] on b "456360" at bounding box center [49, 158] width 32 height 10
copy p "456360"
click at [193, 508] on div "Your Marriott One Time Password (OTP) From: Marriott MFA <noreply@trustedauth.c…" at bounding box center [367, 367] width 734 height 734
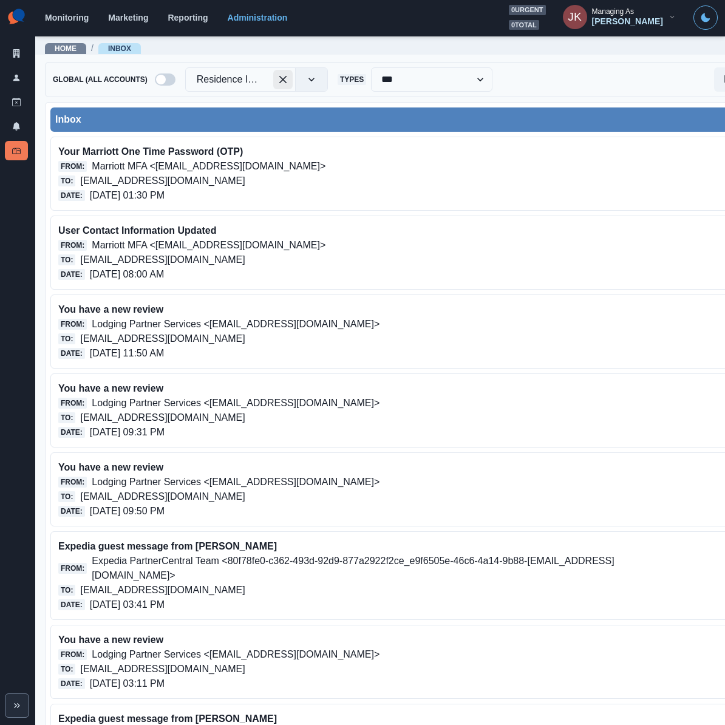
click at [282, 68] on div at bounding box center [299, 79] width 56 height 23
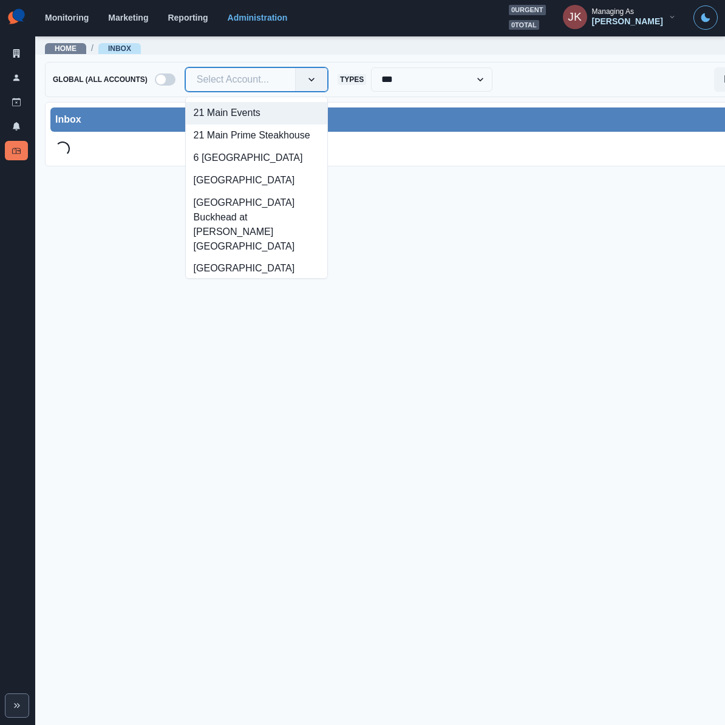
type input "**********"
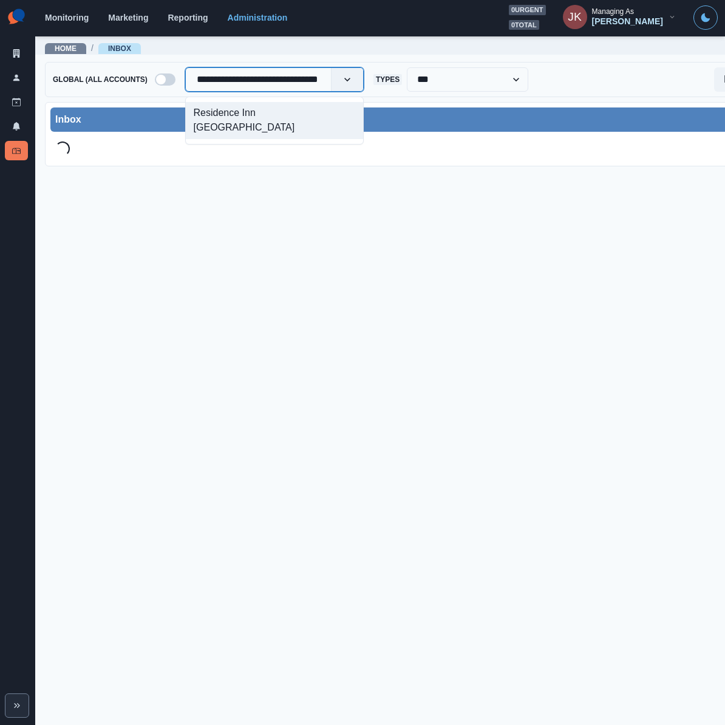
scroll to position [0, 19]
click at [239, 106] on div "Residence Inn [GEOGRAPHIC_DATA]" at bounding box center [274, 120] width 177 height 37
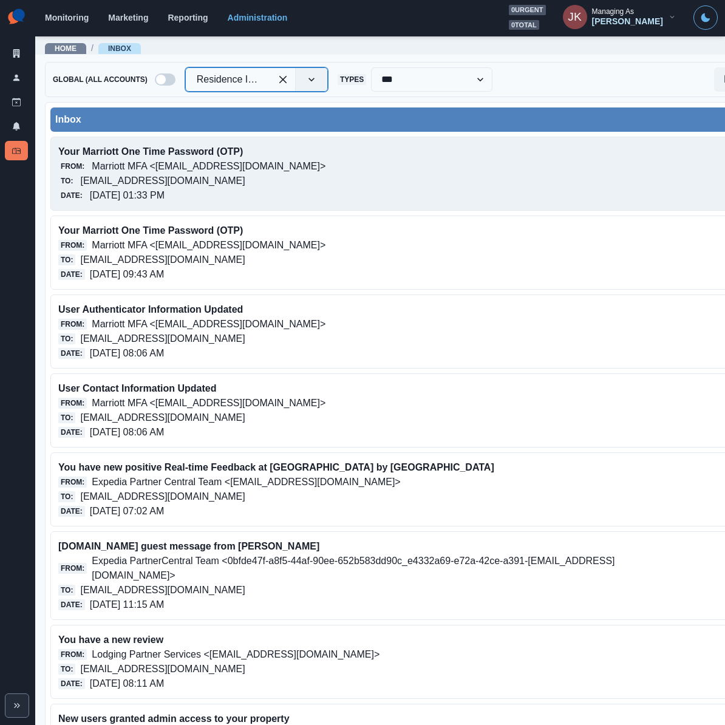
click at [222, 188] on div "Date: 10/09/2025, 01:33 PM" at bounding box center [342, 195] width 569 height 15
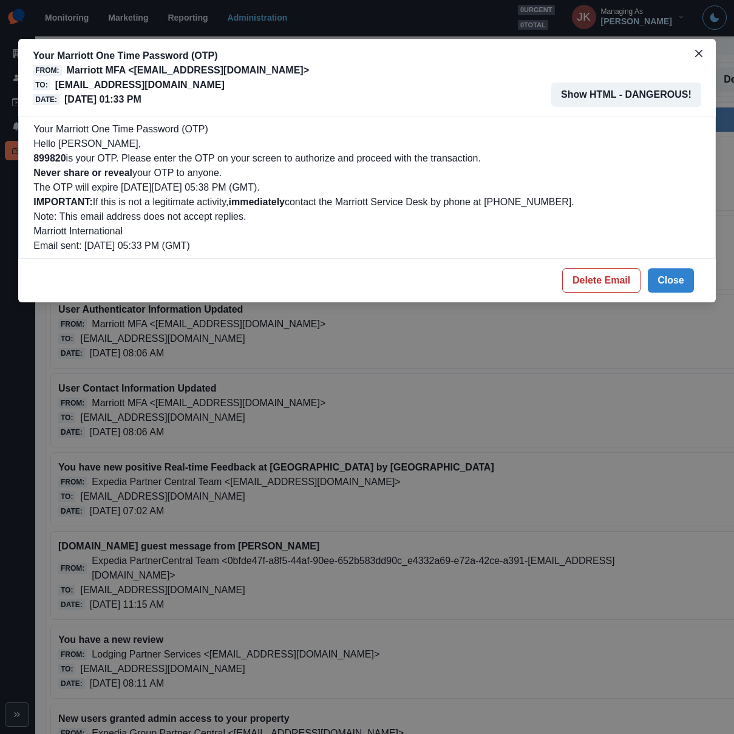
click at [58, 155] on b "899820" at bounding box center [49, 158] width 32 height 10
copy p "899820"
click at [308, 479] on div "Your Marriott One Time Password (OTP) From: Marriott MFA <noreply@trustedauth.c…" at bounding box center [367, 367] width 734 height 734
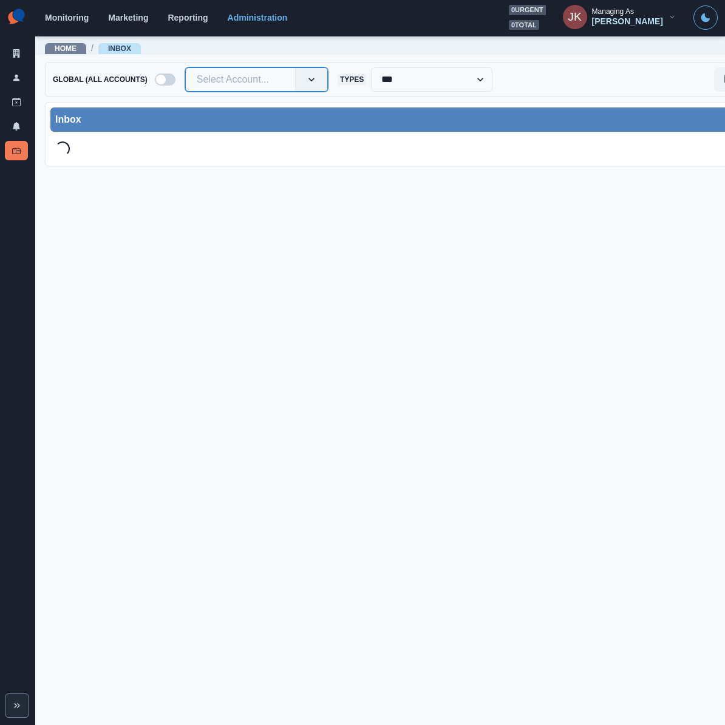
paste input "**********"
type input "**********"
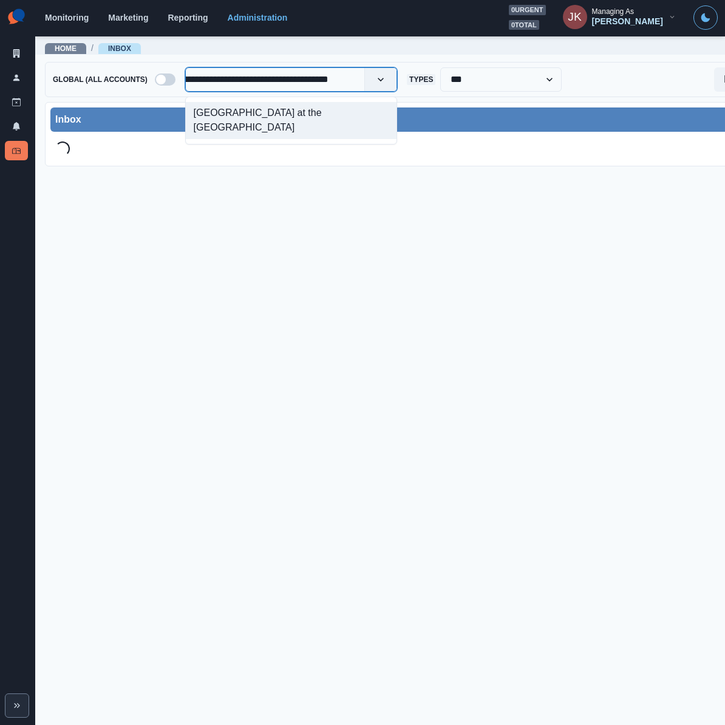
click at [228, 117] on div "[GEOGRAPHIC_DATA] at the [GEOGRAPHIC_DATA]" at bounding box center [291, 120] width 211 height 37
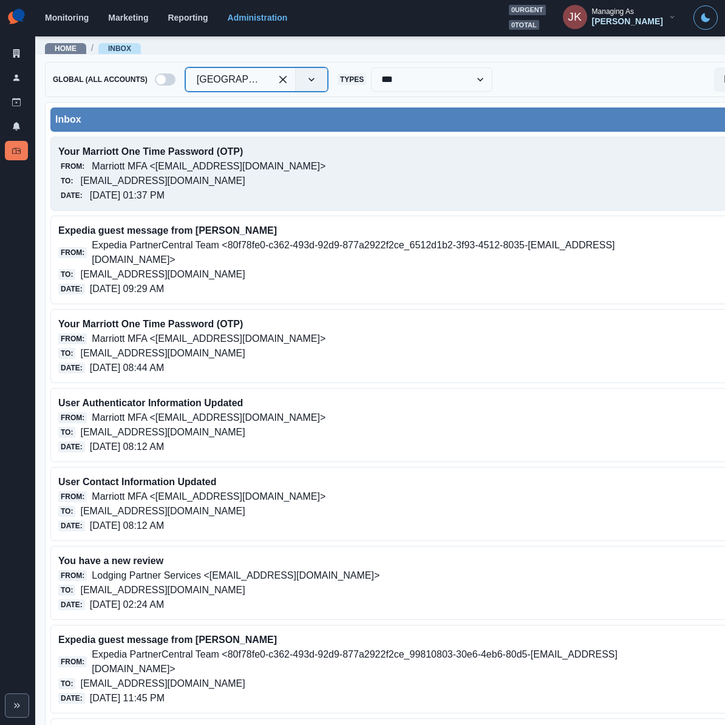
click at [245, 186] on p "sheratonparkhotelattheanaheimresort@properties.thesocialstation.com" at bounding box center [162, 181] width 165 height 15
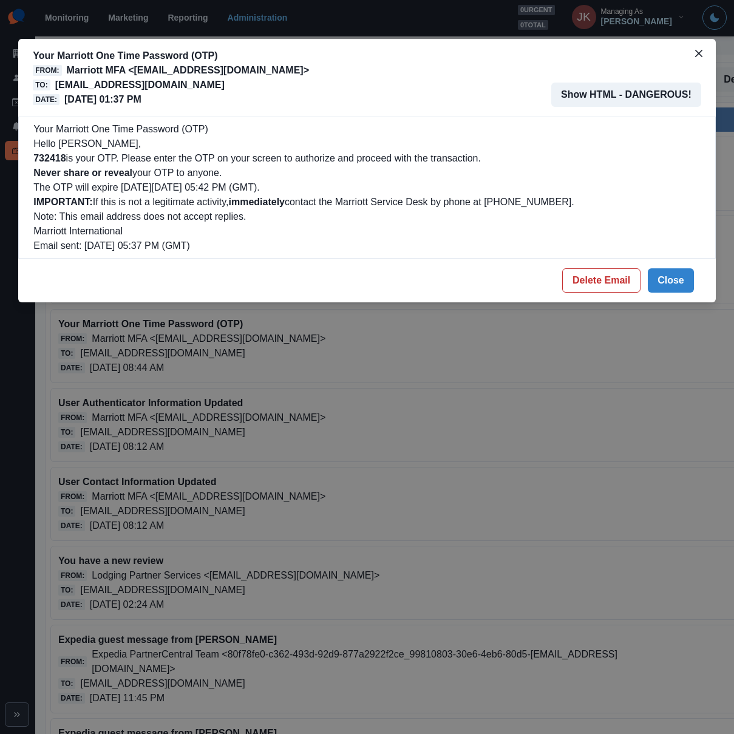
click at [56, 162] on b "732418" at bounding box center [49, 158] width 32 height 10
copy p "732418"
click at [660, 343] on div "Your Marriott One Time Password (OTP) From: Marriott MFA <noreply@trustedauth.c…" at bounding box center [367, 367] width 734 height 734
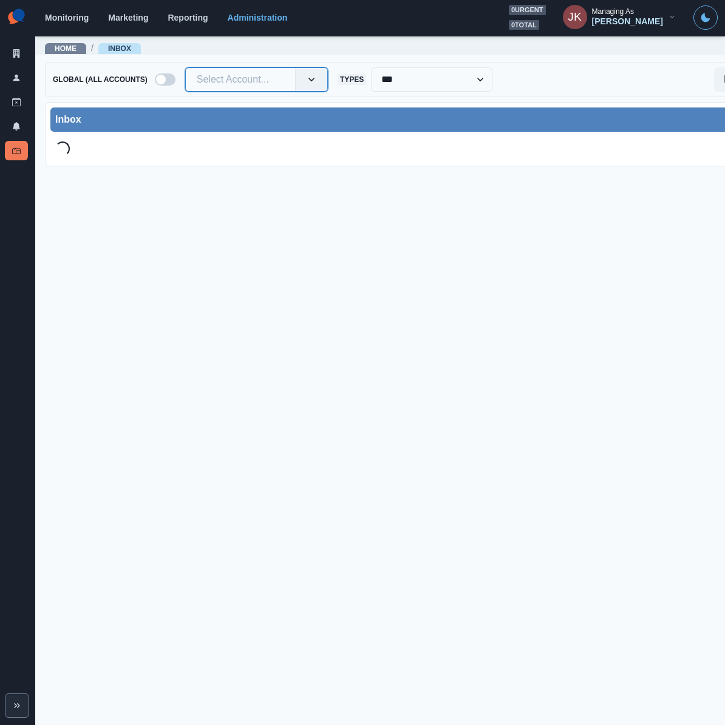
paste input "**********"
type input "**********"
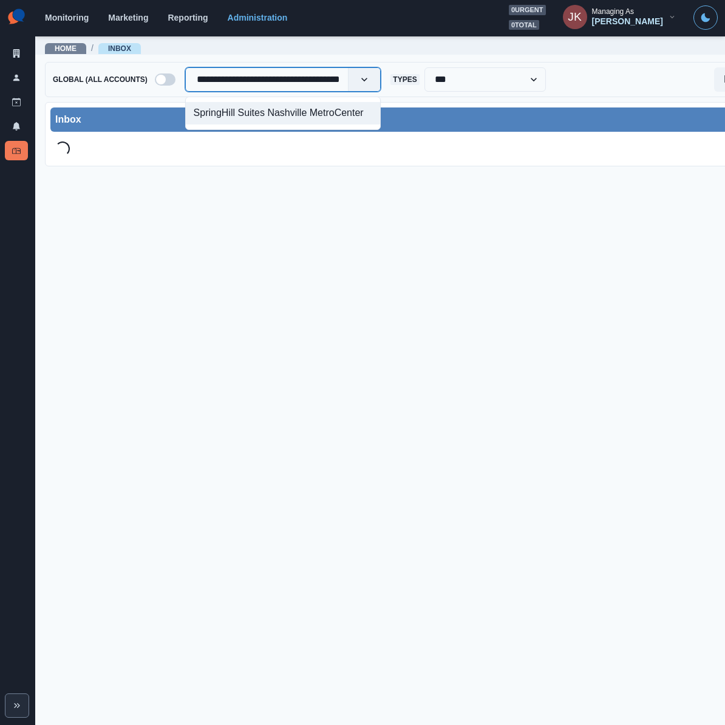
scroll to position [0, 19]
click at [248, 120] on div "SpringHill Suites Nashville MetroCenter" at bounding box center [283, 113] width 195 height 22
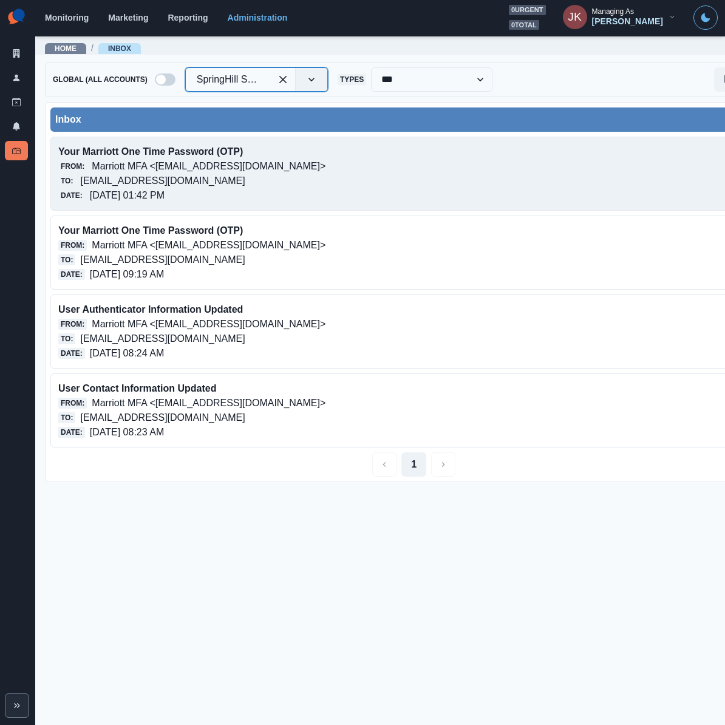
click at [165, 195] on p "10/09/2025, 01:42 PM" at bounding box center [127, 195] width 75 height 15
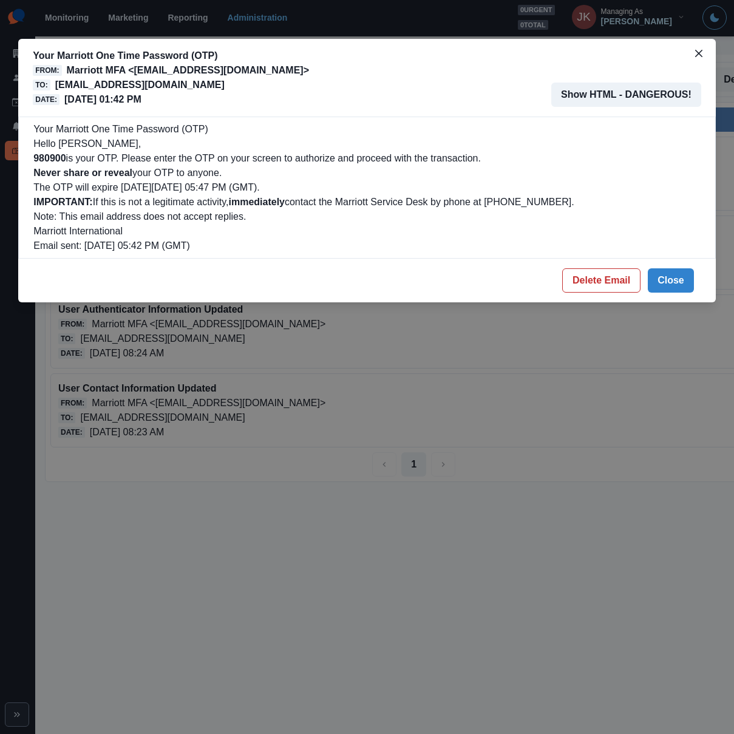
click at [53, 163] on b "980900" at bounding box center [49, 158] width 32 height 10
copy p "980900"
click at [295, 430] on div "Your Marriott One Time Password (OTP) From: Marriott MFA <noreply@trustedauth.c…" at bounding box center [367, 367] width 734 height 734
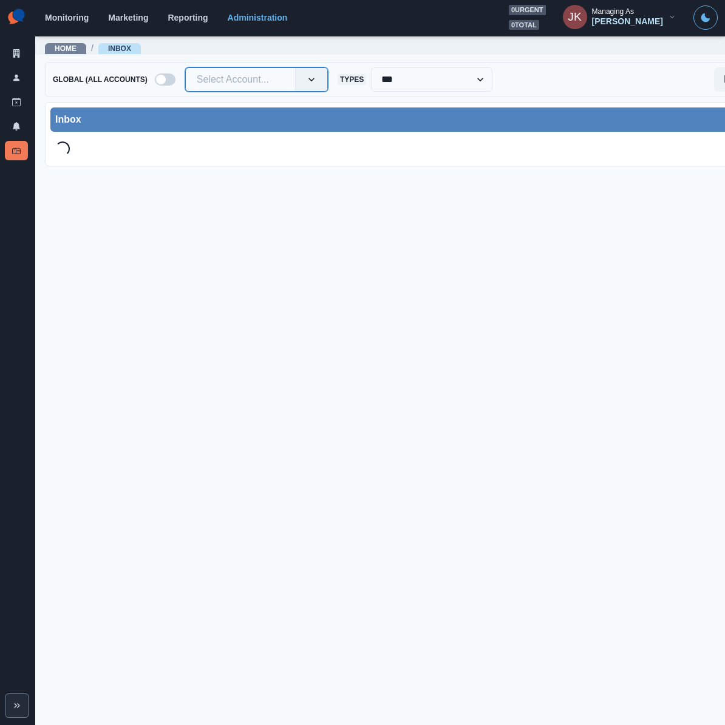
paste input "**********"
type input "**********"
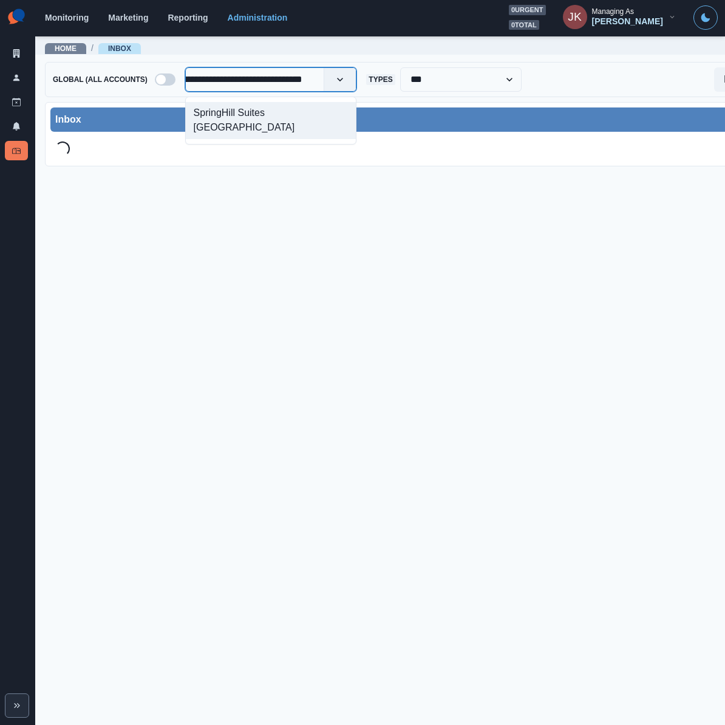
click at [220, 111] on div "SpringHill Suites [GEOGRAPHIC_DATA]" at bounding box center [271, 120] width 171 height 37
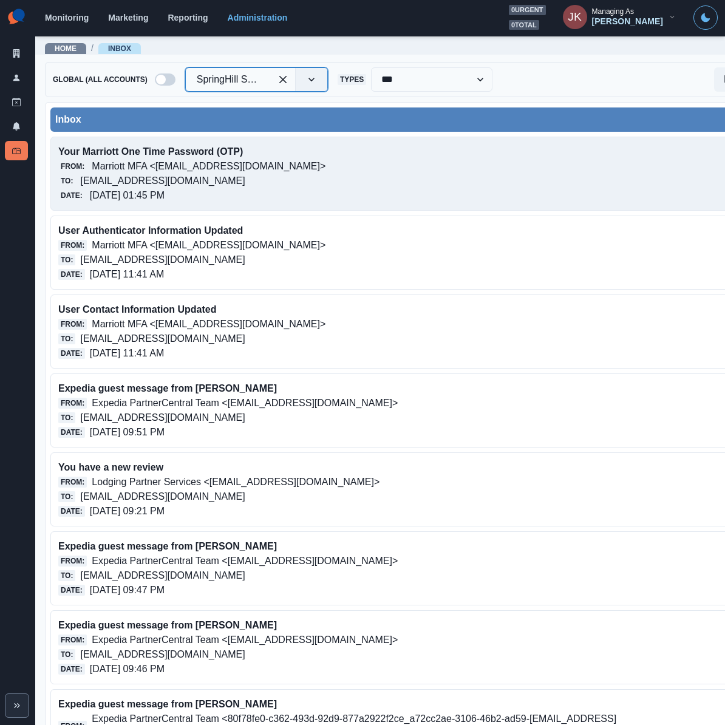
click at [200, 174] on p "springhillsuitesscottsdalenorth@properties.thesocialstation.com" at bounding box center [162, 181] width 165 height 15
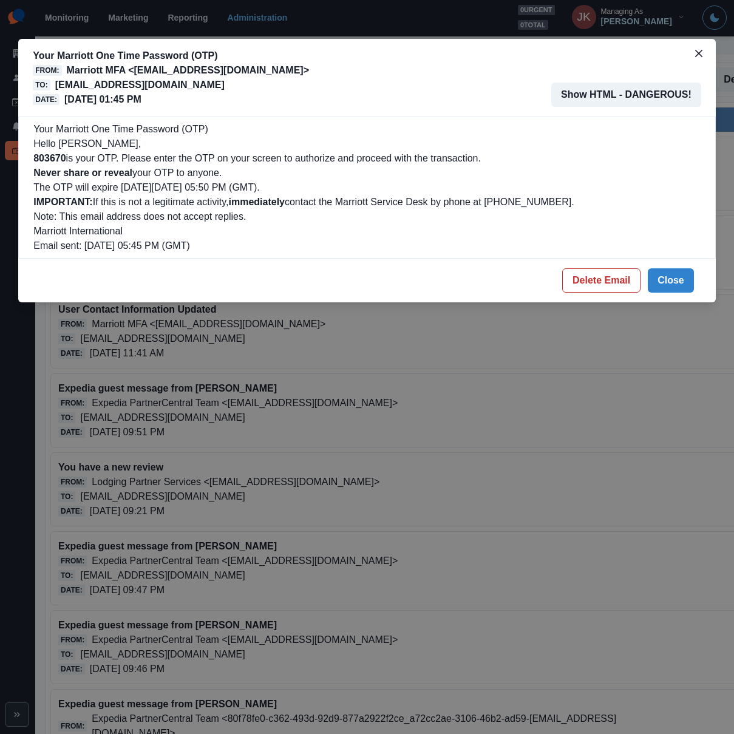
click at [52, 156] on b "803670" at bounding box center [49, 158] width 32 height 10
click at [409, 537] on div "Your Marriott One Time Password (OTP) From: Marriott MFA <noreply@trustedauth.c…" at bounding box center [367, 367] width 734 height 734
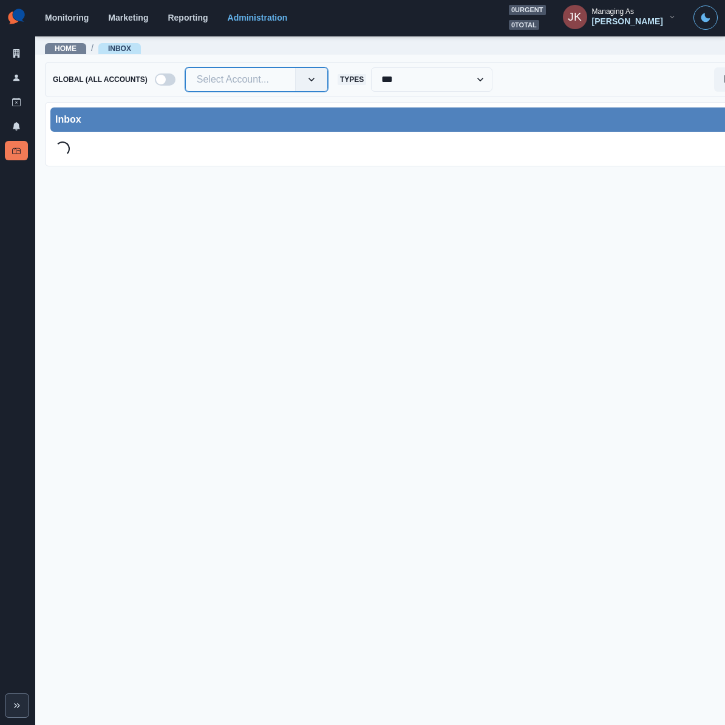
paste input "**********"
type input "**********"
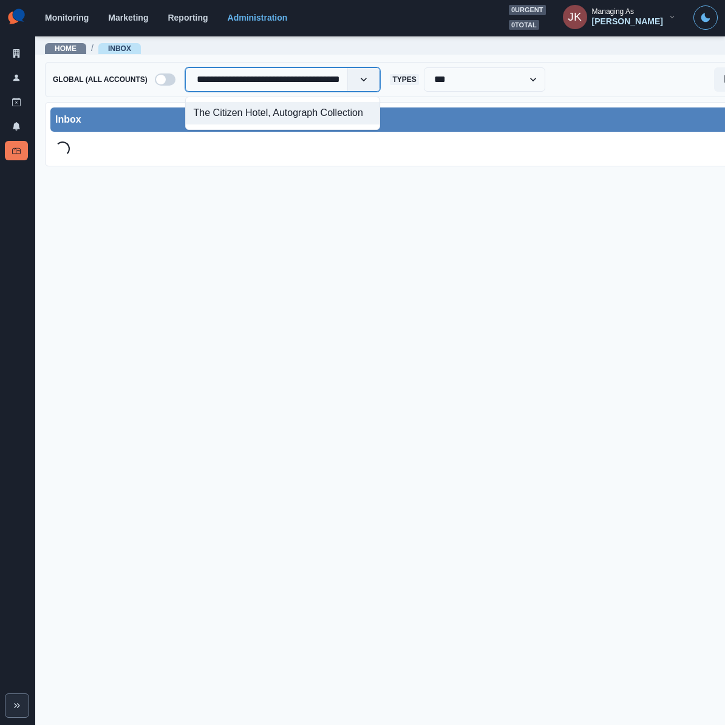
scroll to position [0, 19]
click at [210, 109] on div "The Citizen Hotel, Autograph Collection" at bounding box center [283, 113] width 194 height 22
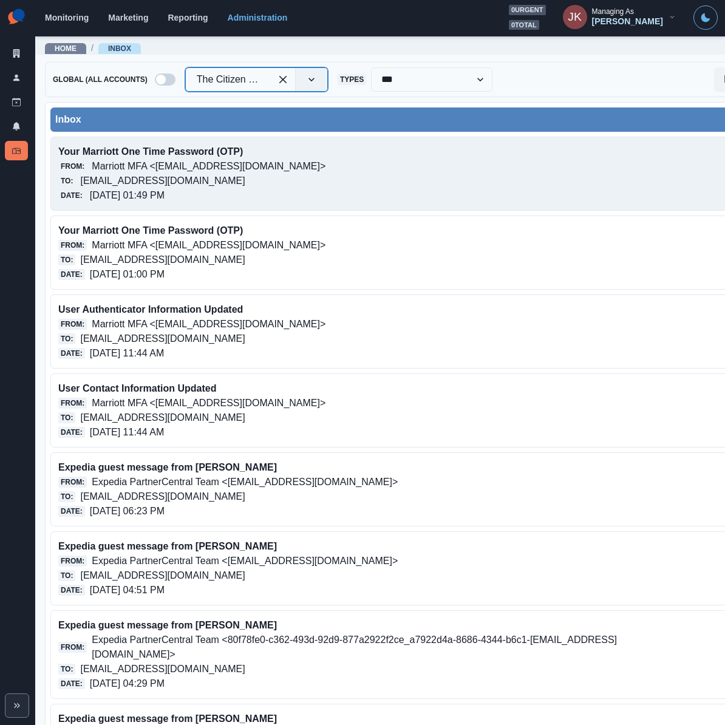
click at [165, 191] on p "10/09/2025, 01:49 PM" at bounding box center [127, 195] width 75 height 15
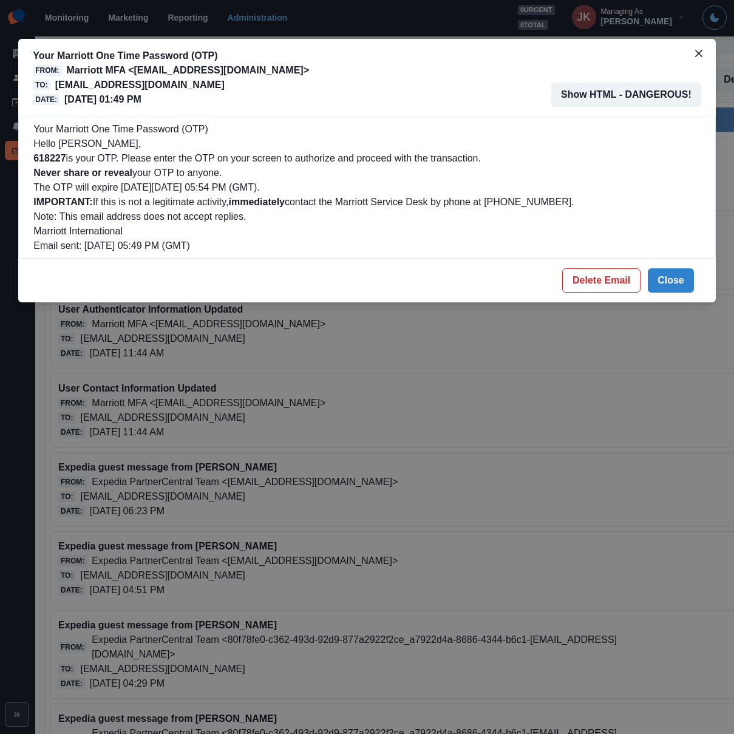
click at [53, 156] on b "618227" at bounding box center [49, 158] width 32 height 10
click at [693, 59] on button "Close" at bounding box center [698, 53] width 19 height 19
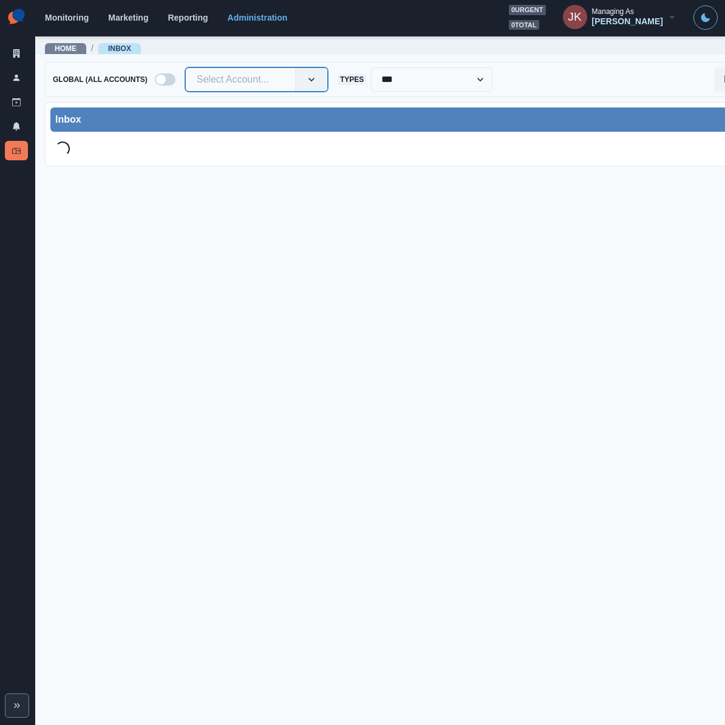
paste input "**********"
type input "**********"
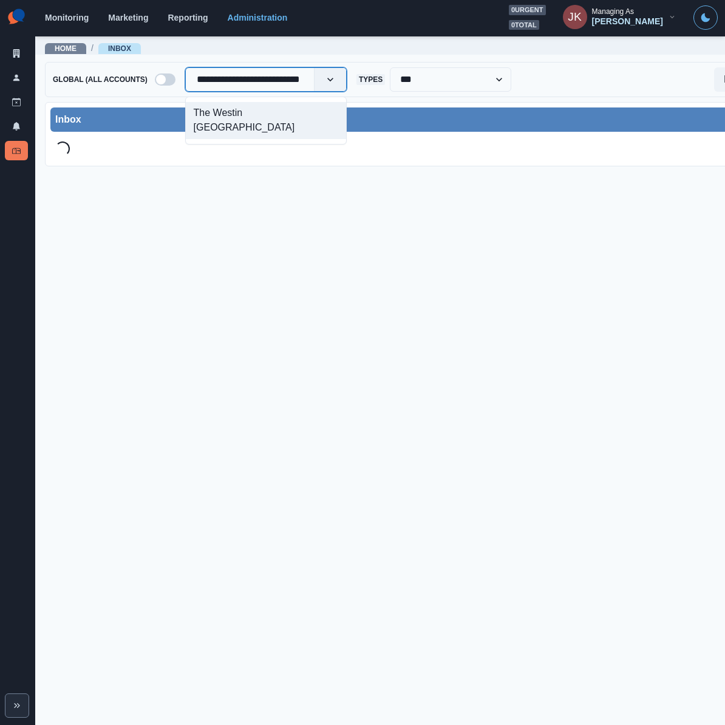
scroll to position [0, 19]
click at [258, 111] on div "The Westin [GEOGRAPHIC_DATA]" at bounding box center [266, 120] width 160 height 37
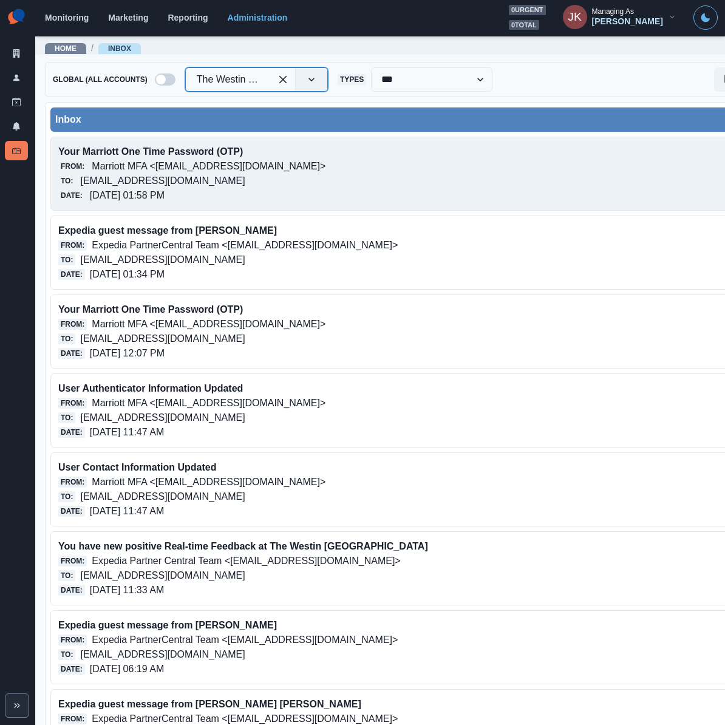
click at [165, 193] on p "10/09/2025, 01:58 PM" at bounding box center [127, 195] width 75 height 15
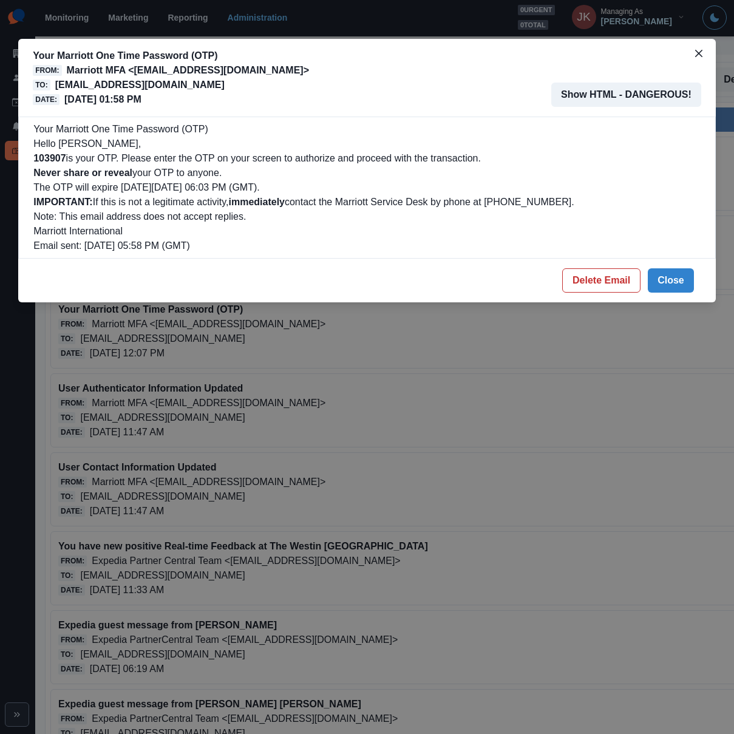
click at [40, 158] on b "103907" at bounding box center [49, 158] width 32 height 10
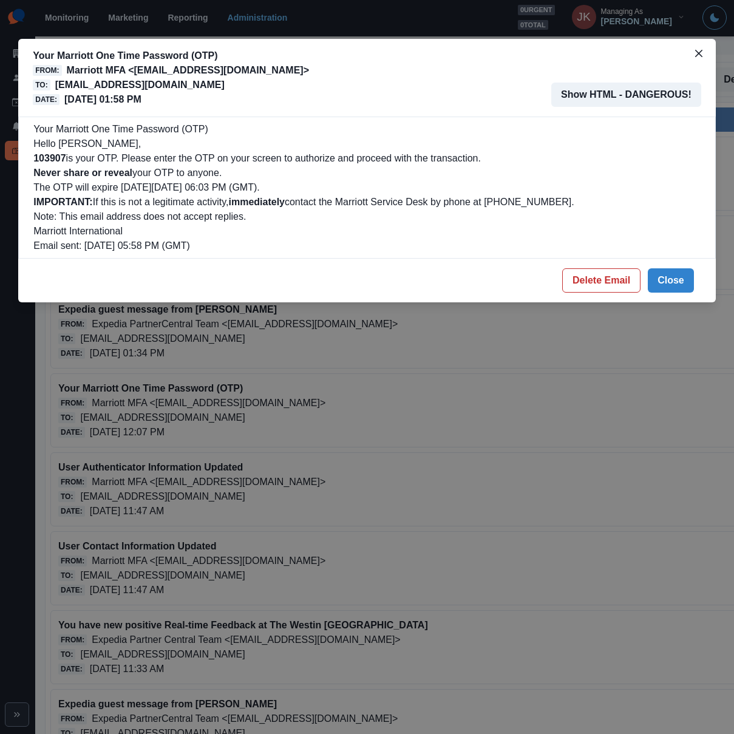
click at [431, 471] on div "Your Marriott One Time Password (OTP) From: Marriott MFA <noreply@trustedauth.c…" at bounding box center [367, 367] width 734 height 734
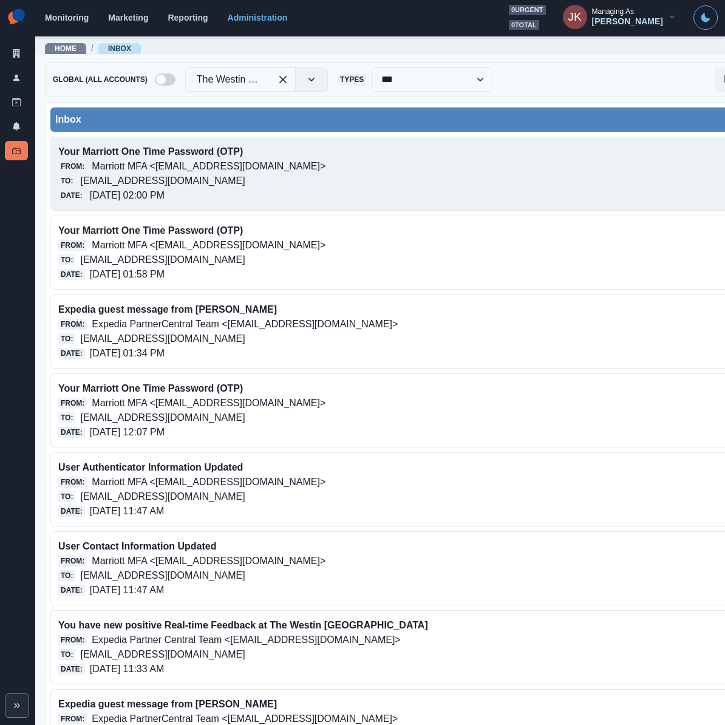
click at [225, 181] on p "thewestinsandiegobayview@properties.thesocialstation.com" at bounding box center [162, 181] width 165 height 15
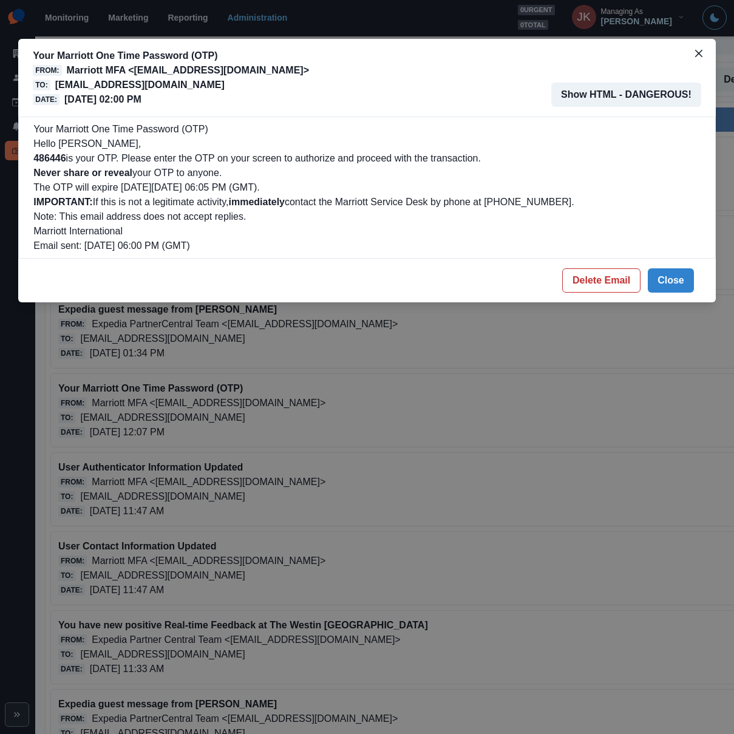
click at [52, 159] on b "486446" at bounding box center [49, 158] width 32 height 10
click at [262, 418] on div "Your Marriott One Time Password (OTP) From: Marriott MFA <noreply@trustedauth.c…" at bounding box center [367, 367] width 734 height 734
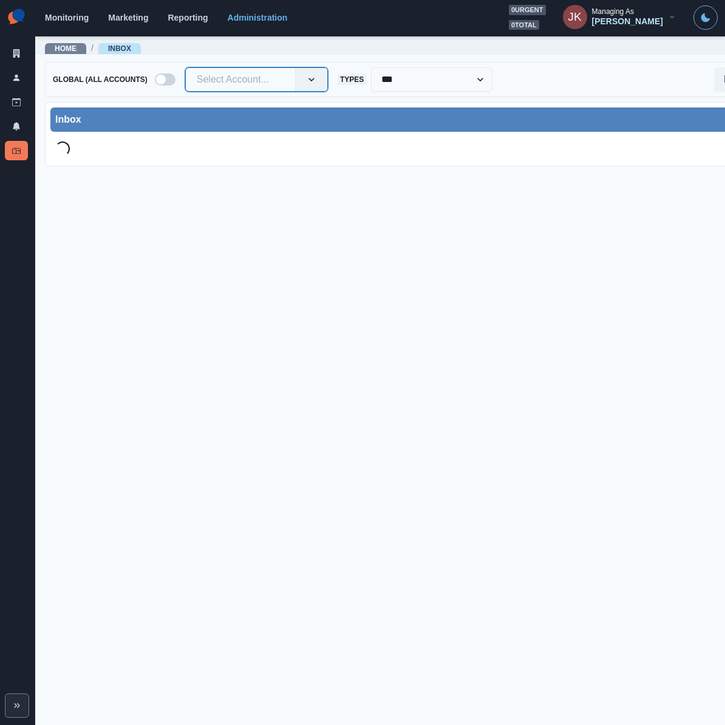
paste input "**********"
type input "**********"
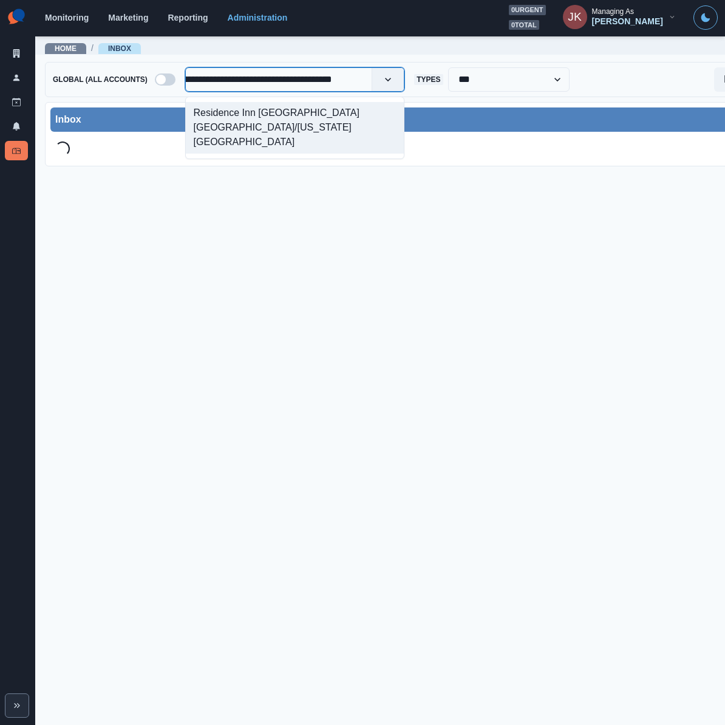
click at [256, 116] on div "Residence Inn [GEOGRAPHIC_DATA] [GEOGRAPHIC_DATA]/[US_STATE][GEOGRAPHIC_DATA]" at bounding box center [295, 128] width 218 height 52
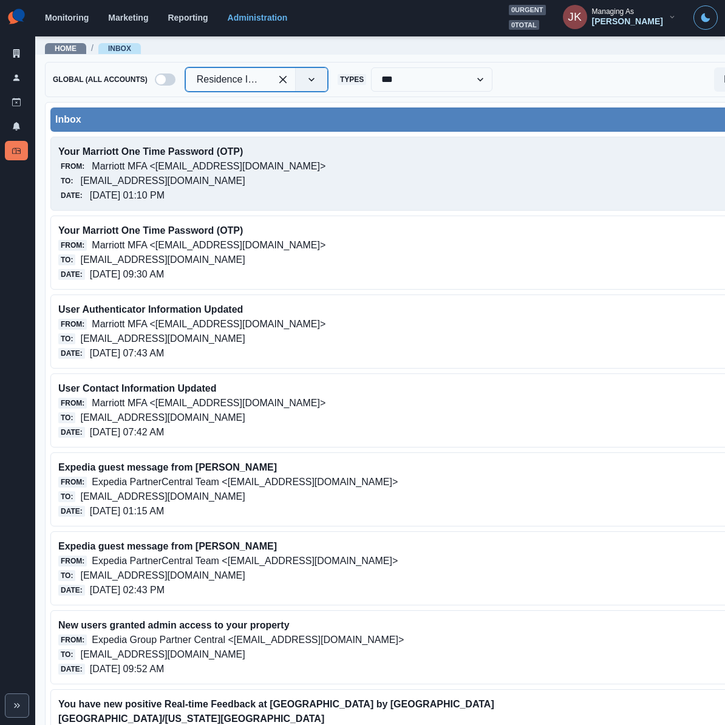
click at [230, 180] on p "[EMAIL_ADDRESS][DOMAIN_NAME]" at bounding box center [162, 181] width 165 height 15
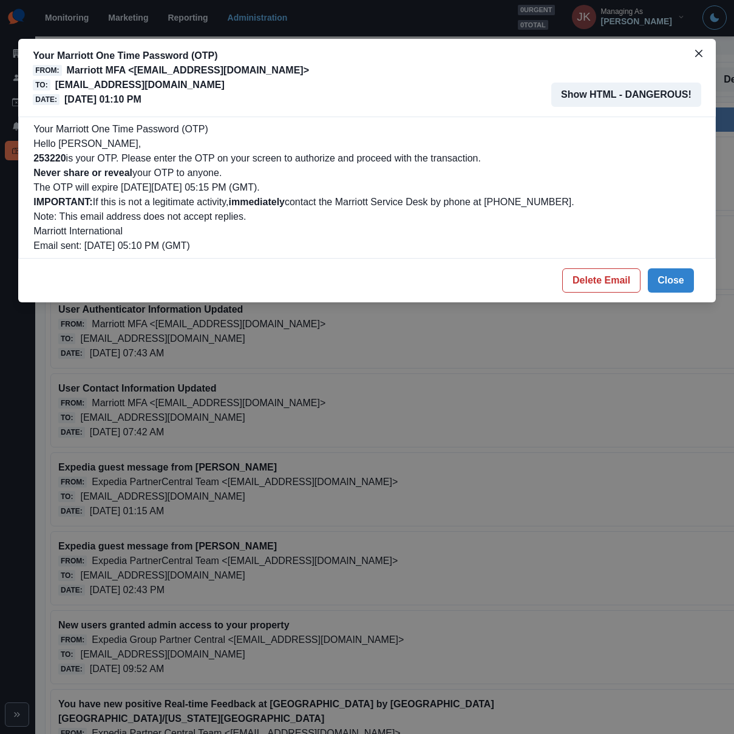
click at [55, 157] on b "253220" at bounding box center [49, 158] width 32 height 10
copy p "253220"
drag, startPoint x: 413, startPoint y: 468, endPoint x: 393, endPoint y: 449, distance: 27.5
click at [413, 468] on div "Your Marriott One Time Password (OTP) From: Marriott MFA <[EMAIL_ADDRESS][DOMAI…" at bounding box center [367, 367] width 734 height 734
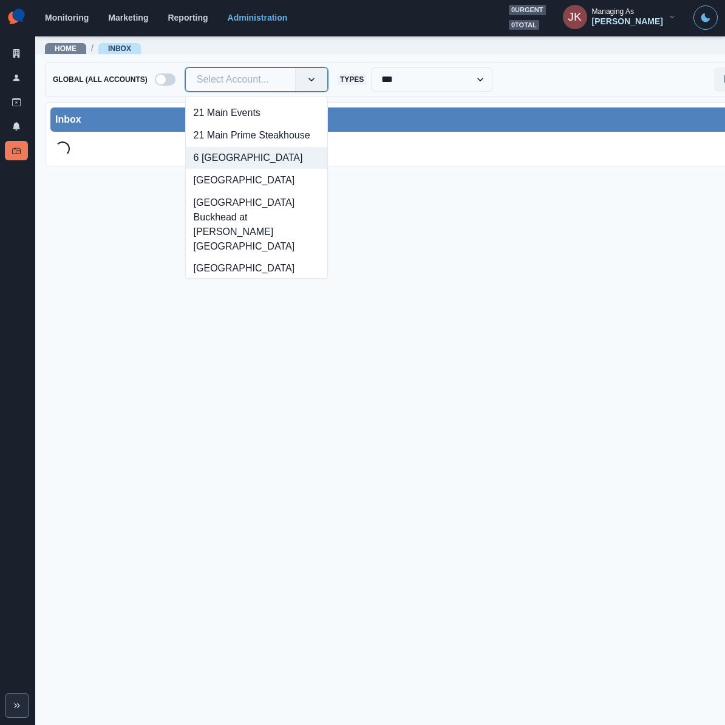
drag, startPoint x: 220, startPoint y: 81, endPoint x: 214, endPoint y: 76, distance: 7.8
click at [201, 83] on div at bounding box center [240, 79] width 87 height 17
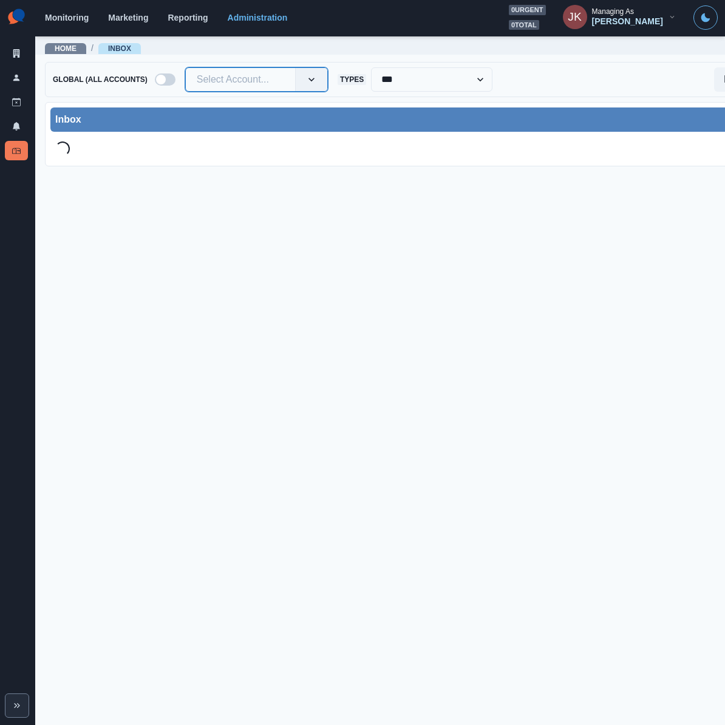
click at [188, 75] on div "Select Account..." at bounding box center [240, 79] width 109 height 19
drag, startPoint x: 194, startPoint y: 78, endPoint x: 196, endPoint y: 71, distance: 6.9
click at [197, 78] on input "text" at bounding box center [198, 79] width 2 height 15
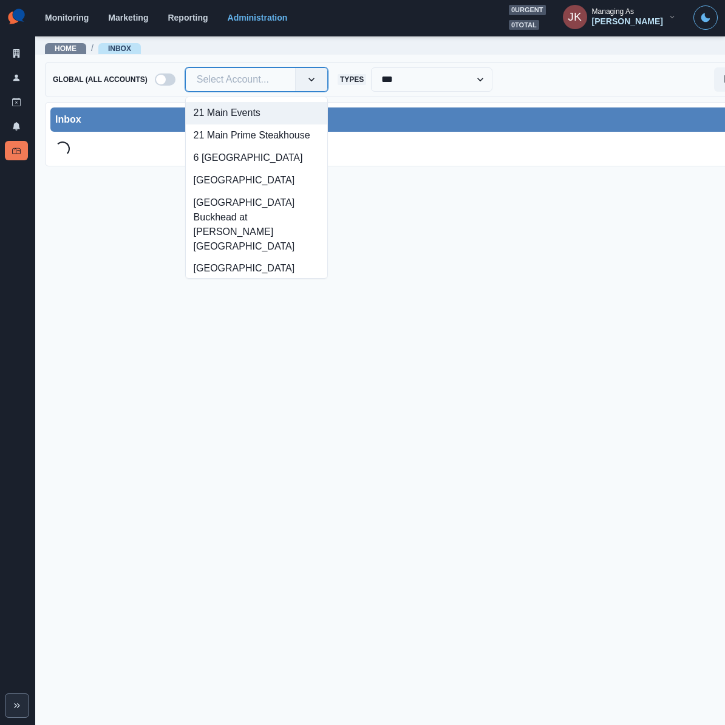
drag, startPoint x: 189, startPoint y: 79, endPoint x: 124, endPoint y: 60, distance: 67.8
click at [124, 60] on main "Home / Inbox Global (All Accounts) option 21 Main Events focused, 1 of 1960. 19…" at bounding box center [413, 380] width 757 height 690
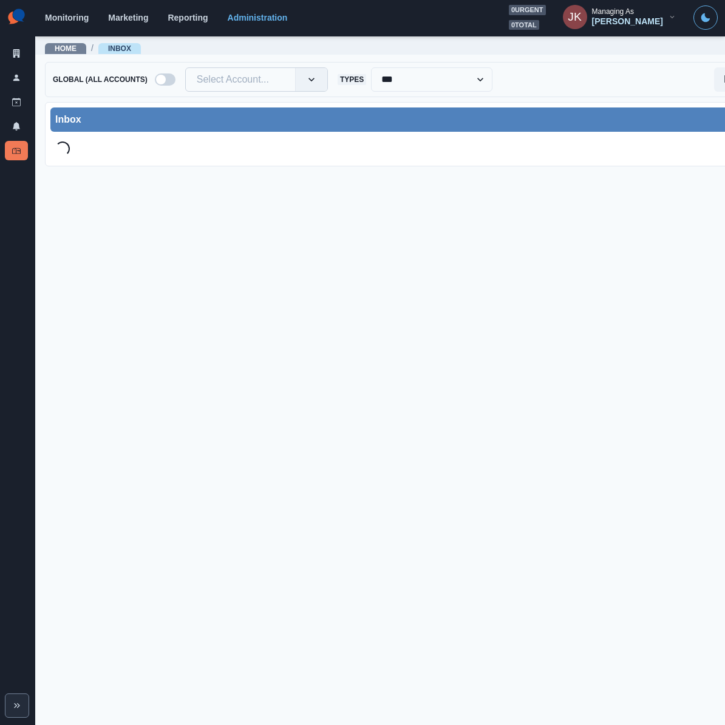
click at [197, 81] on input "text" at bounding box center [198, 79] width 2 height 15
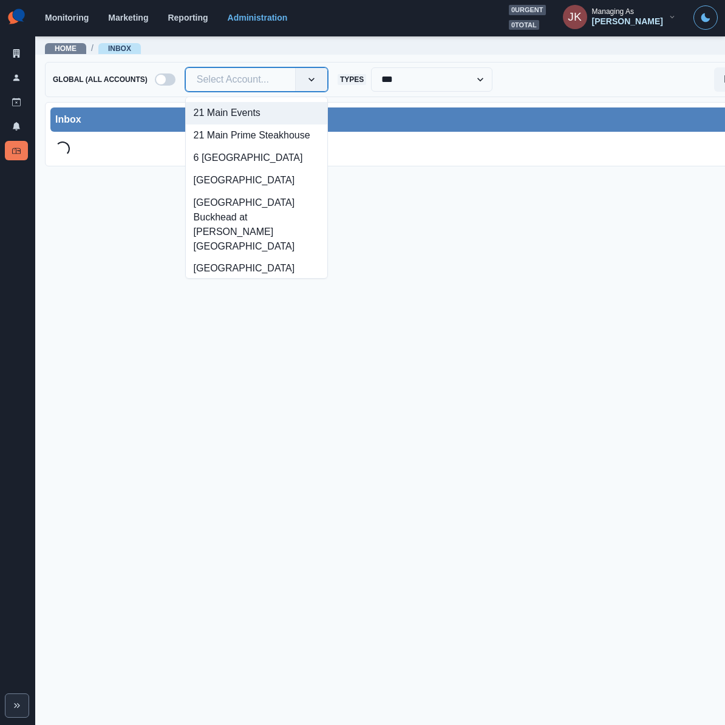
paste input "**********"
type input "**********"
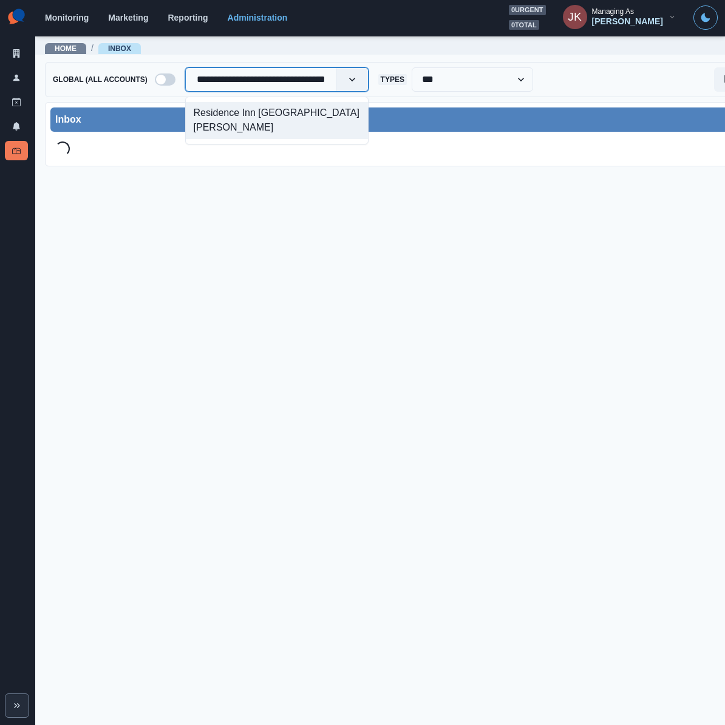
scroll to position [0, 19]
click at [242, 115] on div "Residence Inn [GEOGRAPHIC_DATA][PERSON_NAME]" at bounding box center [277, 120] width 182 height 37
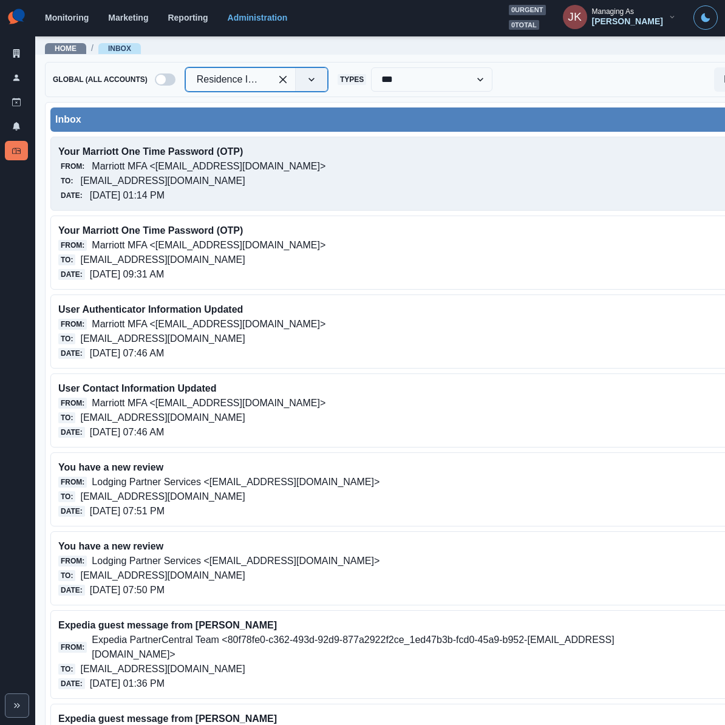
click at [137, 181] on p "[EMAIL_ADDRESS][DOMAIN_NAME]" at bounding box center [162, 181] width 165 height 15
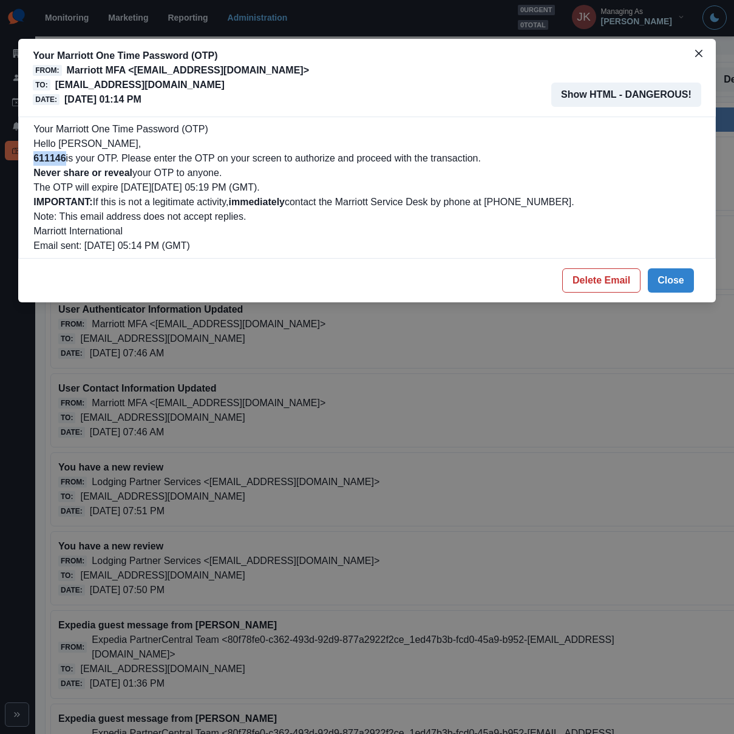
drag, startPoint x: 68, startPoint y: 155, endPoint x: 30, endPoint y: 164, distance: 39.2
click at [30, 164] on div "Your Marriott One Time Password (OTP) Hello [PERSON_NAME], 611146 is your OTP. …" at bounding box center [367, 188] width 698 height 142
copy b "611146"
